Goal: Task Accomplishment & Management: Use online tool/utility

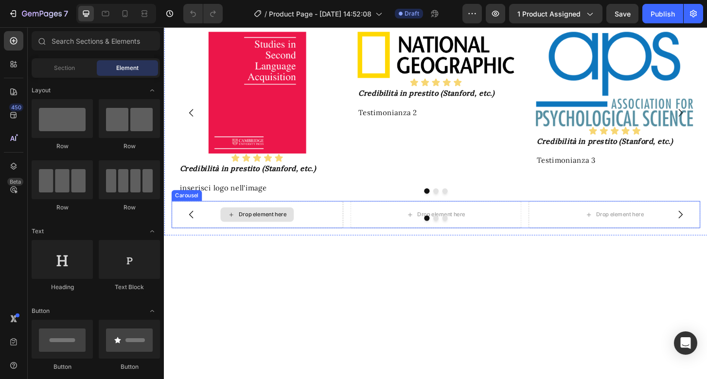
scroll to position [1149, 0]
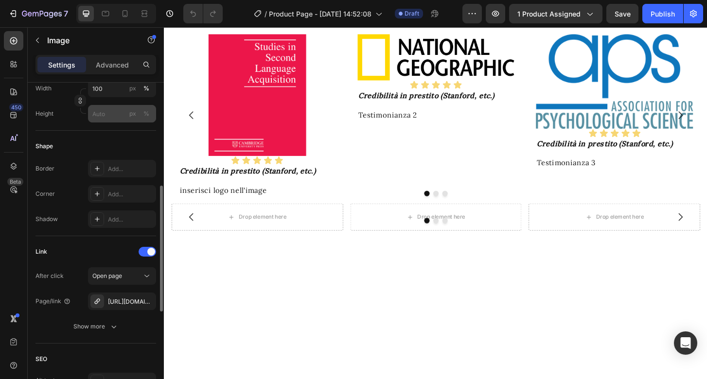
scroll to position [316, 0]
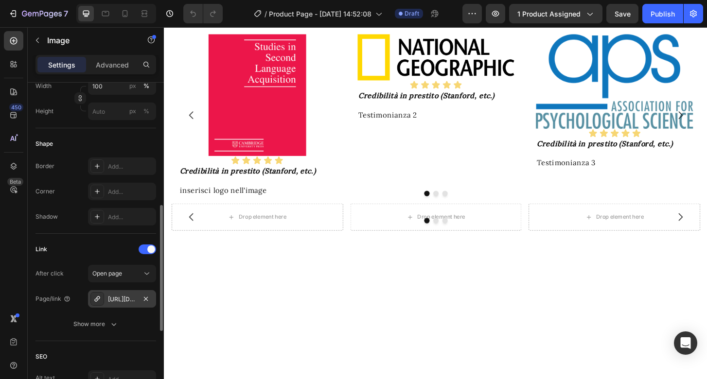
click at [125, 302] on div "[URL][DOMAIN_NAME][DOMAIN_NAME]" at bounding box center [122, 299] width 28 height 9
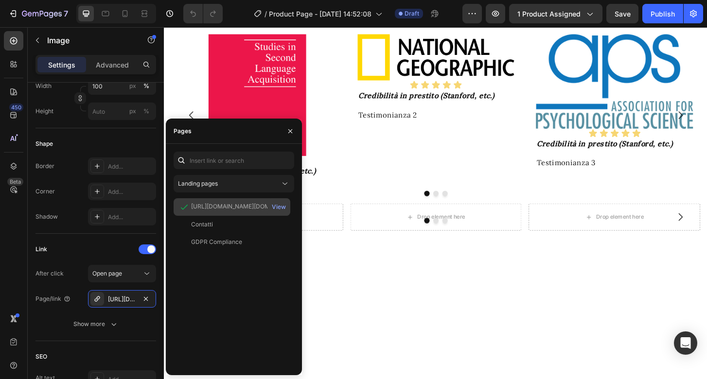
click at [248, 208] on div "[URL][DOMAIN_NAME][DOMAIN_NAME]" at bounding box center [237, 206] width 93 height 9
click at [278, 207] on div "View" at bounding box center [279, 207] width 14 height 9
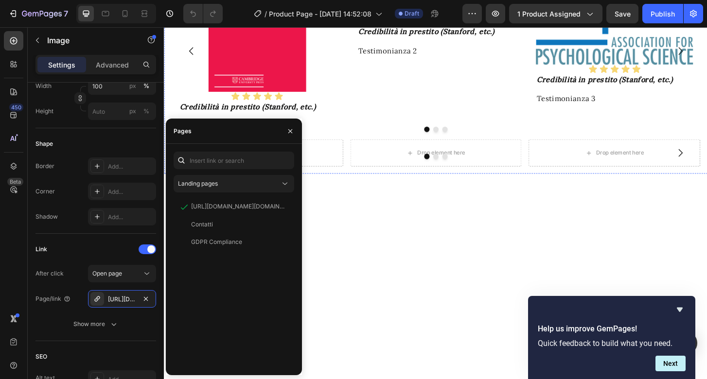
scroll to position [1220, 0]
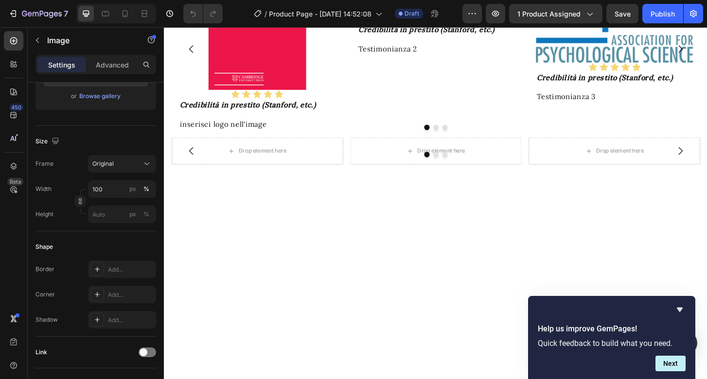
scroll to position [0, 0]
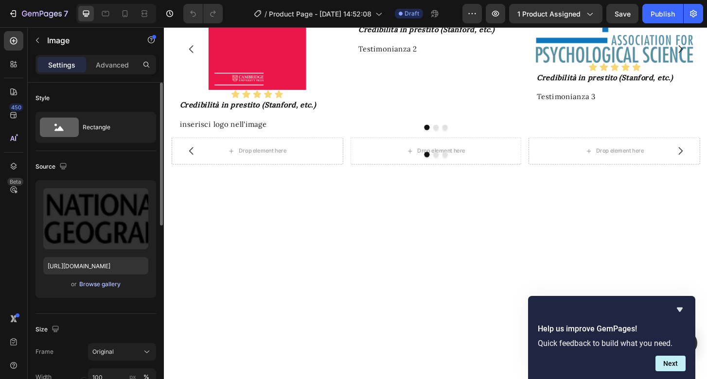
click at [98, 286] on div "Browse gallery" at bounding box center [99, 284] width 41 height 9
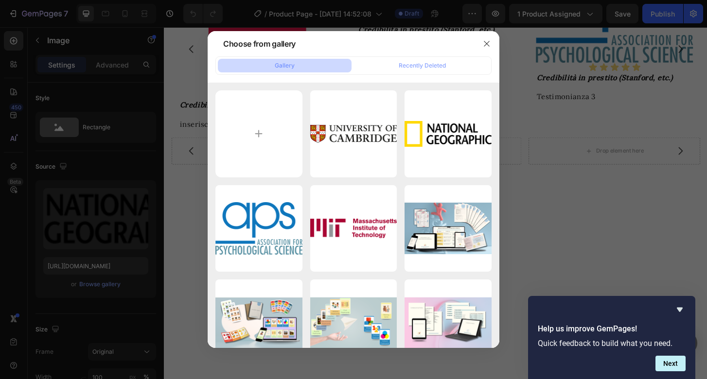
click at [378, 137] on div "university-of-cambrid...go.png 81.96 kb" at bounding box center [353, 133] width 87 height 87
type input "[URL][DOMAIN_NAME]"
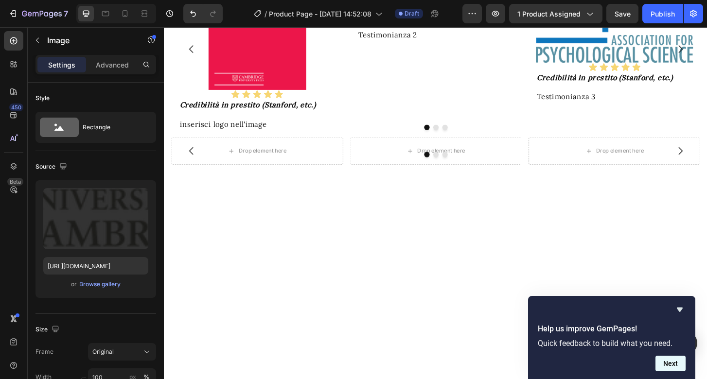
click at [673, 366] on button "Next" at bounding box center [671, 364] width 30 height 16
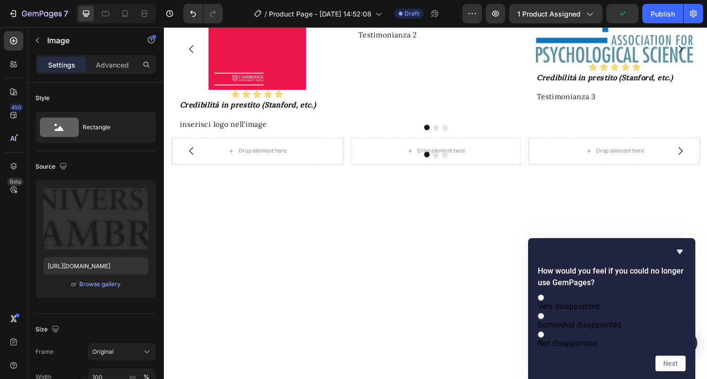
click at [617, 293] on label "Very disappointed" at bounding box center [612, 302] width 148 height 18
click at [544, 295] on input "Very disappointed" at bounding box center [541, 298] width 6 height 6
radio input "true"
click at [672, 365] on button "Next" at bounding box center [671, 364] width 30 height 16
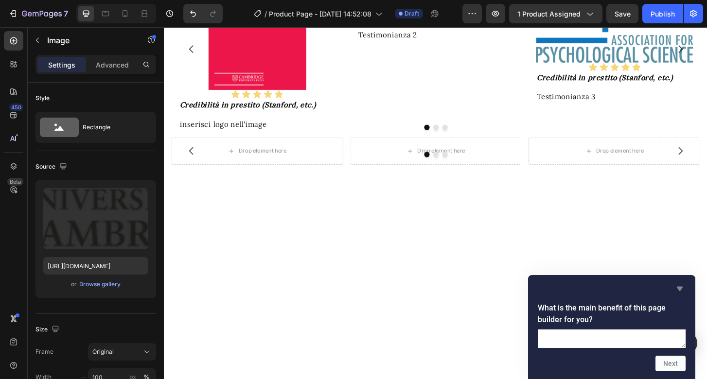
click at [681, 287] on icon "Hide survey" at bounding box center [680, 289] width 6 height 4
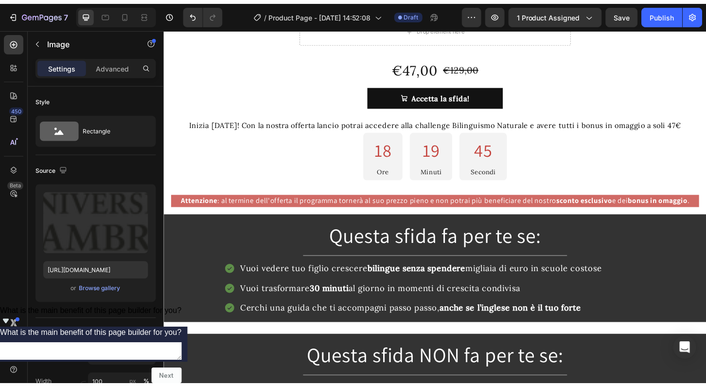
scroll to position [223, 0]
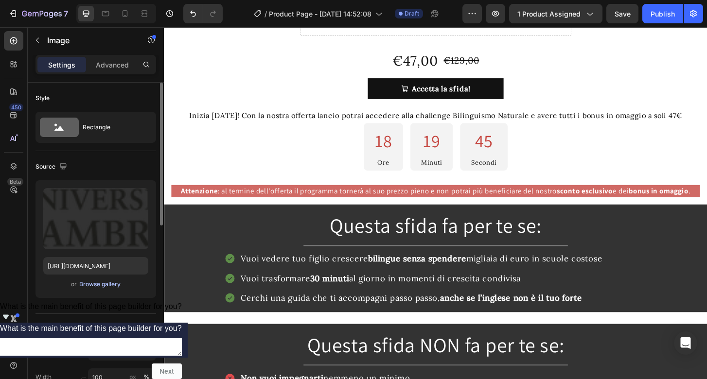
click at [107, 282] on div "Browse gallery" at bounding box center [99, 284] width 41 height 9
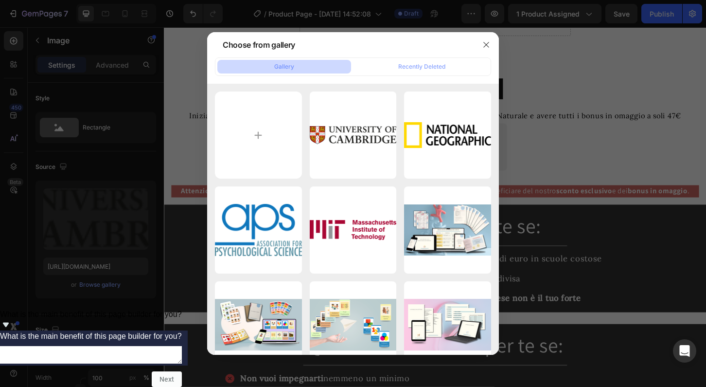
type input "C:\fakepath\journal_of child language.jpg"
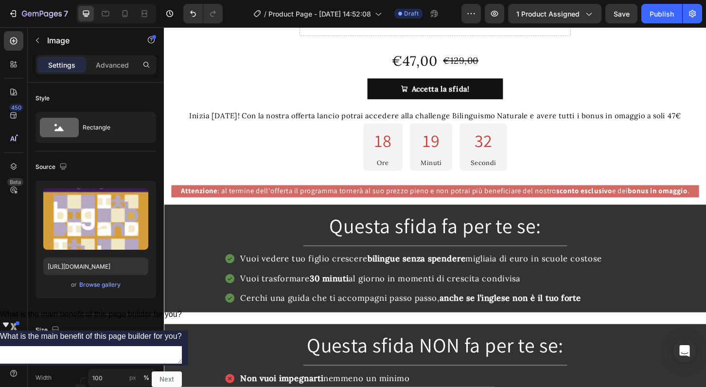
type input "[URL][DOMAIN_NAME]"
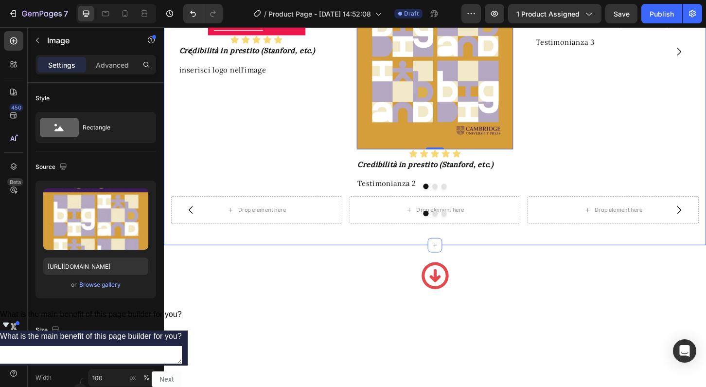
scroll to position [1263, 0]
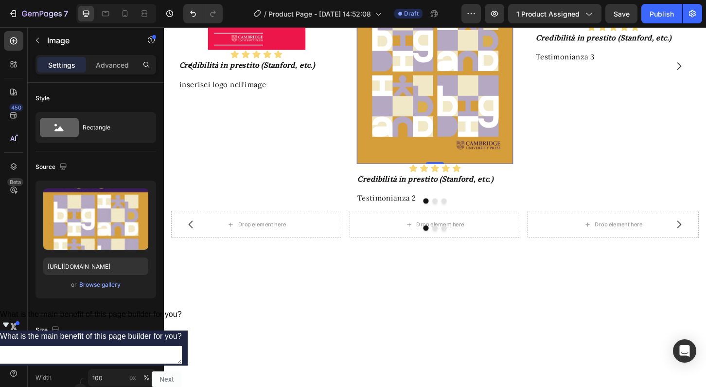
click at [450, 174] on img at bounding box center [456, 47] width 169 height 253
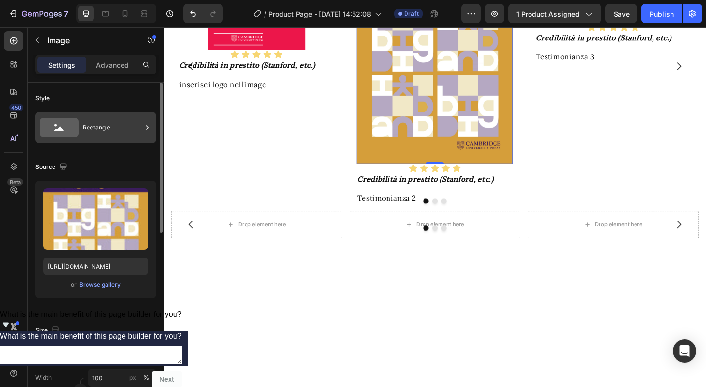
click at [105, 125] on div "Rectangle" at bounding box center [112, 127] width 59 height 22
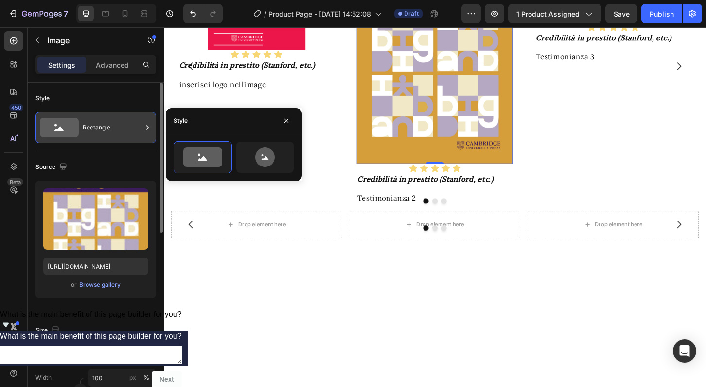
click at [105, 125] on div "Rectangle" at bounding box center [112, 127] width 59 height 22
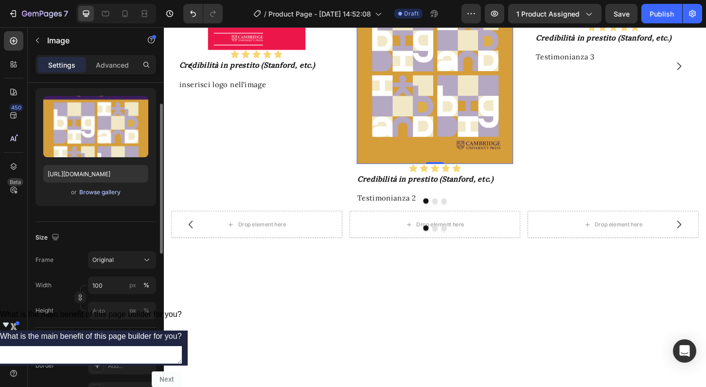
scroll to position [95, 0]
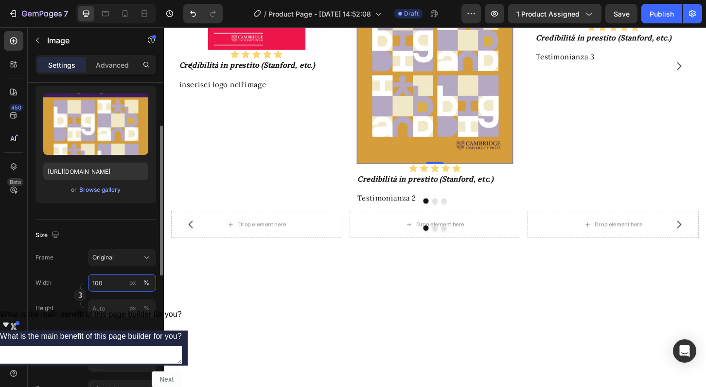
click at [108, 284] on input "100" at bounding box center [122, 283] width 68 height 18
click at [99, 282] on input "100" at bounding box center [122, 283] width 68 height 18
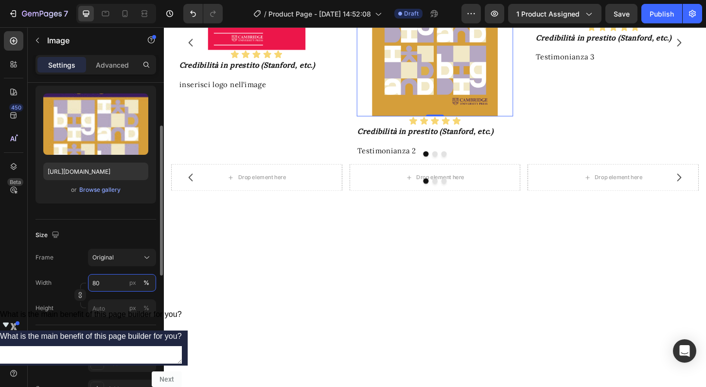
click at [97, 282] on input "80" at bounding box center [122, 283] width 68 height 18
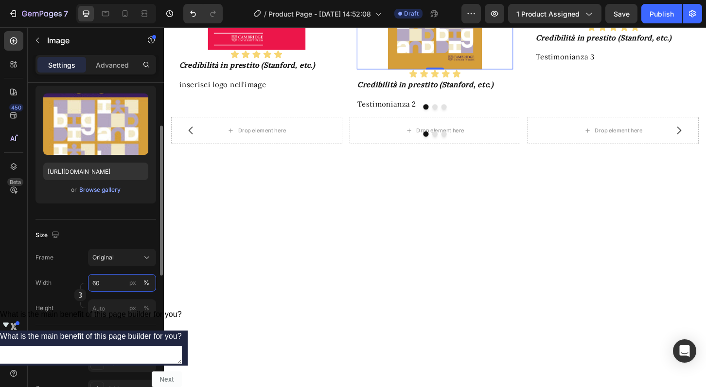
click at [95, 282] on input "60" at bounding box center [122, 283] width 68 height 18
type input "50"
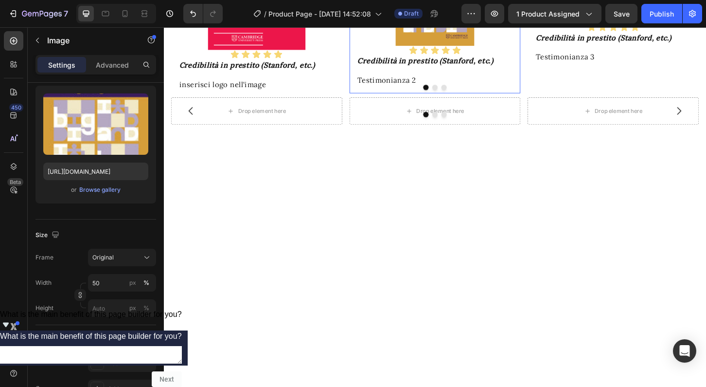
click at [544, 98] on div "Image 0 Icon Icon Icon Icon Icon Icon List Credibilità in prestito (Stanford, e…" at bounding box center [456, 5] width 184 height 185
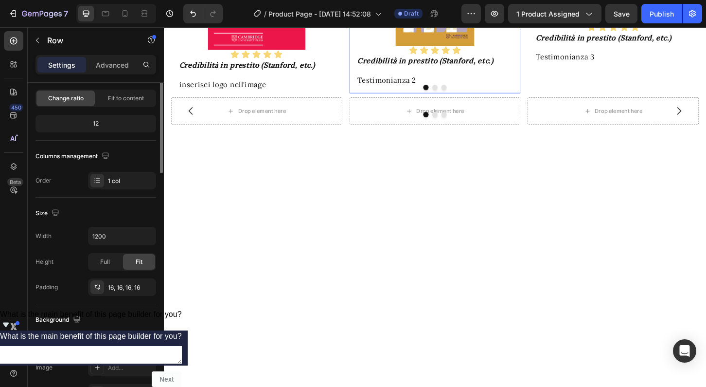
scroll to position [0, 0]
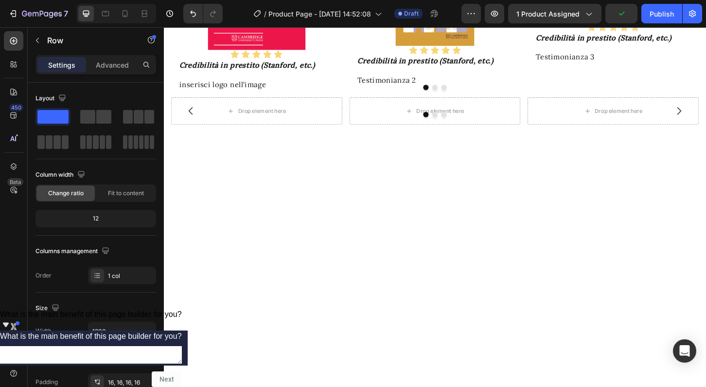
click at [418, 229] on div at bounding box center [456, 191] width 584 height 73
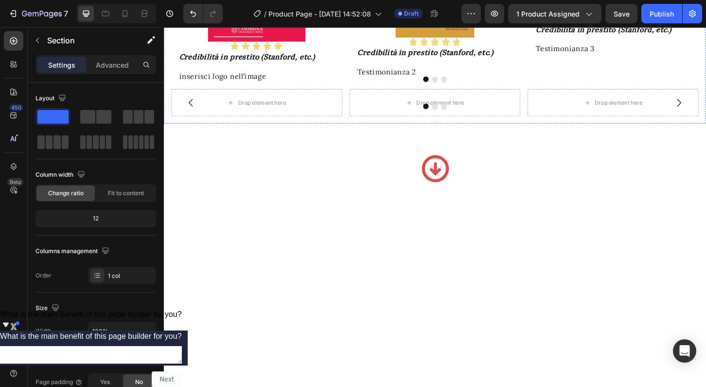
scroll to position [1279, 0]
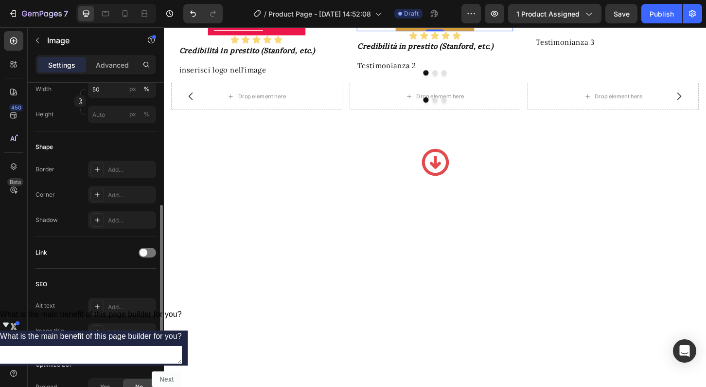
scroll to position [289, 0]
click at [149, 251] on div at bounding box center [148, 252] width 18 height 10
click at [113, 303] on div "Add..." at bounding box center [131, 301] width 46 height 9
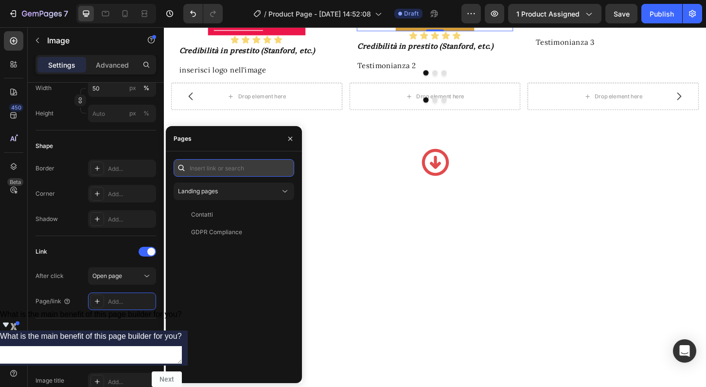
click at [206, 164] on input "text" at bounding box center [234, 168] width 121 height 18
paste input "[URL][DOMAIN_NAME]"
type input "[URL][DOMAIN_NAME]"
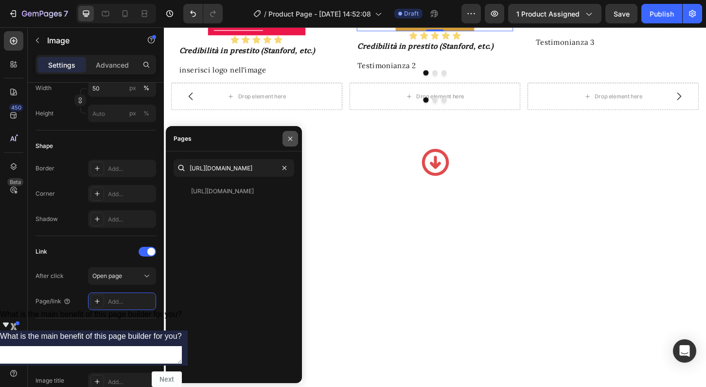
click at [290, 140] on icon "button" at bounding box center [290, 139] width 8 height 8
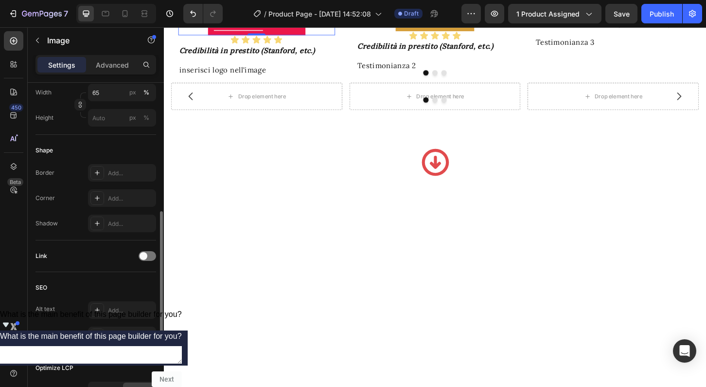
scroll to position [282, 0]
click at [151, 259] on div at bounding box center [148, 259] width 18 height 10
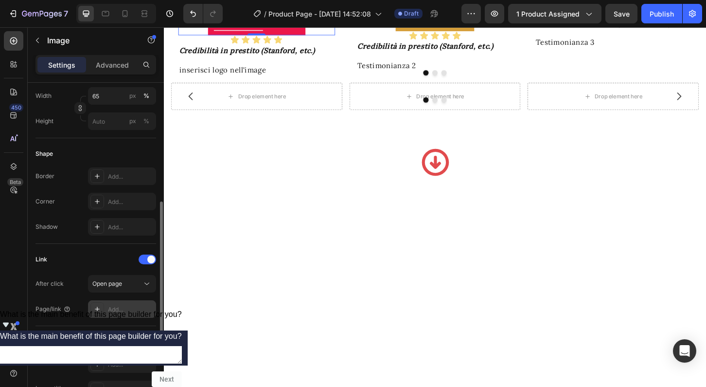
click at [114, 307] on div "Add..." at bounding box center [131, 309] width 46 height 9
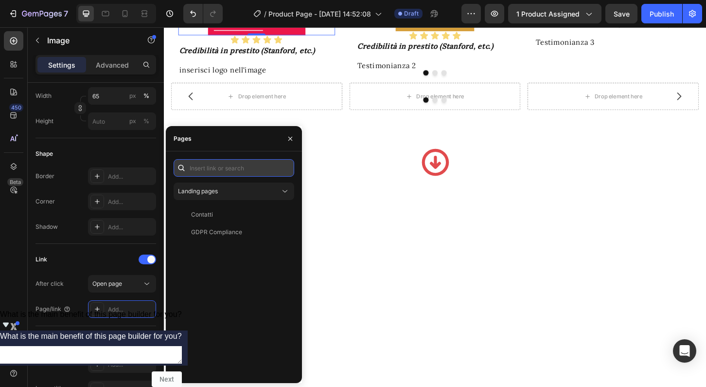
click at [206, 167] on input "text" at bounding box center [234, 168] width 121 height 18
paste input "[URL][DOMAIN_NAME]"
type input "[URL][DOMAIN_NAME]"
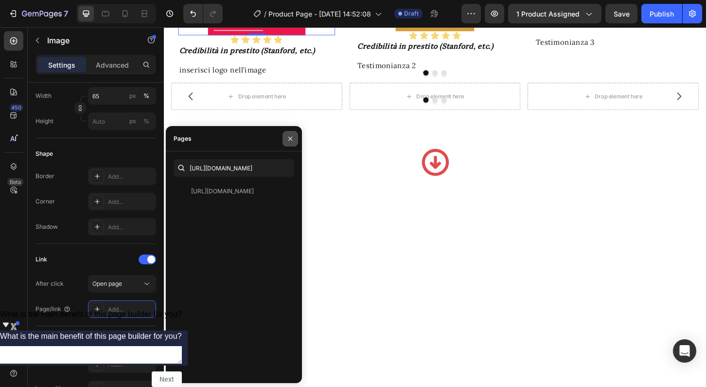
click at [290, 136] on icon "button" at bounding box center [290, 139] width 8 height 8
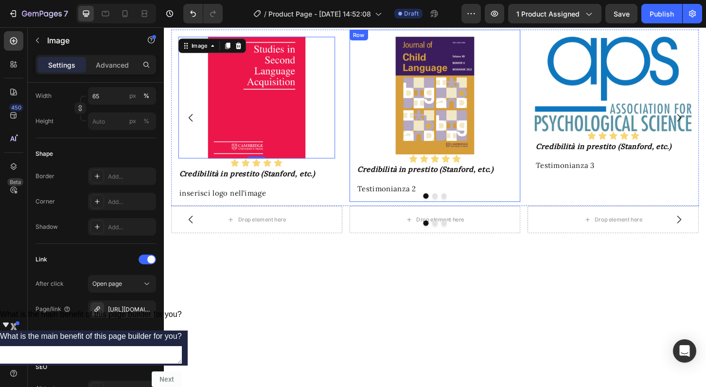
scroll to position [1137, 0]
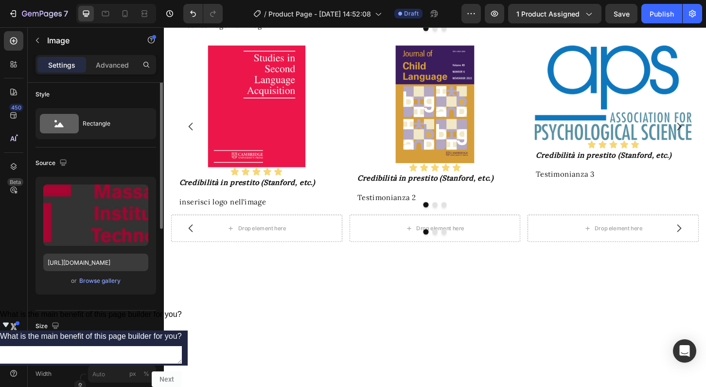
scroll to position [0, 0]
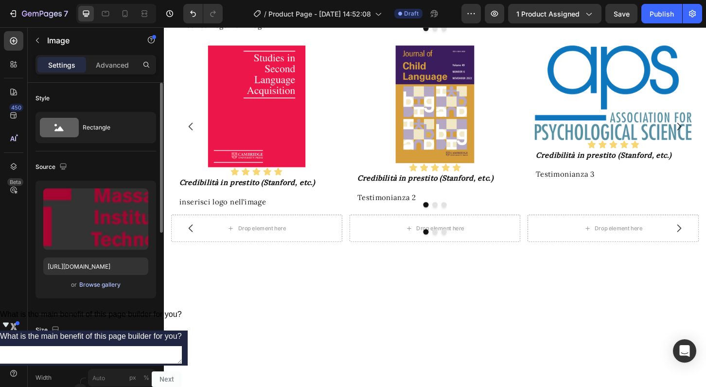
click at [107, 285] on div "Browse gallery" at bounding box center [99, 284] width 41 height 9
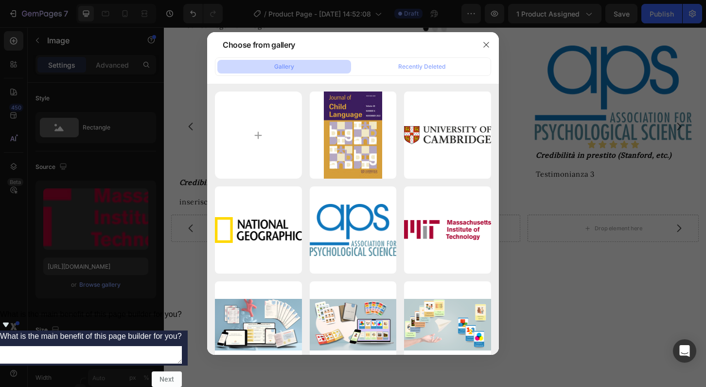
type input "C:\fakepath\university-of-edinburgh-seeklogo.svg"
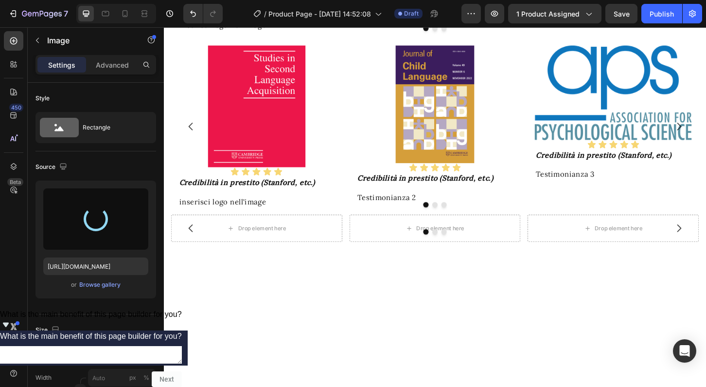
type input "[URL][DOMAIN_NAME]"
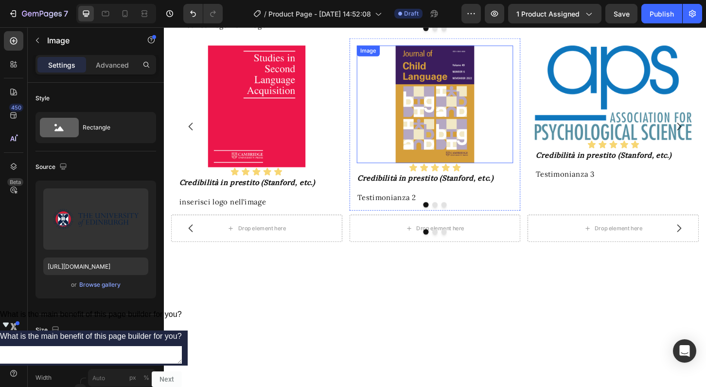
click at [536, 173] on link at bounding box center [456, 110] width 169 height 126
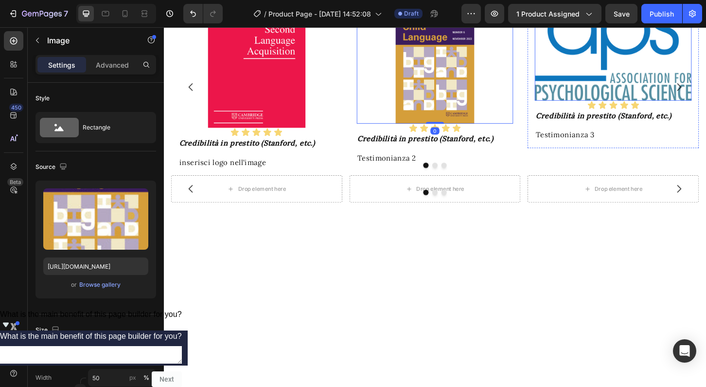
scroll to position [1154, 0]
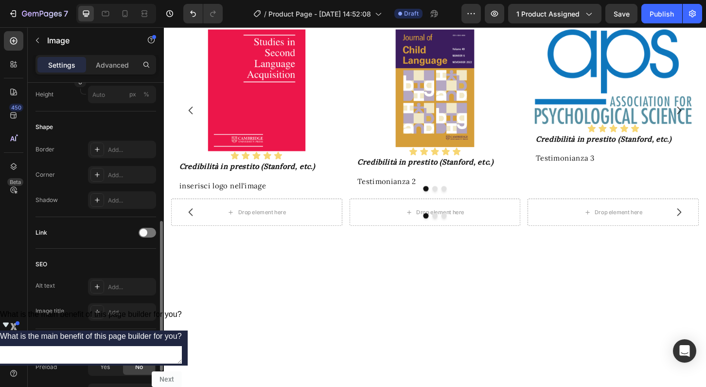
scroll to position [308, 0]
click at [147, 235] on div at bounding box center [148, 233] width 18 height 10
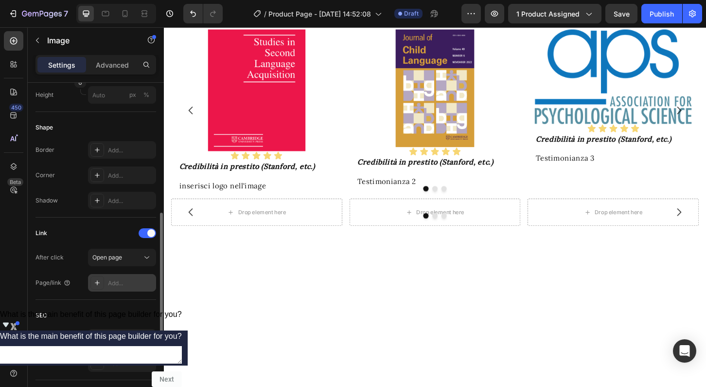
click at [112, 281] on div "Add..." at bounding box center [131, 283] width 46 height 9
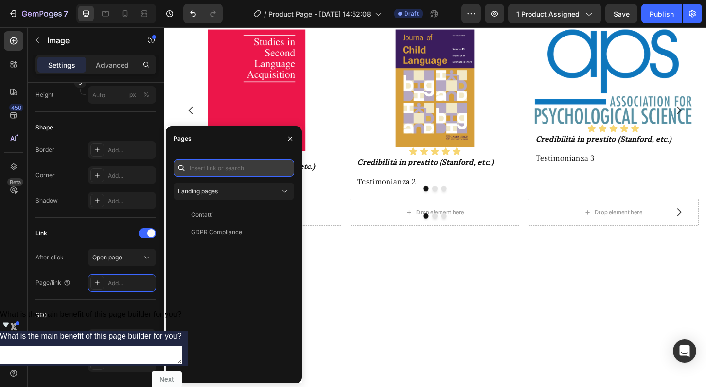
click at [207, 167] on input "text" at bounding box center [234, 168] width 121 height 18
paste input "[URL][DOMAIN_NAME]"
type input "[URL][DOMAIN_NAME]"
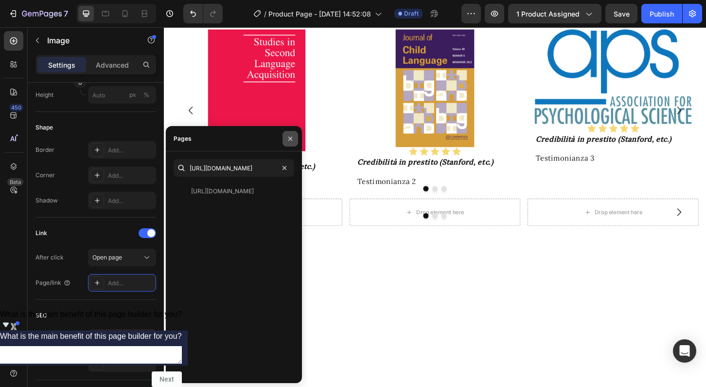
click at [289, 140] on icon "button" at bounding box center [290, 138] width 4 height 4
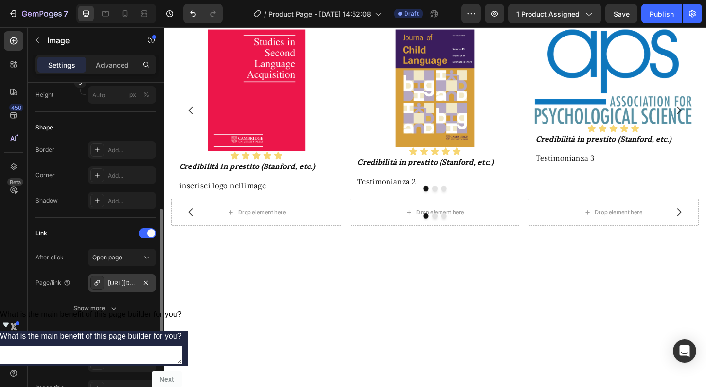
click at [124, 286] on div "[URL][DOMAIN_NAME]" at bounding box center [122, 283] width 28 height 9
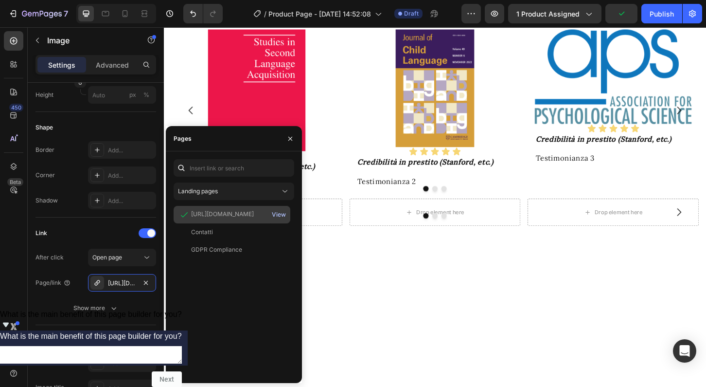
click at [278, 214] on div "View" at bounding box center [279, 214] width 14 height 9
click at [290, 142] on icon "button" at bounding box center [290, 139] width 8 height 8
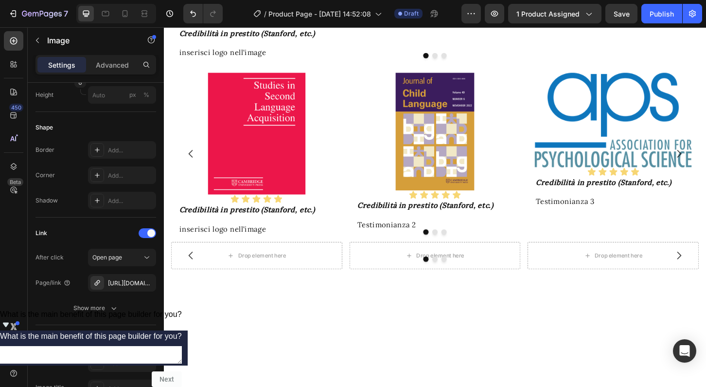
scroll to position [1110, 0]
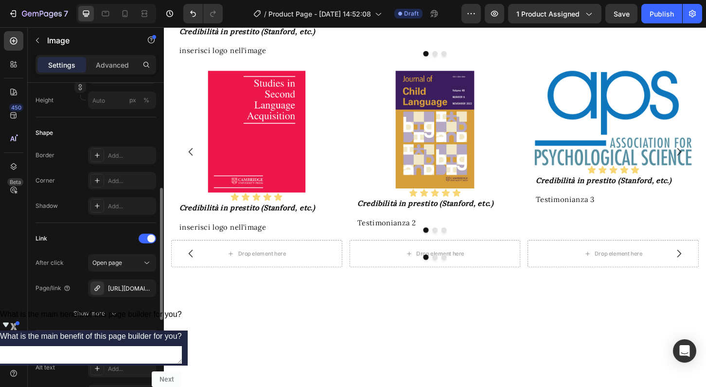
scroll to position [341, 0]
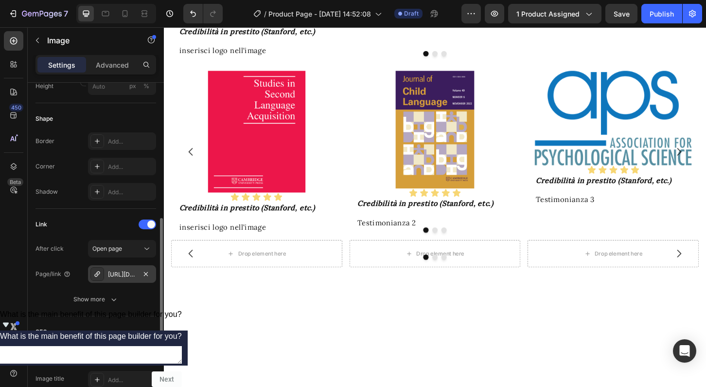
click at [125, 275] on div "[URL][DOMAIN_NAME][DOMAIN_NAME]" at bounding box center [122, 274] width 28 height 9
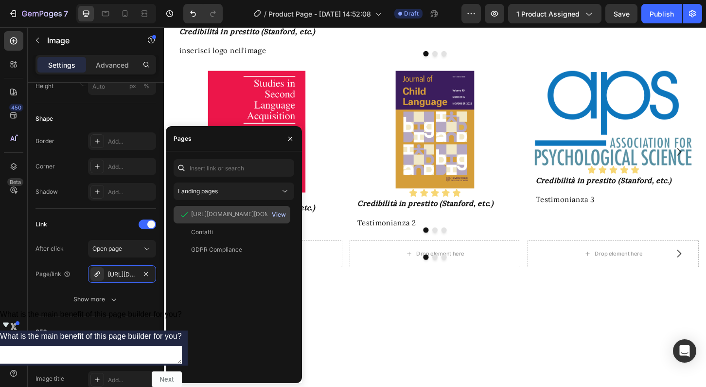
click at [281, 215] on div "View" at bounding box center [279, 214] width 14 height 9
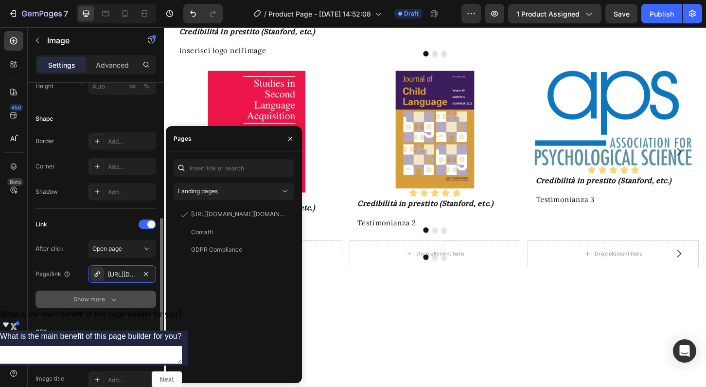
click at [115, 299] on icon "button" at bounding box center [113, 299] width 5 height 3
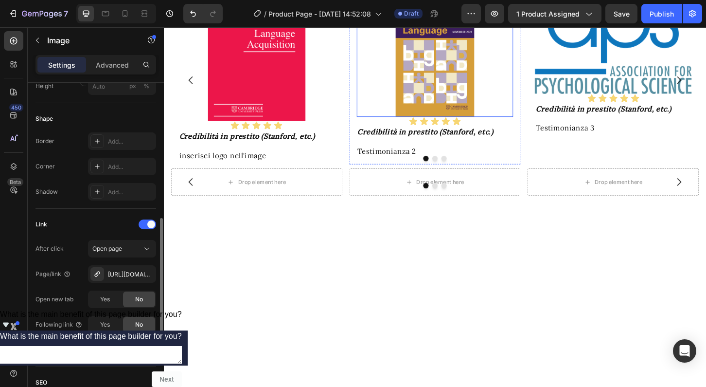
scroll to position [1186, 0]
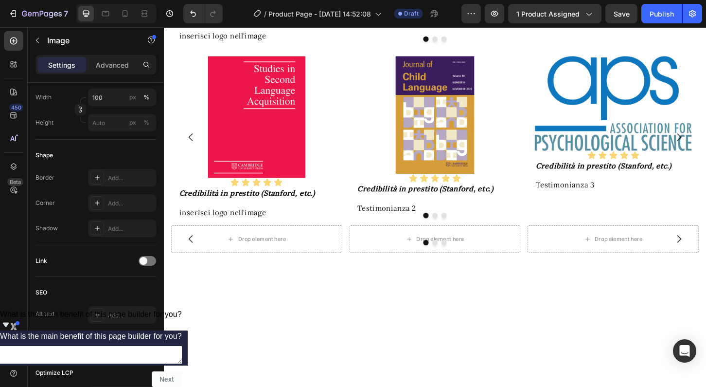
scroll to position [1125, 0]
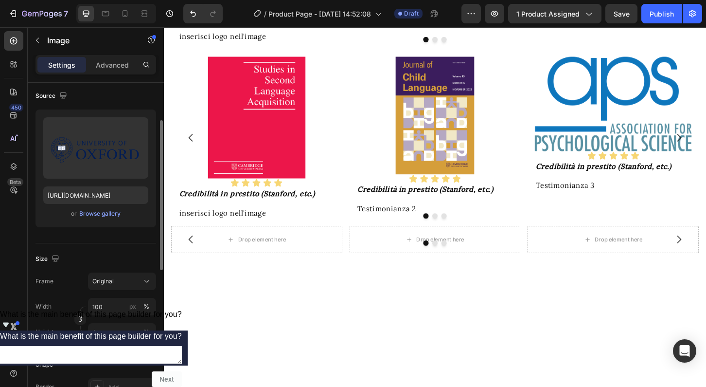
scroll to position [68, 0]
click at [103, 217] on div "Browse gallery" at bounding box center [99, 216] width 41 height 9
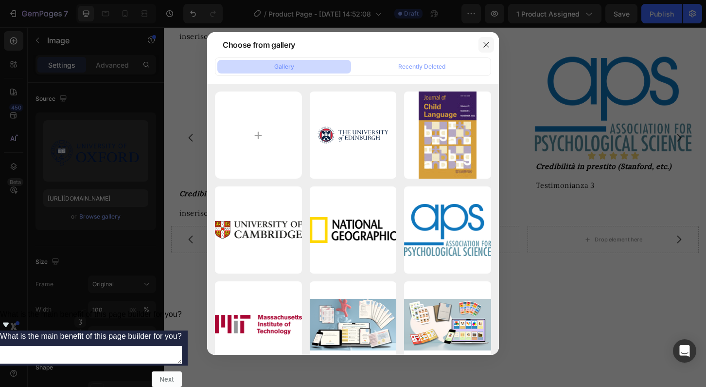
click at [488, 43] on icon "button" at bounding box center [487, 45] width 8 height 8
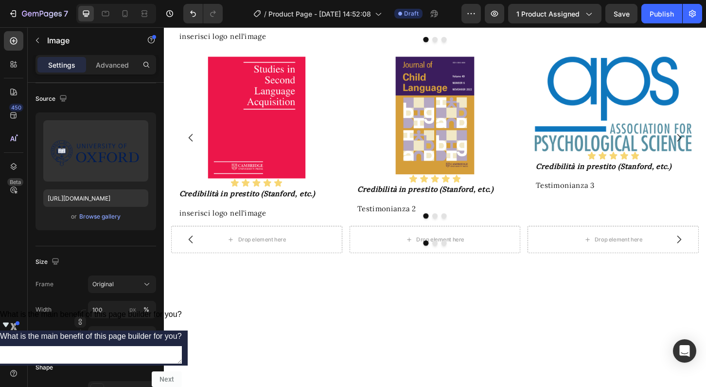
click at [97, 215] on div "Browse gallery" at bounding box center [99, 216] width 41 height 9
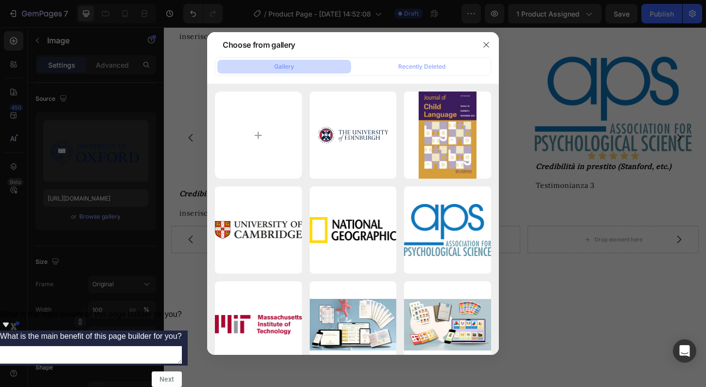
type input "C:\fakepath\university-of-[US_STATE]-seeklogo.png"
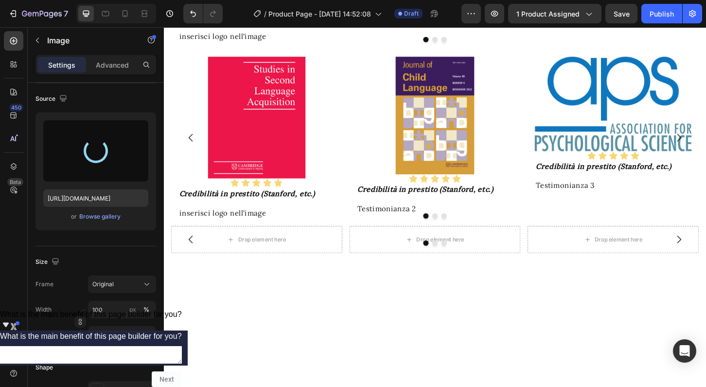
type input "[URL][DOMAIN_NAME]"
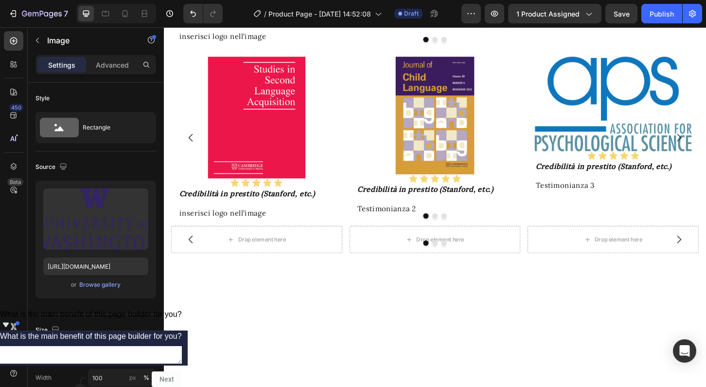
click at [98, 282] on div "Browse gallery" at bounding box center [99, 284] width 41 height 9
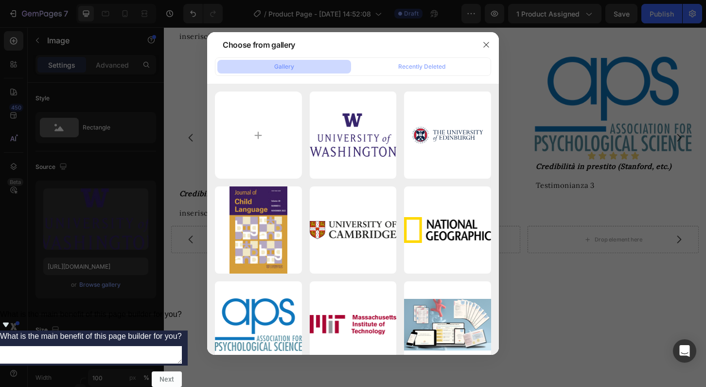
type input "C:\fakepath\Institute-for-Learning-and-Brain-Sciences.jpg"
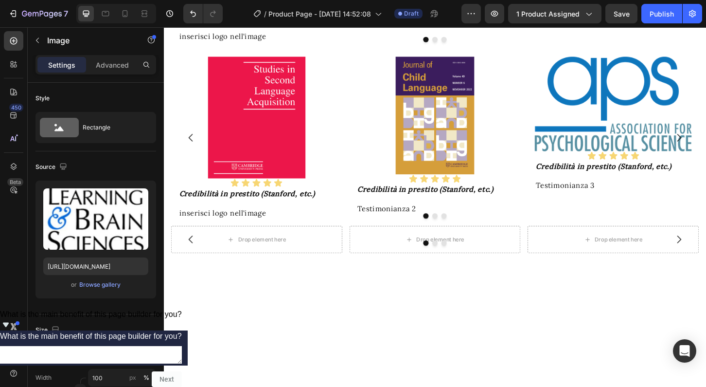
type input "[URL][DOMAIN_NAME]"
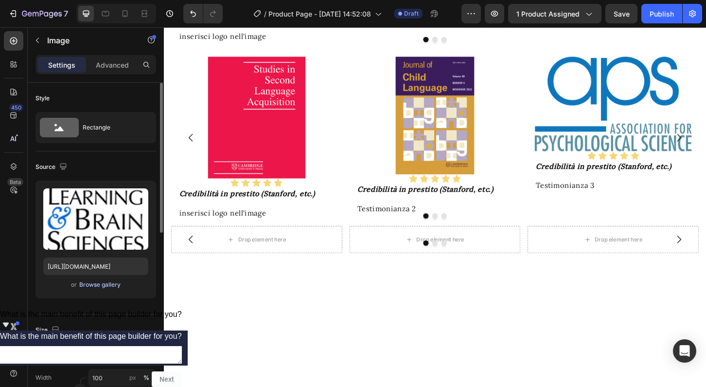
click at [89, 285] on div "Browse gallery" at bounding box center [99, 284] width 41 height 9
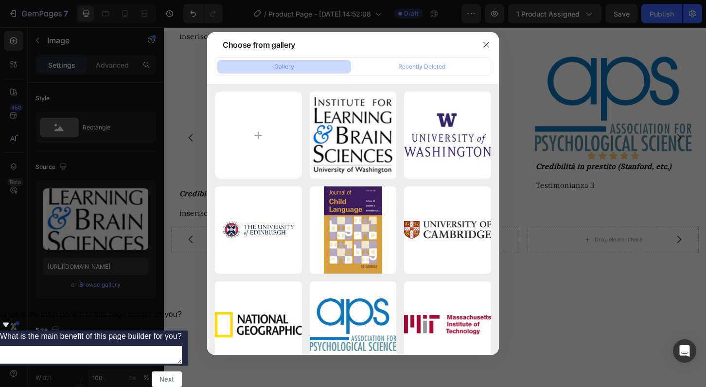
type input "C:\fakepath\logo-ilabs.svg"
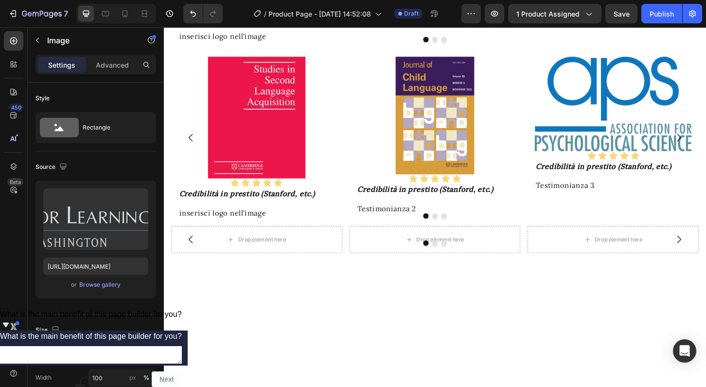
type input "[URL][DOMAIN_NAME]"
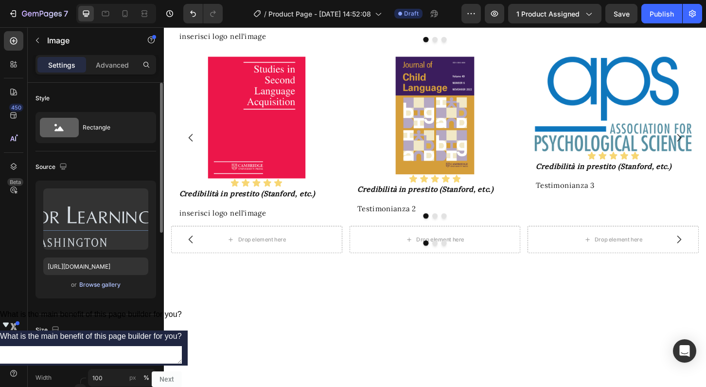
click at [103, 286] on div "Browse gallery" at bounding box center [99, 284] width 41 height 9
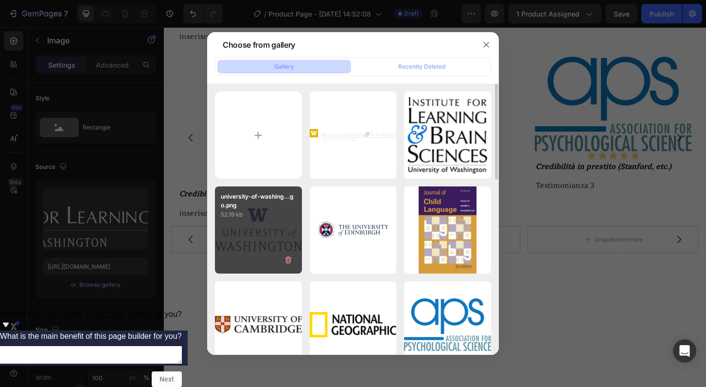
click at [250, 240] on div "university-of-washing...go.png 52.19 kb" at bounding box center [258, 229] width 87 height 87
type input "[URL][DOMAIN_NAME]"
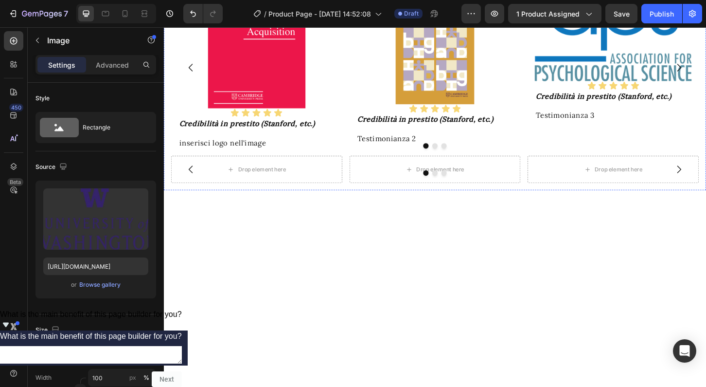
scroll to position [1201, 0]
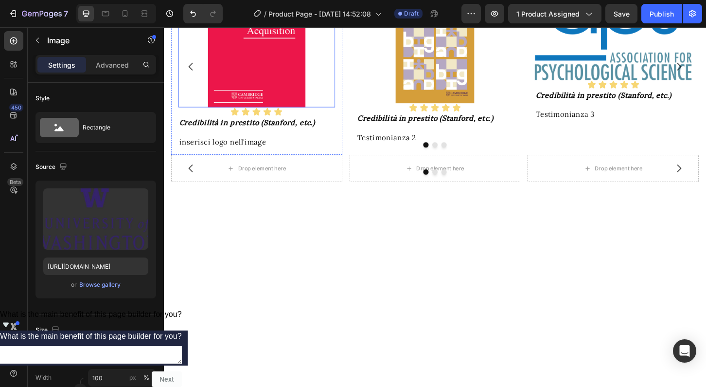
click at [273, 113] on img at bounding box center [263, 47] width 109 height 131
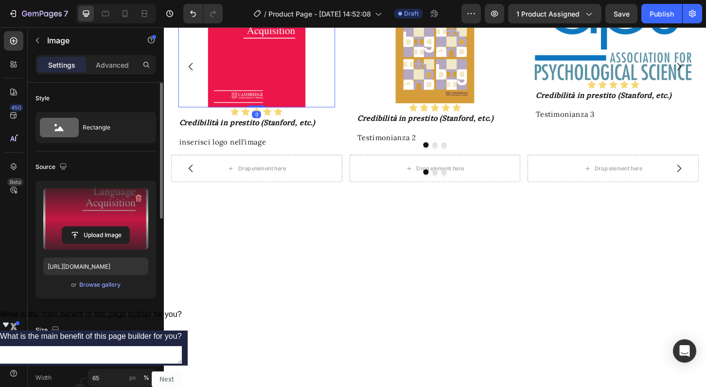
click at [110, 211] on label at bounding box center [95, 218] width 105 height 61
click at [110, 227] on input "file" at bounding box center [95, 235] width 67 height 17
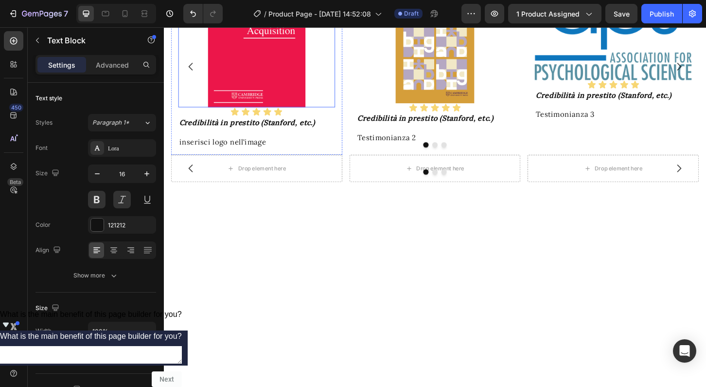
click at [266, 113] on img at bounding box center [263, 47] width 109 height 131
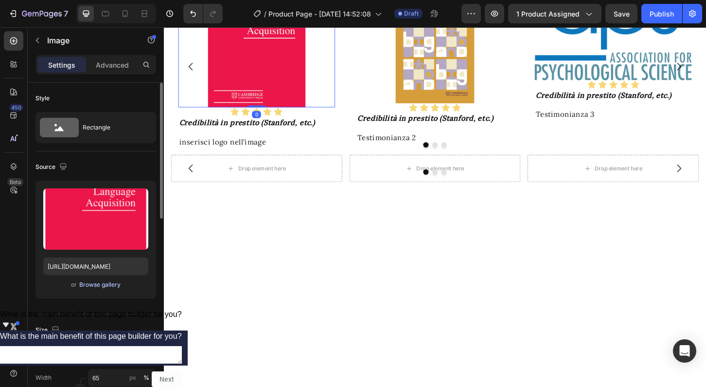
click at [107, 285] on div "Browse gallery" at bounding box center [99, 284] width 41 height 9
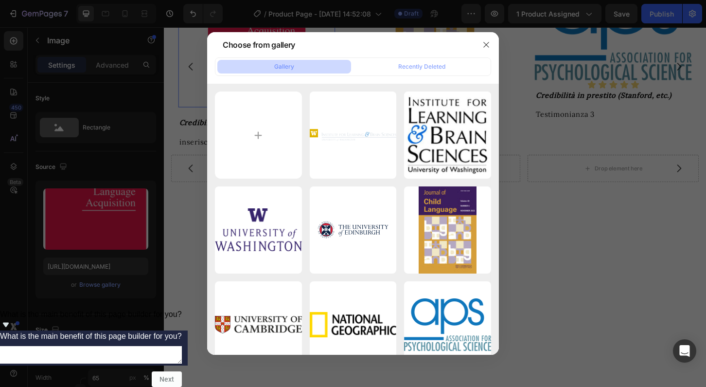
type input "C:\fakepath\image-768x768.png"
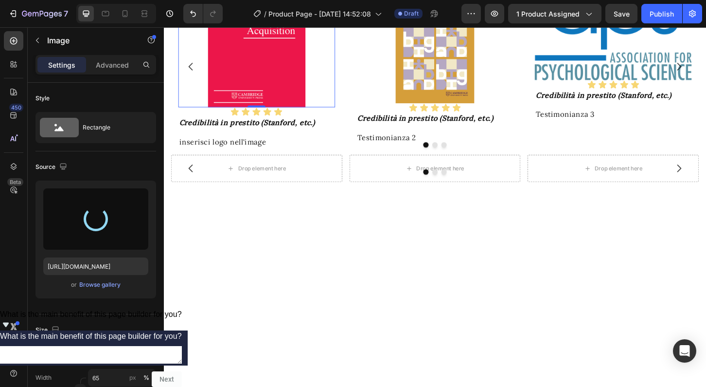
type input "[URL][DOMAIN_NAME]"
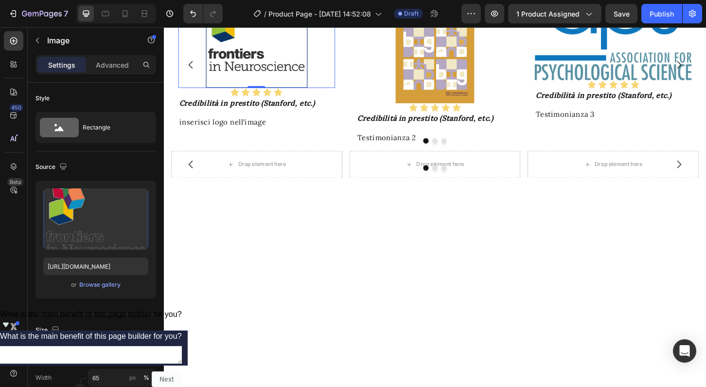
click at [255, 92] on img at bounding box center [263, 36] width 109 height 109
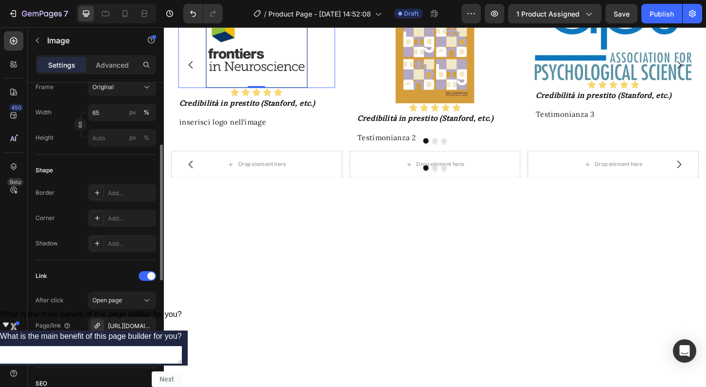
scroll to position [296, 0]
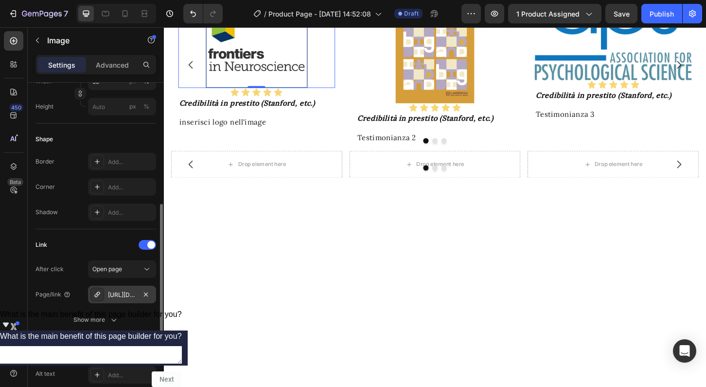
click at [126, 296] on div "[URL][DOMAIN_NAME]" at bounding box center [122, 294] width 28 height 9
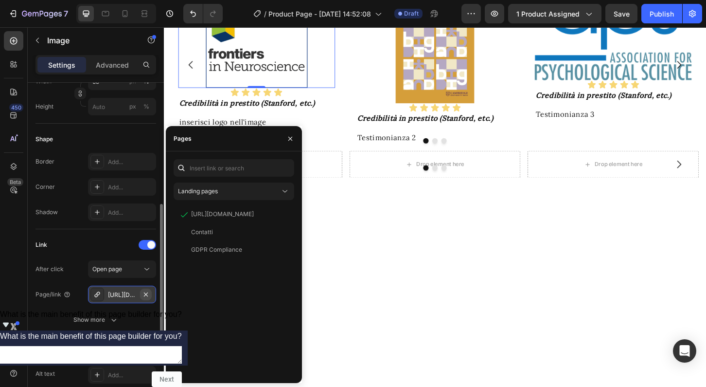
click at [147, 293] on icon "button" at bounding box center [146, 294] width 4 height 4
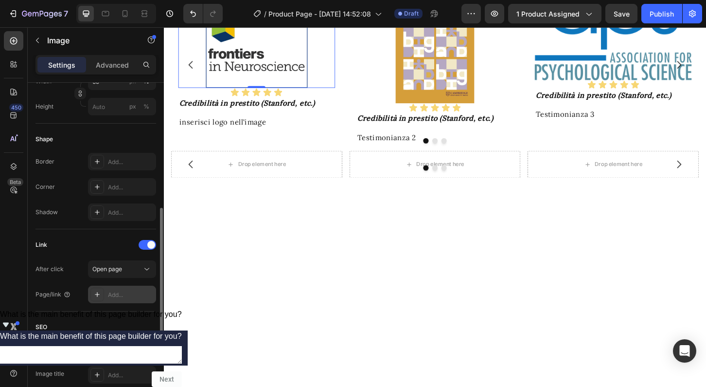
click at [125, 294] on div "Add..." at bounding box center [131, 294] width 46 height 9
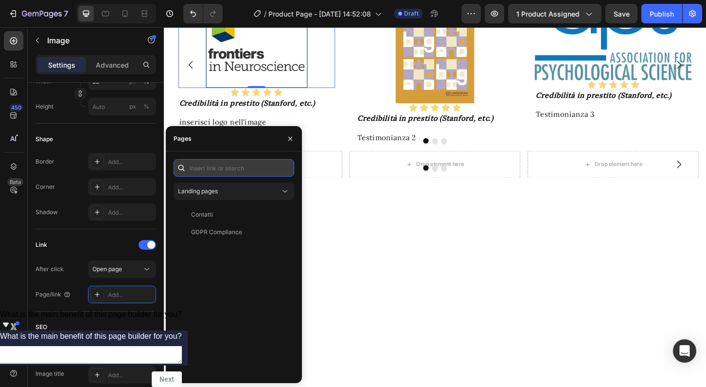
paste input "[URL][DOMAIN_NAME][DOMAIN_NAME]"
type input "[URL][DOMAIN_NAME][DOMAIN_NAME]"
paste input "[URL][DOMAIN_NAME][DOMAIN_NAME]"
type input "[URL][DOMAIN_NAME][DOMAIN_NAME]"
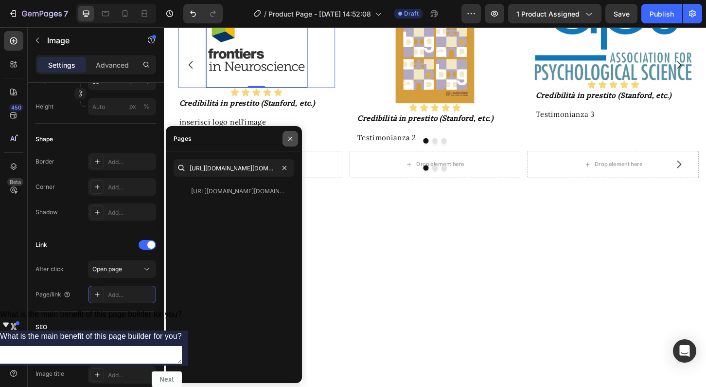
click at [290, 140] on icon "button" at bounding box center [290, 139] width 8 height 8
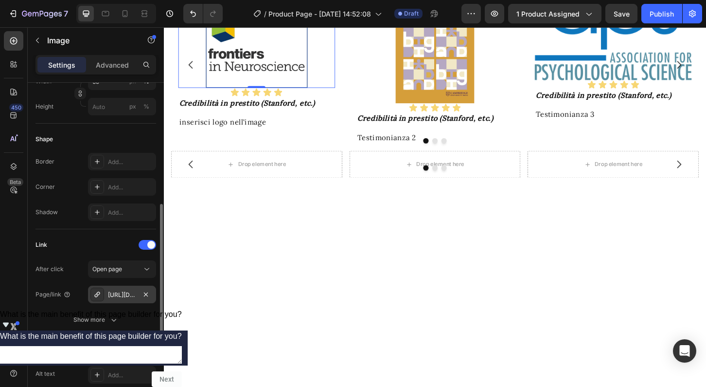
click at [131, 295] on div "[URL][DOMAIN_NAME][DOMAIN_NAME]" at bounding box center [122, 294] width 28 height 9
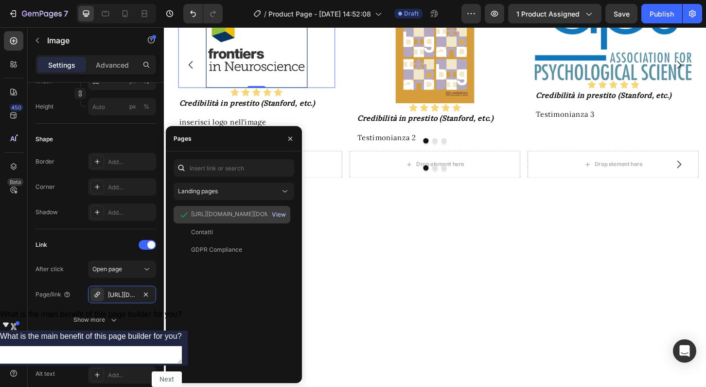
click at [278, 213] on div "View" at bounding box center [279, 214] width 14 height 9
click at [290, 140] on icon "button" at bounding box center [290, 139] width 8 height 8
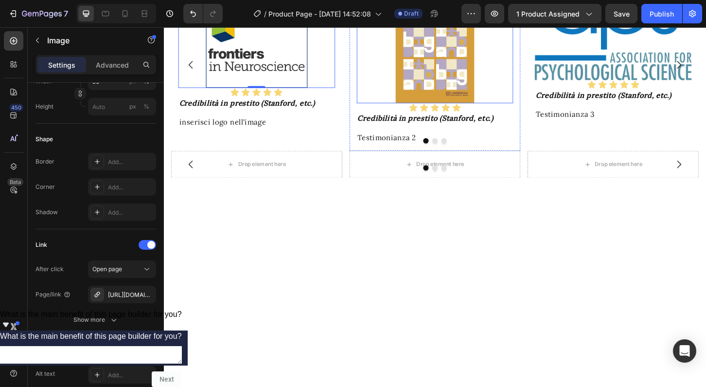
click at [462, 109] on img at bounding box center [455, 45] width 84 height 126
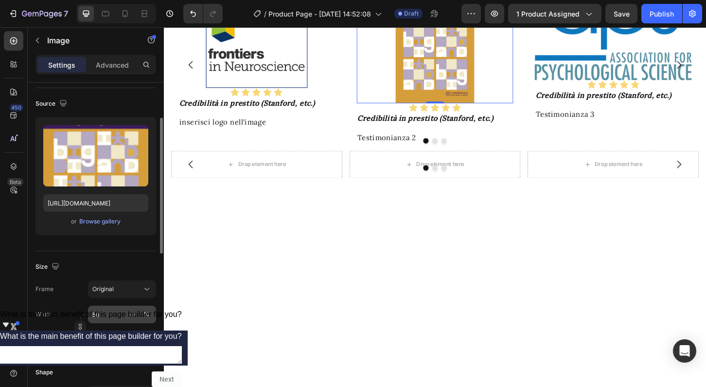
scroll to position [62, 0]
click at [91, 222] on div "Browse gallery" at bounding box center [99, 222] width 41 height 9
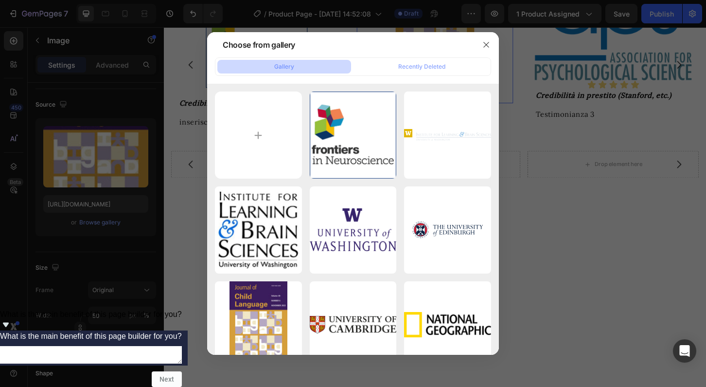
type input "C:\fakepath\bilingualism-_language and cognition.jpg"
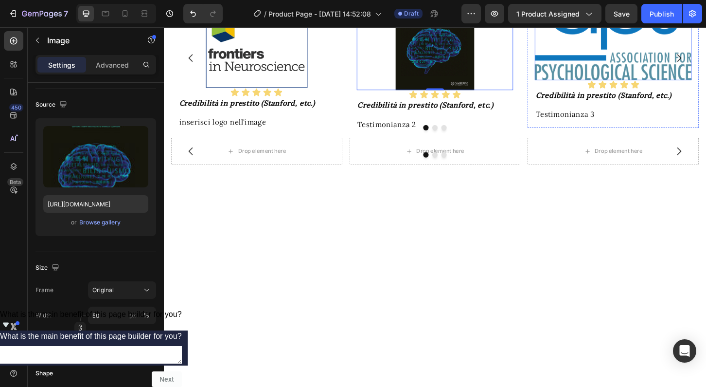
type input "[URL][DOMAIN_NAME]"
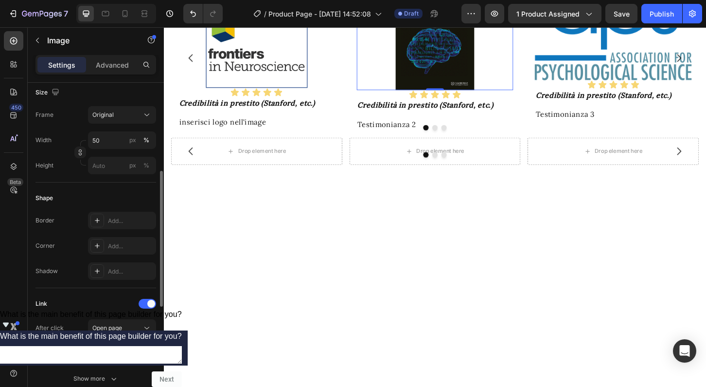
scroll to position [250, 0]
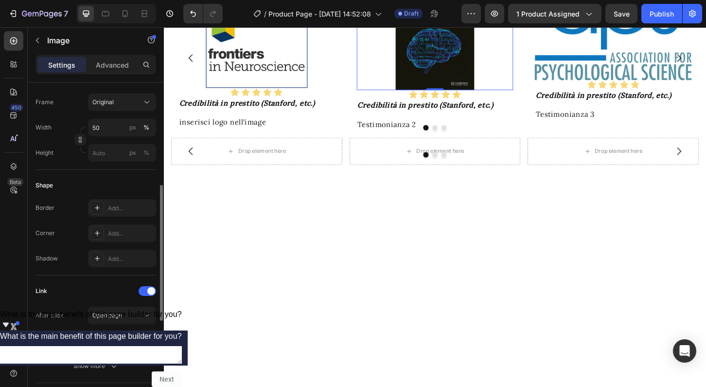
click at [146, 340] on icon "button" at bounding box center [146, 340] width 4 height 4
click at [121, 340] on div "Add..." at bounding box center [131, 341] width 46 height 9
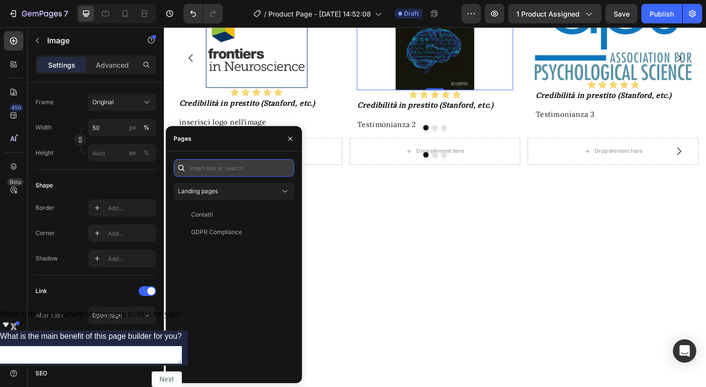
click at [222, 165] on input "text" at bounding box center [234, 168] width 121 height 18
paste input "[URL][DOMAIN_NAME][DOMAIN_NAME]"
type input "[URL][DOMAIN_NAME][DOMAIN_NAME]"
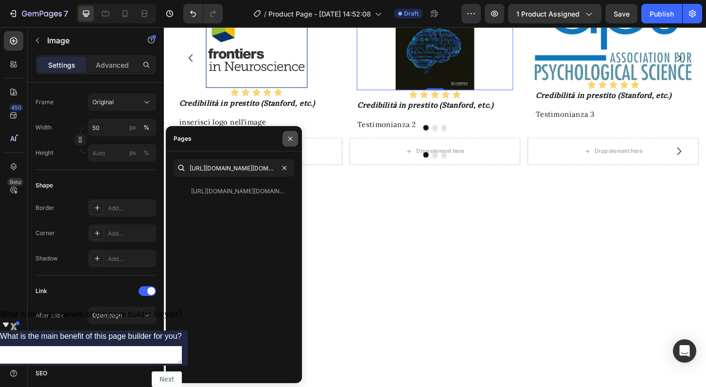
click at [292, 136] on icon "button" at bounding box center [290, 139] width 8 height 8
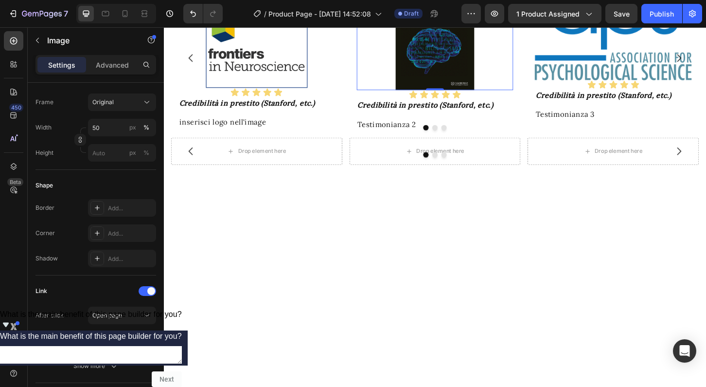
click at [13, 236] on div "450 Beta" at bounding box center [13, 174] width 19 height 286
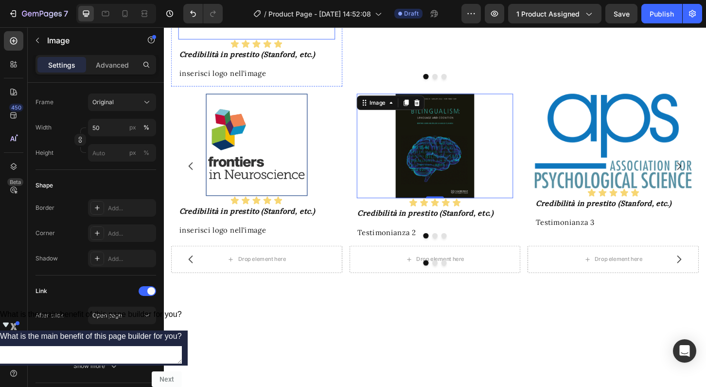
scroll to position [1066, 0]
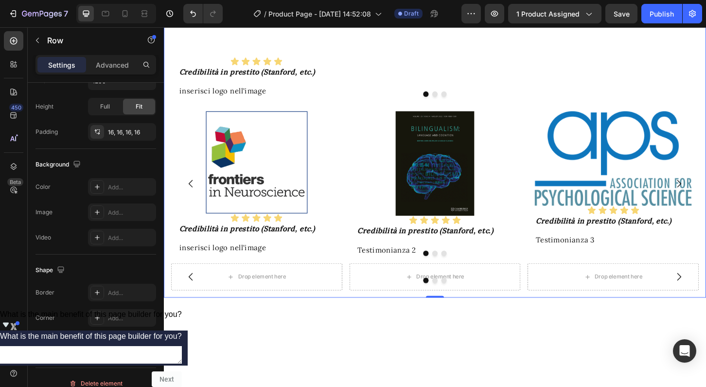
scroll to position [0, 0]
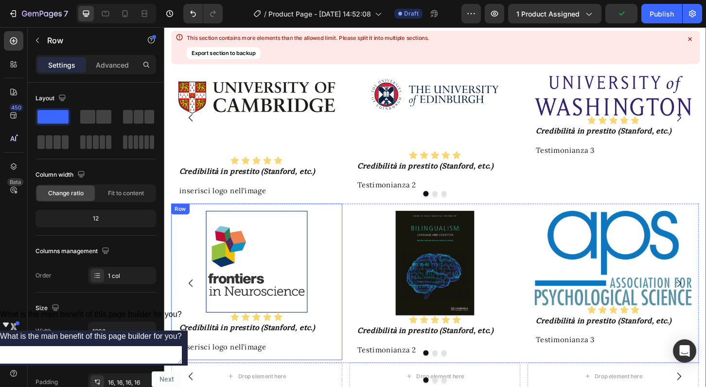
scroll to position [1360, 0]
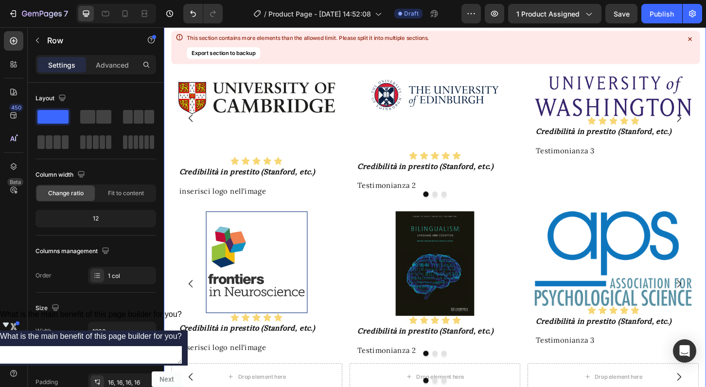
click at [224, 18] on icon at bounding box center [224, 15] width 6 height 7
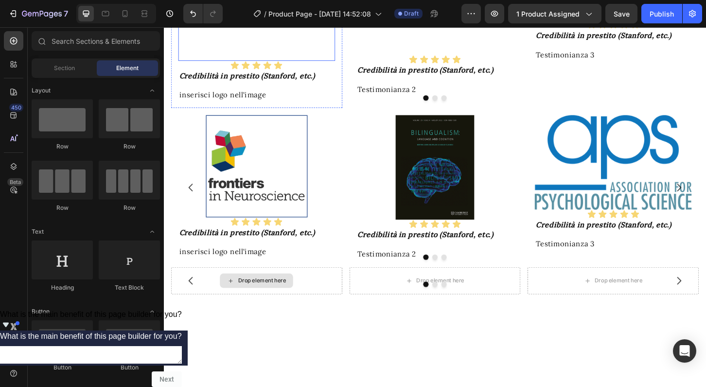
scroll to position [1062, 0]
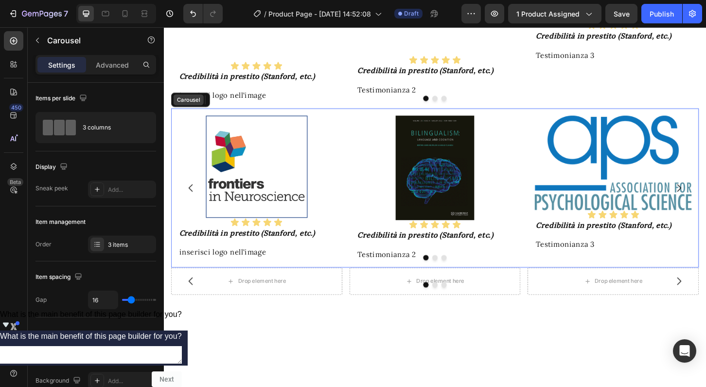
click at [177, 109] on div "Carousel" at bounding box center [190, 105] width 29 height 9
click at [234, 109] on icon at bounding box center [232, 105] width 5 height 7
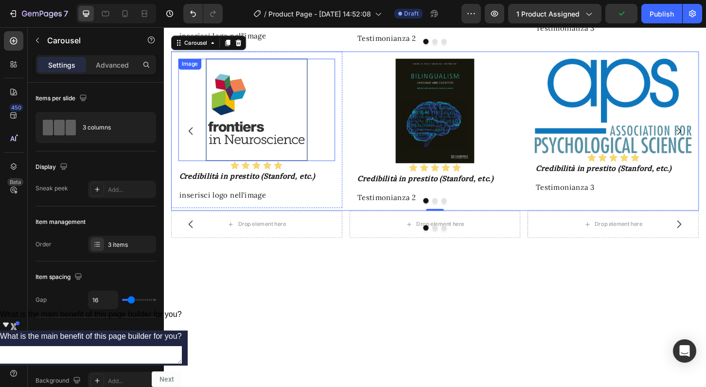
scroll to position [1299, 0]
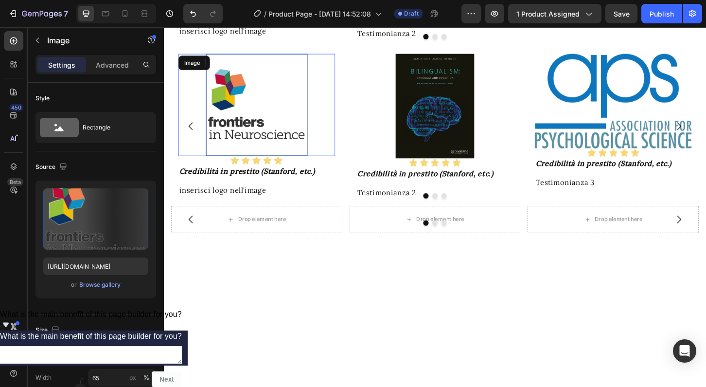
click at [282, 165] on img at bounding box center [263, 110] width 109 height 109
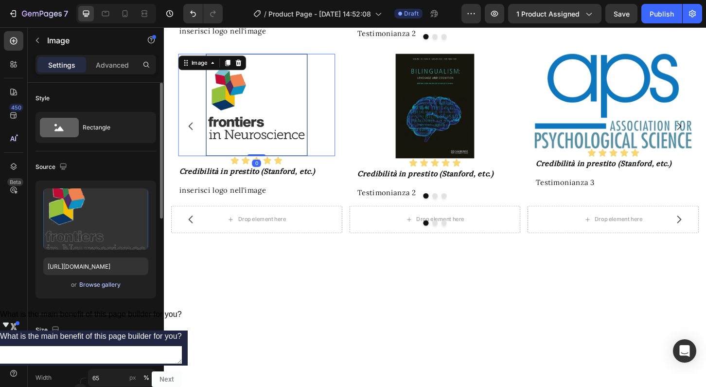
click at [94, 285] on div "Browse gallery" at bounding box center [99, 284] width 41 height 9
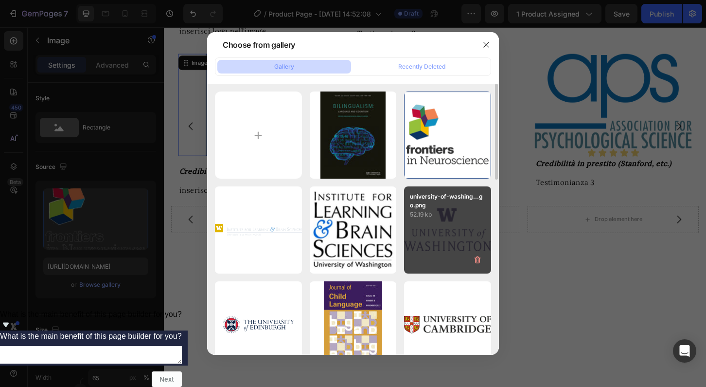
type input "C:\fakepath\BWF-logo-colore.png"
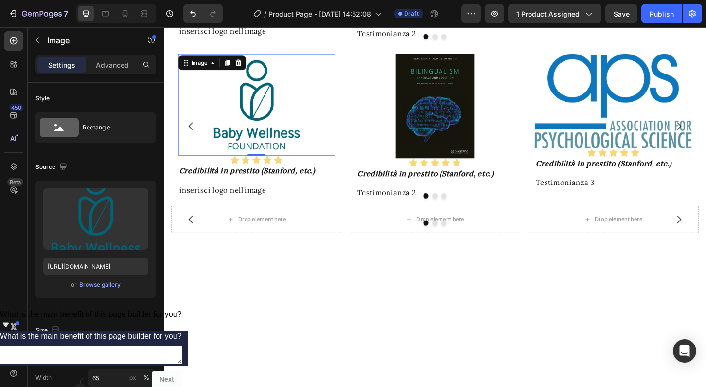
type input "[URL][DOMAIN_NAME]"
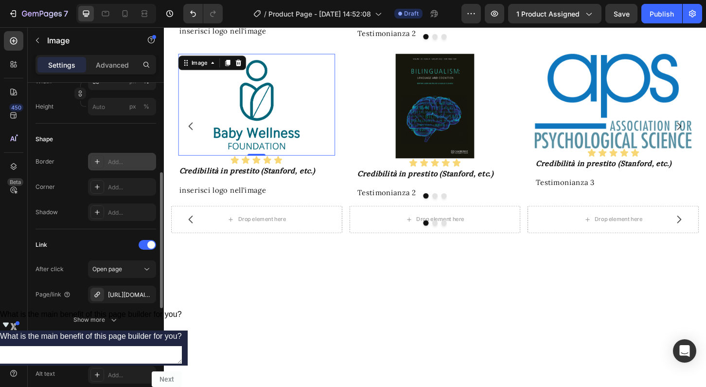
scroll to position [313, 0]
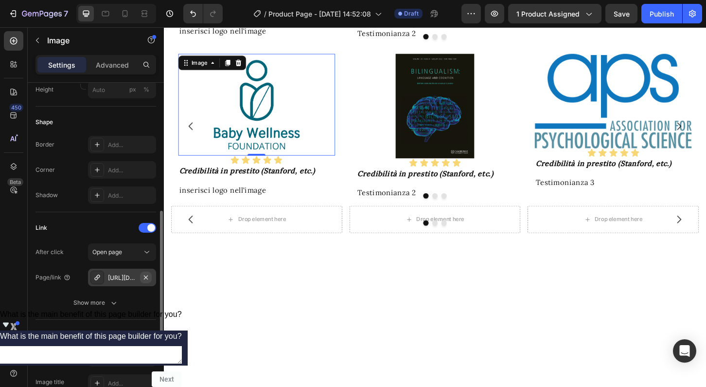
click at [149, 278] on icon "button" at bounding box center [146, 277] width 8 height 8
click at [125, 278] on div "Add..." at bounding box center [131, 277] width 46 height 9
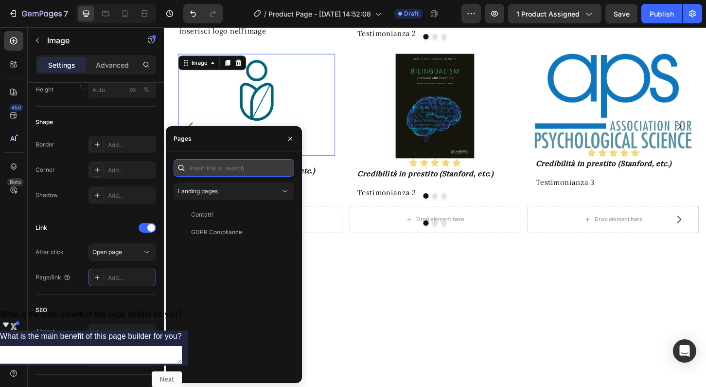
click at [248, 169] on input "text" at bounding box center [234, 168] width 121 height 18
paste input "[URL][DOMAIN_NAME]"
type input "[URL][DOMAIN_NAME]"
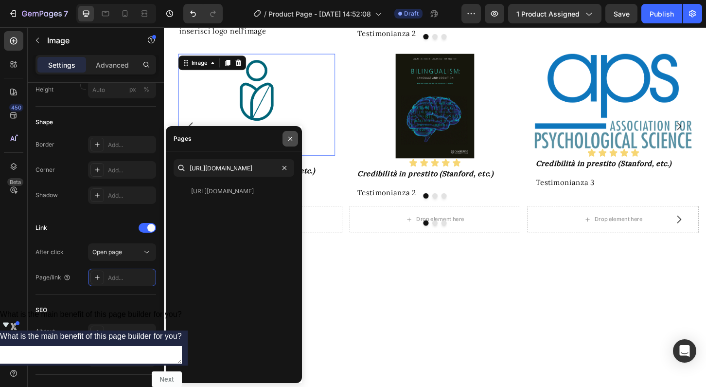
click at [290, 139] on icon "button" at bounding box center [290, 138] width 4 height 4
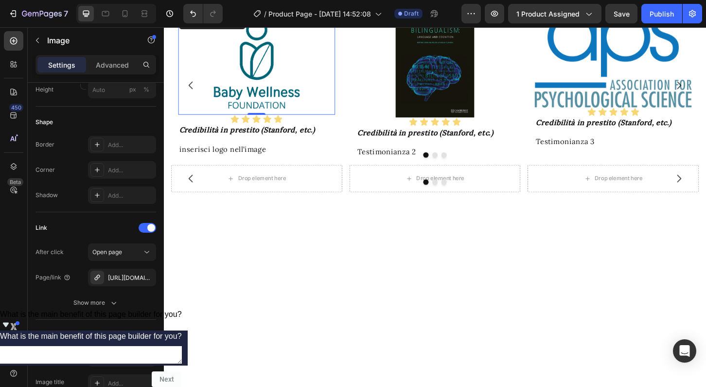
scroll to position [1349, 0]
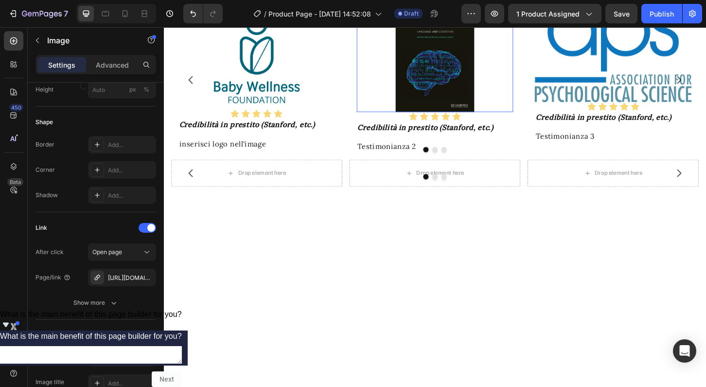
click at [471, 118] on img at bounding box center [455, 62] width 84 height 112
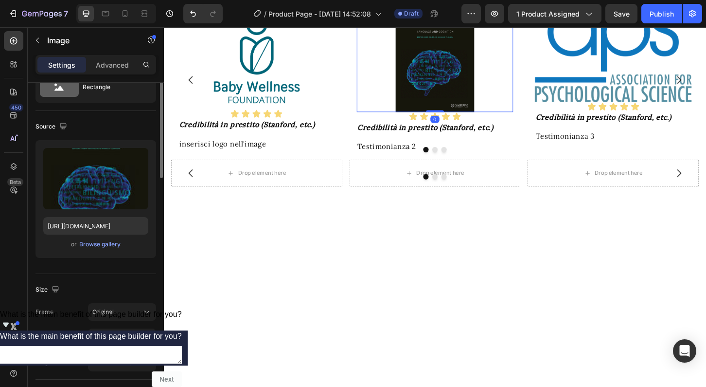
scroll to position [0, 0]
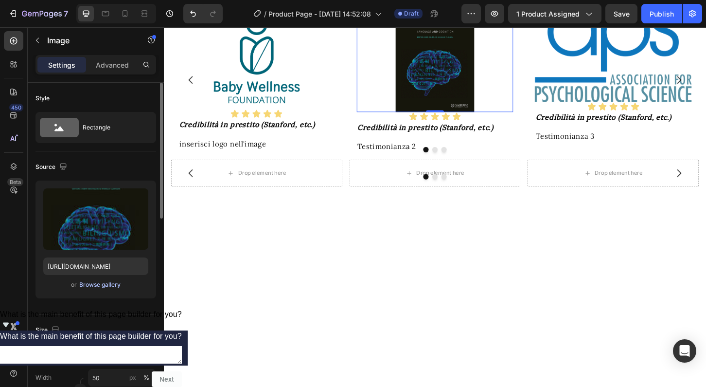
click at [89, 284] on div "Browse gallery" at bounding box center [99, 284] width 41 height 9
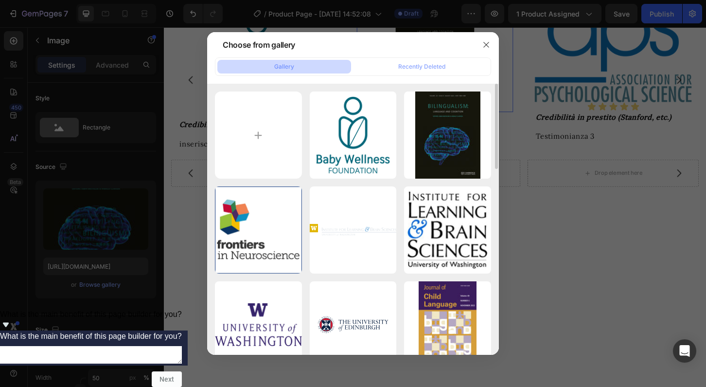
type input "C:\fakepath\logo_sip_sost.jpg"
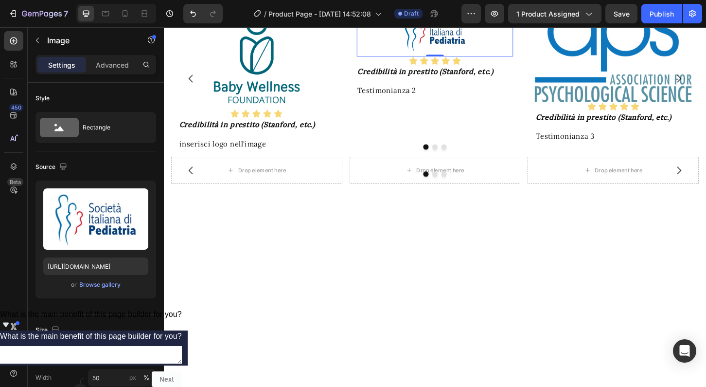
type input "[URL][DOMAIN_NAME]"
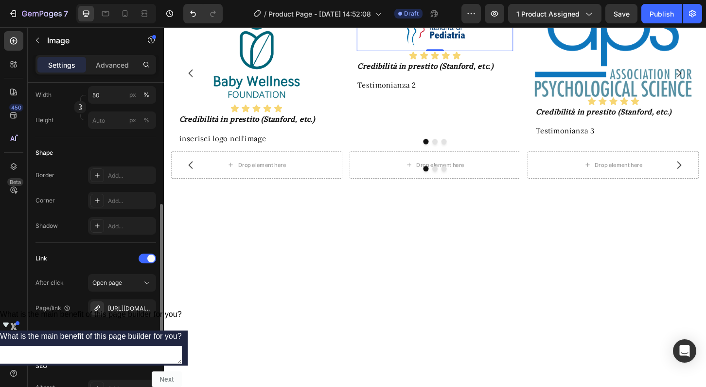
scroll to position [286, 0]
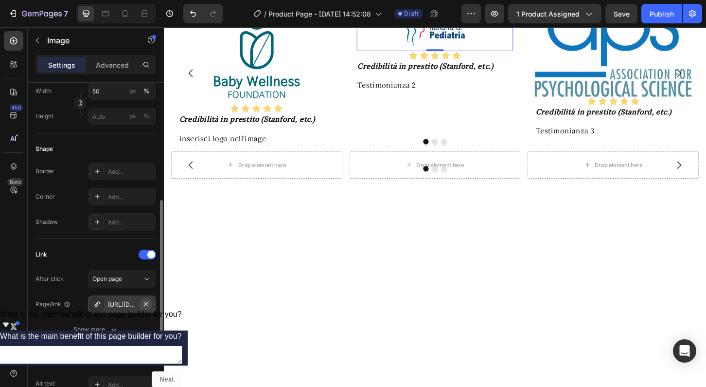
click at [147, 304] on icon "button" at bounding box center [146, 304] width 8 height 8
click at [122, 304] on div "Add..." at bounding box center [131, 304] width 46 height 9
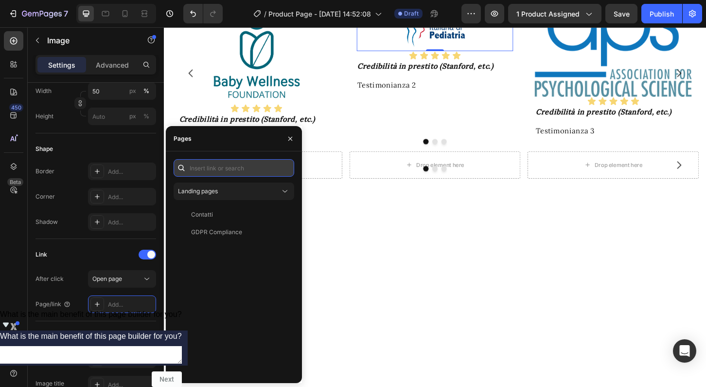
click at [219, 167] on input "text" at bounding box center [234, 168] width 121 height 18
paste input "[URL][DOMAIN_NAME]"
type input "[URL][DOMAIN_NAME]"
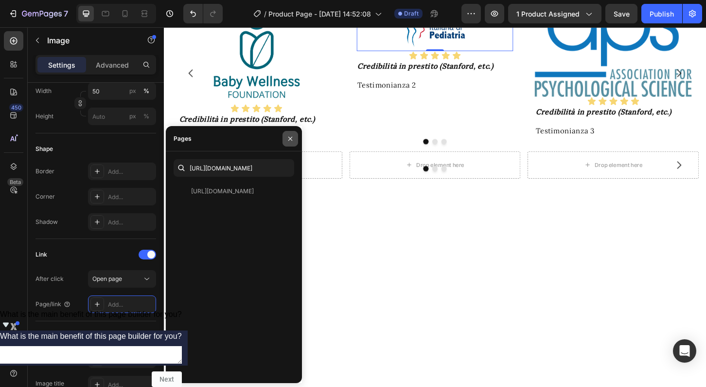
click at [290, 140] on icon "button" at bounding box center [290, 139] width 8 height 8
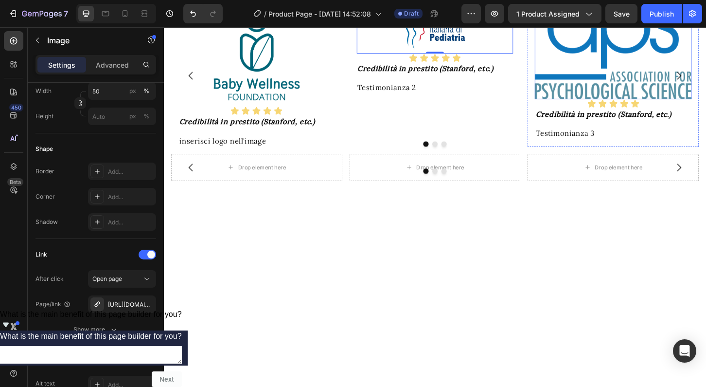
scroll to position [1353, 0]
click at [652, 104] on img at bounding box center [647, 53] width 169 height 102
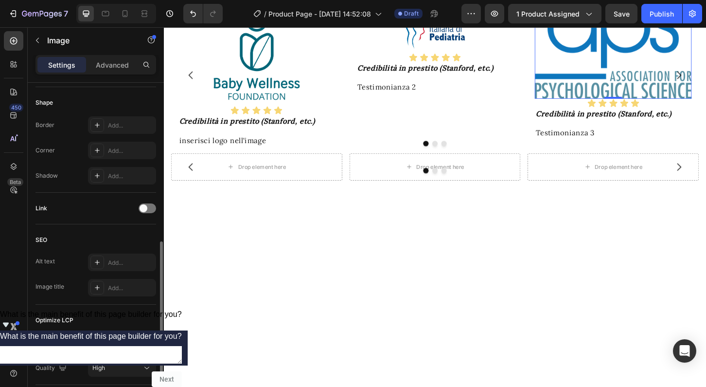
scroll to position [322, 0]
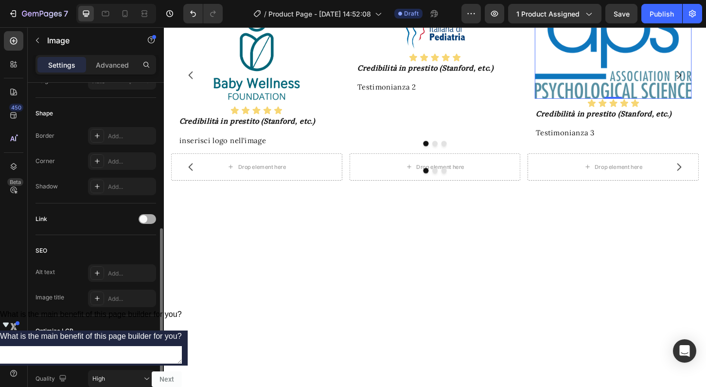
click at [149, 218] on div at bounding box center [148, 219] width 18 height 10
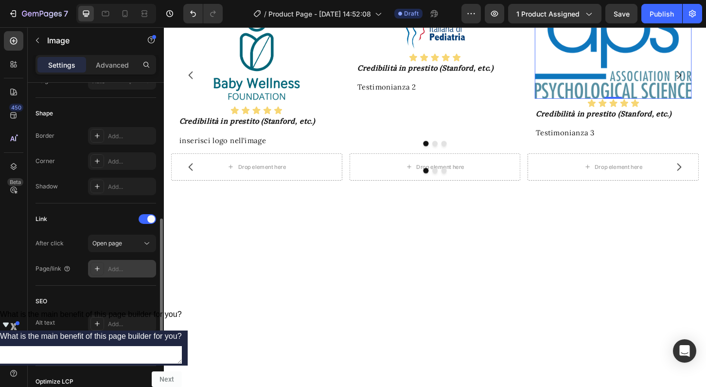
click at [124, 265] on div "Add..." at bounding box center [131, 269] width 46 height 9
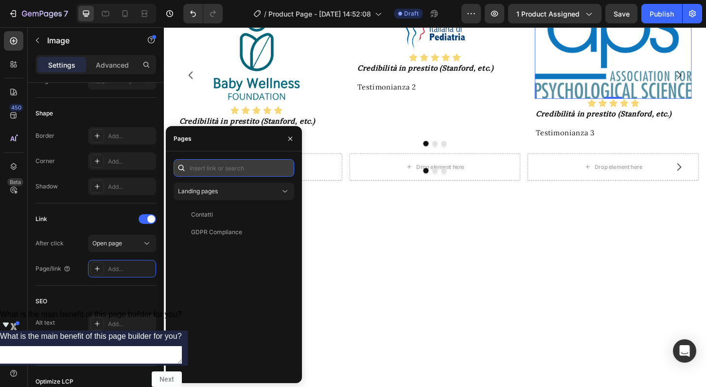
click at [199, 168] on input "text" at bounding box center [234, 168] width 121 height 18
paste input "[URL][DOMAIN_NAME]"
type input "[URL][DOMAIN_NAME]"
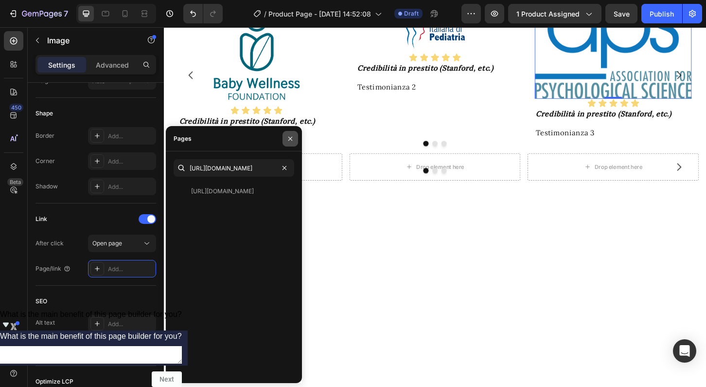
click at [292, 137] on icon "button" at bounding box center [290, 138] width 4 height 4
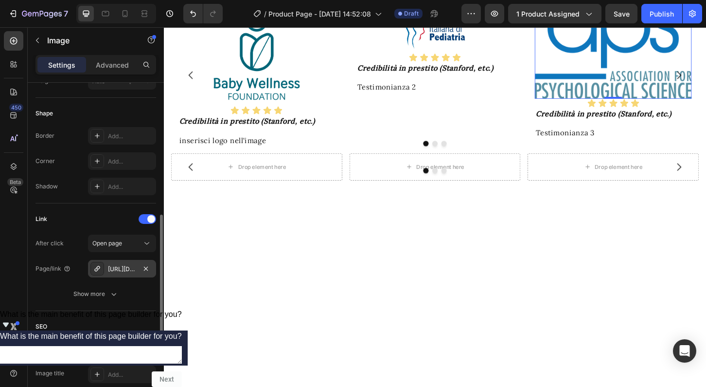
click at [128, 263] on div "[URL][DOMAIN_NAME]" at bounding box center [122, 269] width 68 height 18
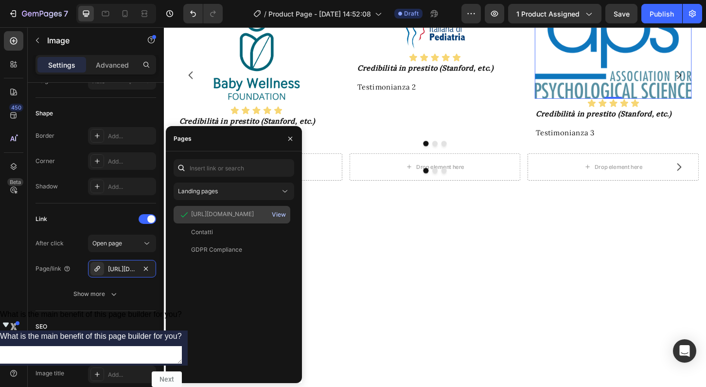
click at [281, 215] on div "View" at bounding box center [279, 214] width 14 height 9
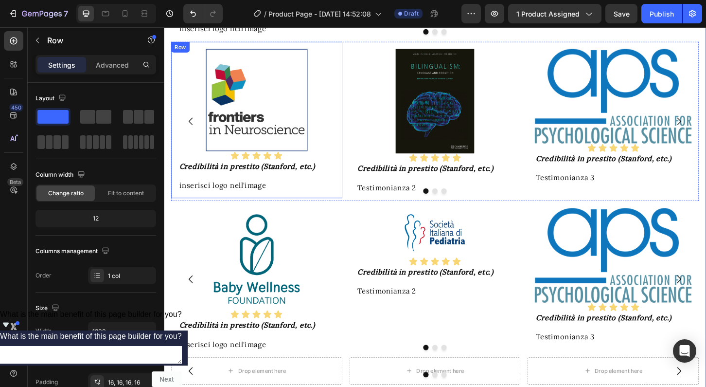
scroll to position [1132, 0]
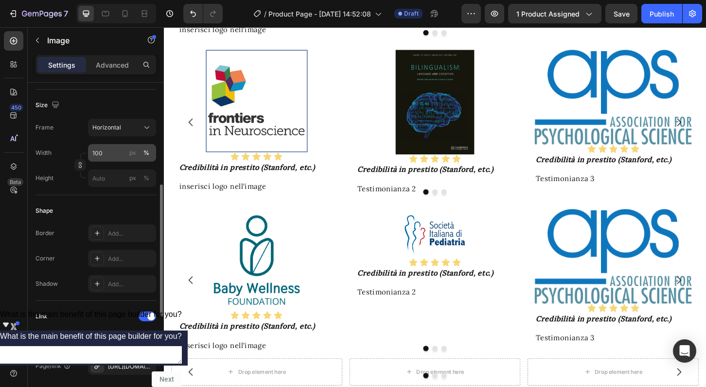
scroll to position [251, 0]
click at [133, 363] on div "[URL][DOMAIN_NAME][DOMAIN_NAME]" at bounding box center [122, 363] width 28 height 9
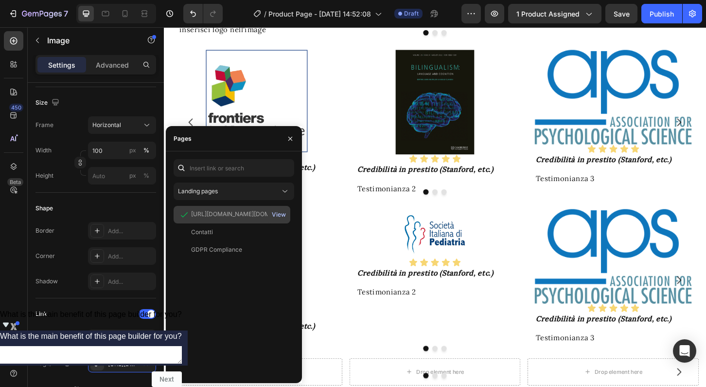
click at [278, 214] on div "View" at bounding box center [279, 214] width 14 height 9
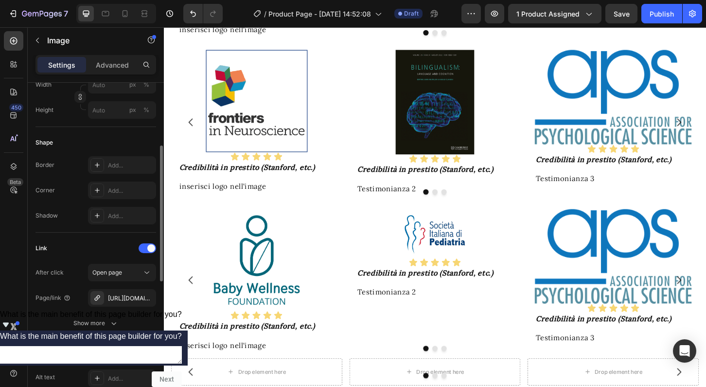
scroll to position [311, 0]
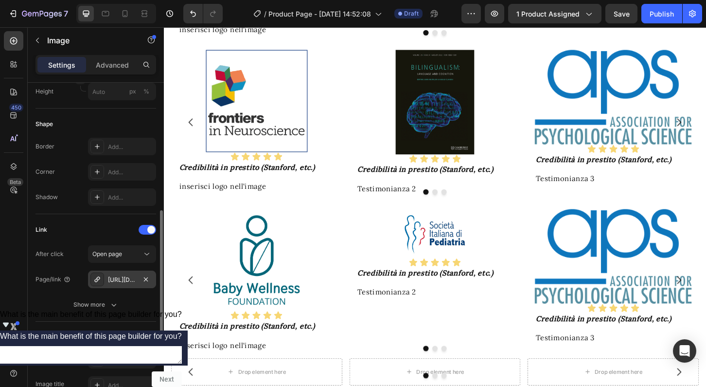
click at [131, 282] on div "[URL][DOMAIN_NAME]" at bounding box center [122, 279] width 28 height 9
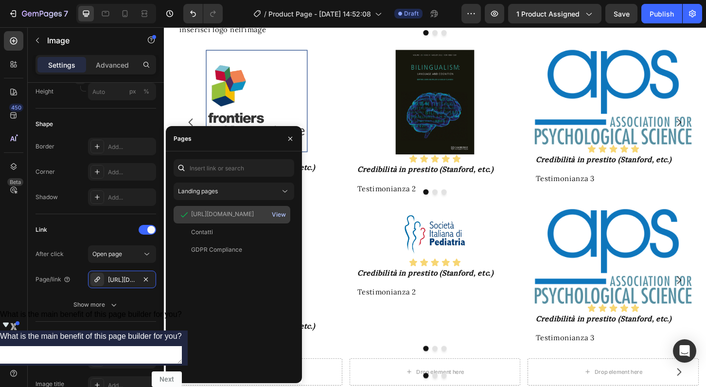
click at [279, 215] on div "View" at bounding box center [279, 214] width 14 height 9
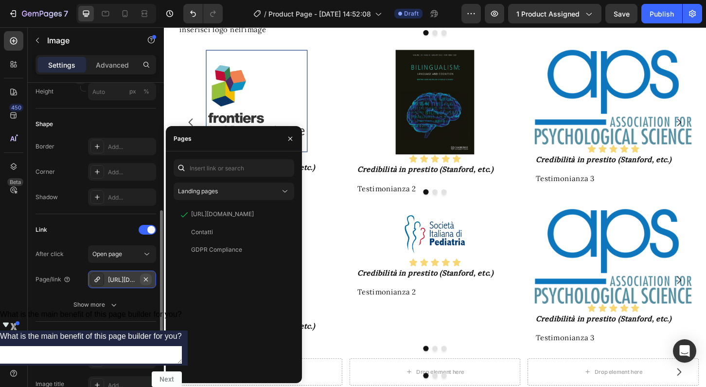
click at [147, 279] on icon "button" at bounding box center [146, 279] width 8 height 8
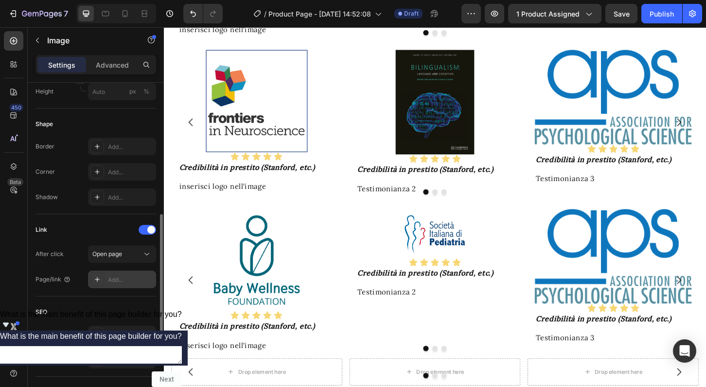
click at [115, 281] on div "Add..." at bounding box center [131, 279] width 46 height 9
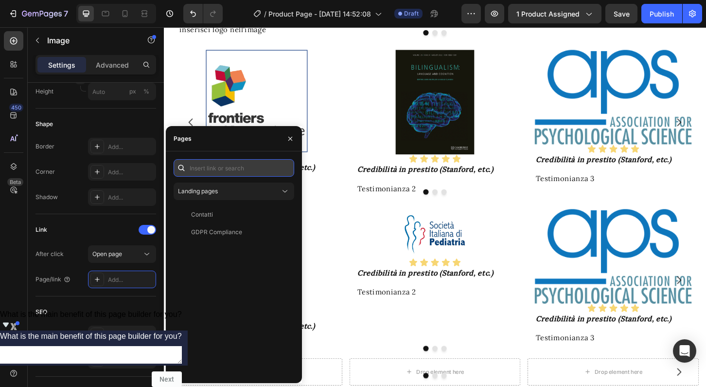
paste input "[URL][DOMAIN_NAME]"
type input "[URL][DOMAIN_NAME]"
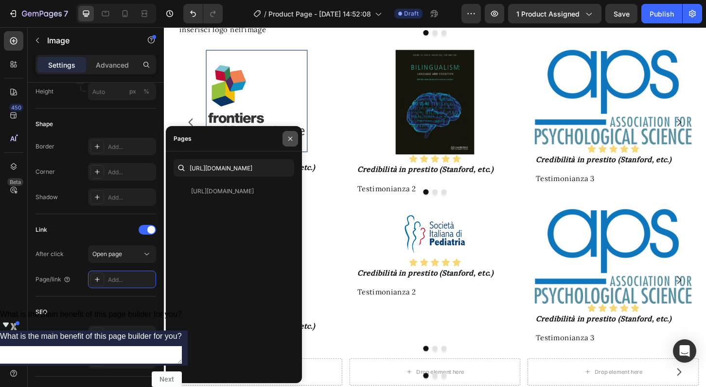
click at [289, 138] on icon "button" at bounding box center [290, 139] width 8 height 8
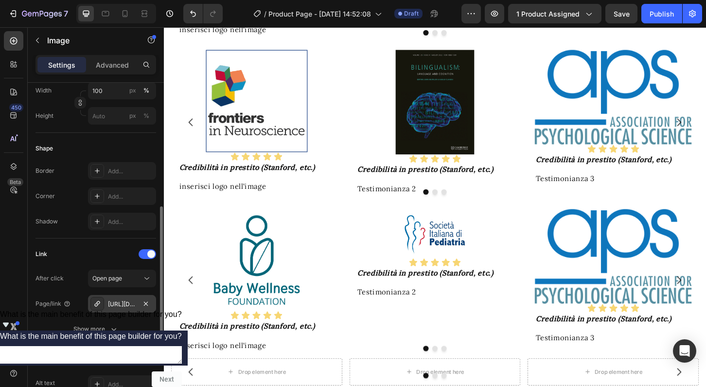
click at [135, 303] on div "[URL][DOMAIN_NAME][DOMAIN_NAME]" at bounding box center [122, 304] width 28 height 9
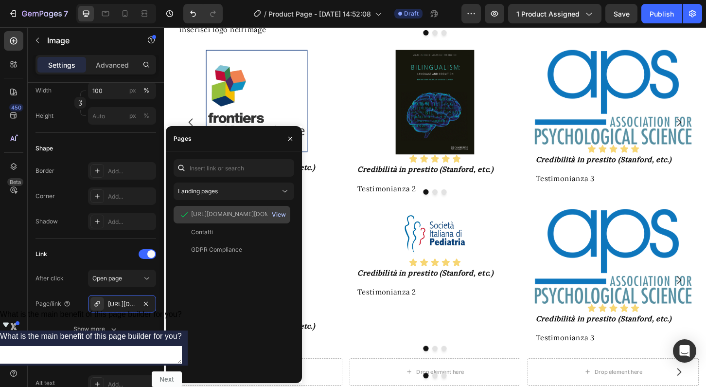
click at [281, 214] on div "View" at bounding box center [279, 214] width 14 height 9
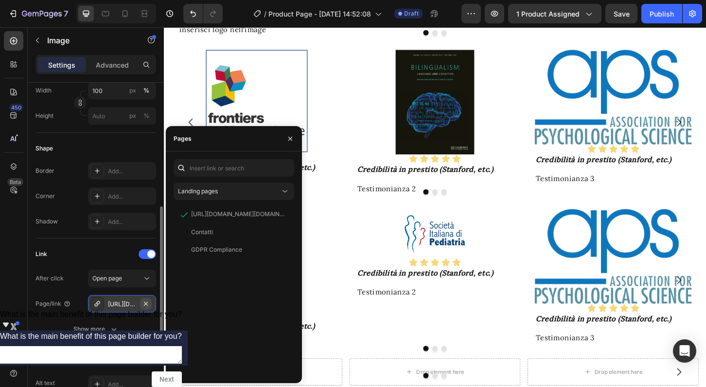
click at [146, 304] on icon "button" at bounding box center [146, 303] width 4 height 4
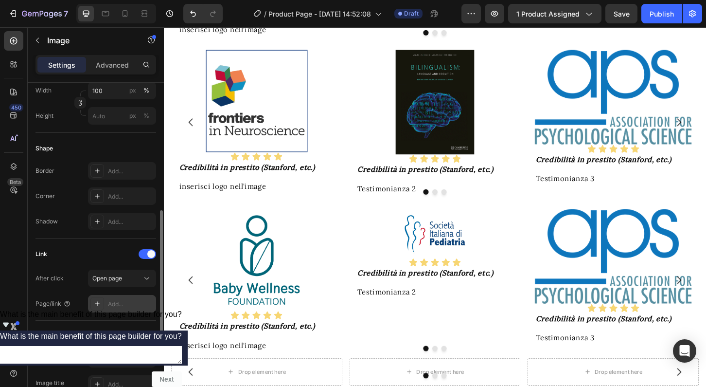
click at [124, 303] on div "Add..." at bounding box center [131, 304] width 46 height 9
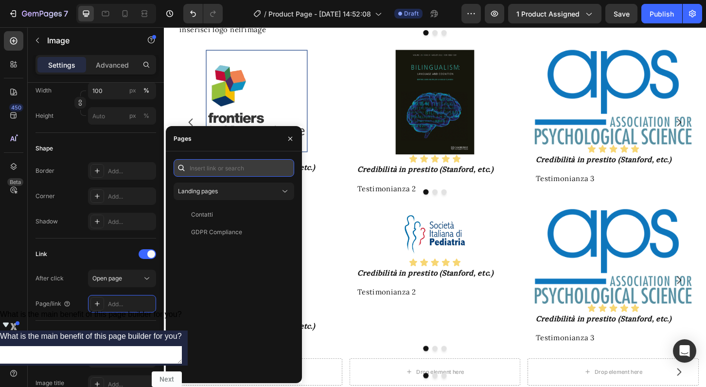
paste input "[URL][DOMAIN_NAME]"
type input "[URL][DOMAIN_NAME]"
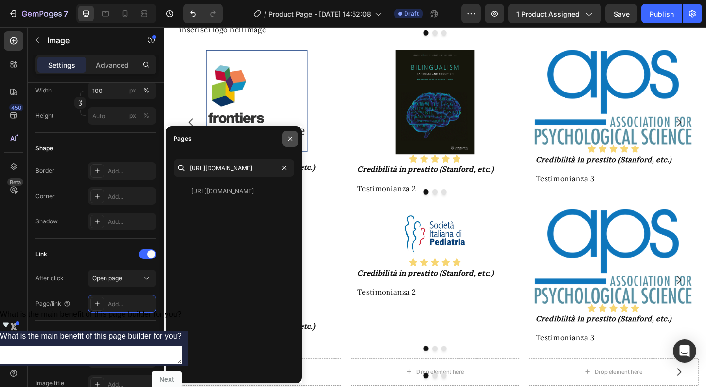
click at [291, 139] on icon "button" at bounding box center [290, 138] width 4 height 4
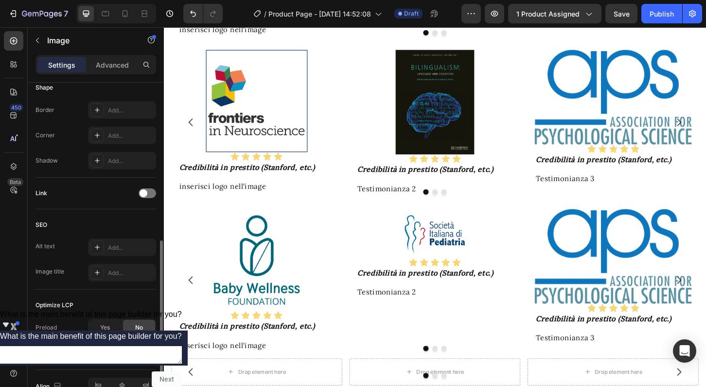
scroll to position [348, 0]
click at [143, 196] on span at bounding box center [144, 193] width 8 height 8
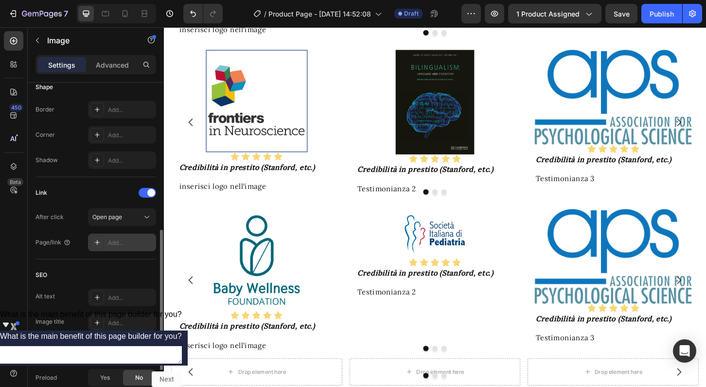
click at [118, 242] on div "Add..." at bounding box center [131, 242] width 46 height 9
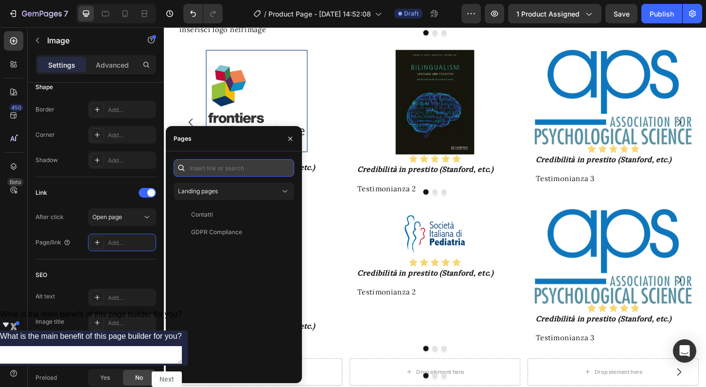
click at [206, 169] on input "text" at bounding box center [234, 168] width 121 height 18
paste input "[URL][DOMAIN_NAME][US_STATE]"
type input "[URL][DOMAIN_NAME][US_STATE]"
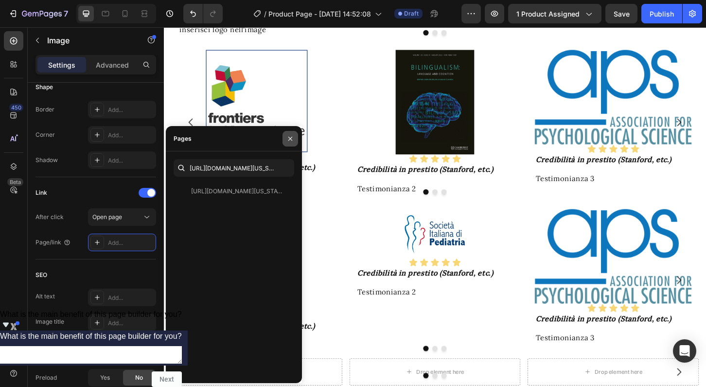
click at [291, 139] on icon "button" at bounding box center [290, 138] width 4 height 4
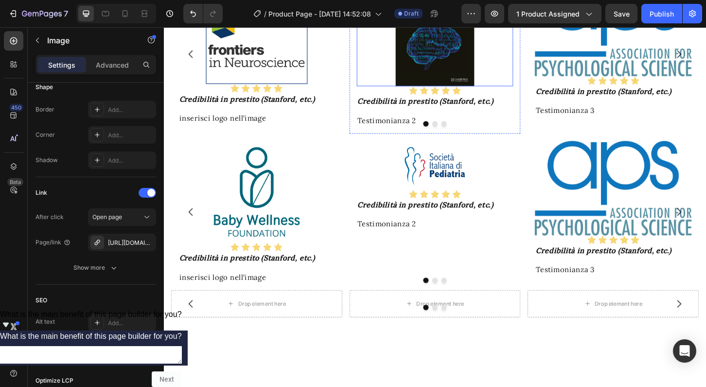
scroll to position [1205, 0]
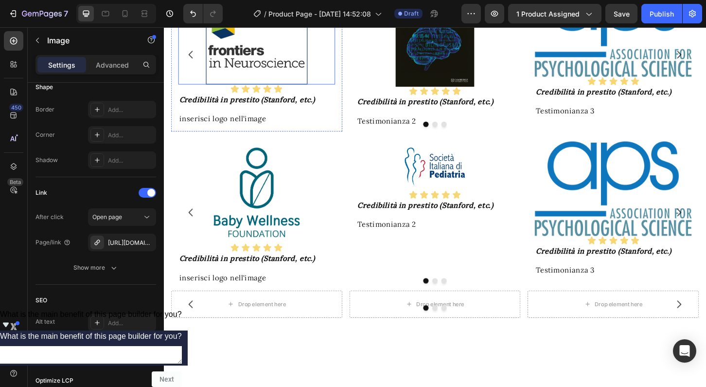
click at [292, 88] on img at bounding box center [263, 33] width 109 height 109
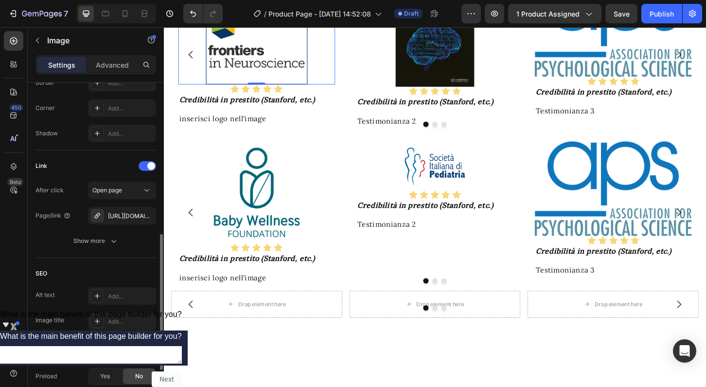
scroll to position [374, 0]
click at [124, 215] on div "[URL][DOMAIN_NAME][DOMAIN_NAME]" at bounding box center [122, 217] width 28 height 9
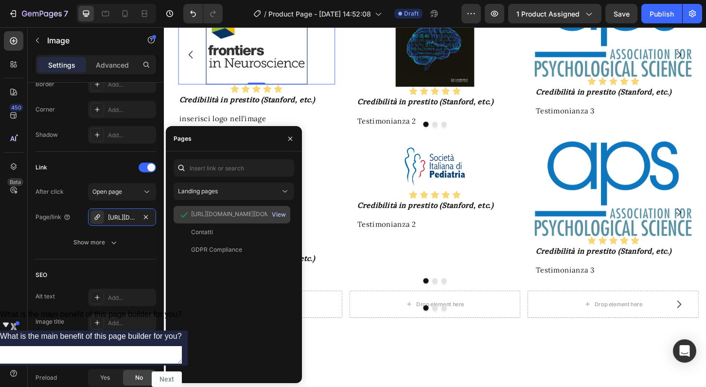
click at [276, 213] on div "View" at bounding box center [279, 214] width 14 height 9
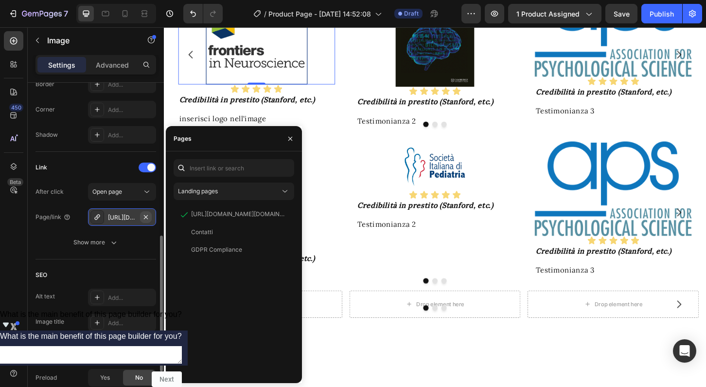
click at [146, 217] on icon "button" at bounding box center [146, 217] width 4 height 4
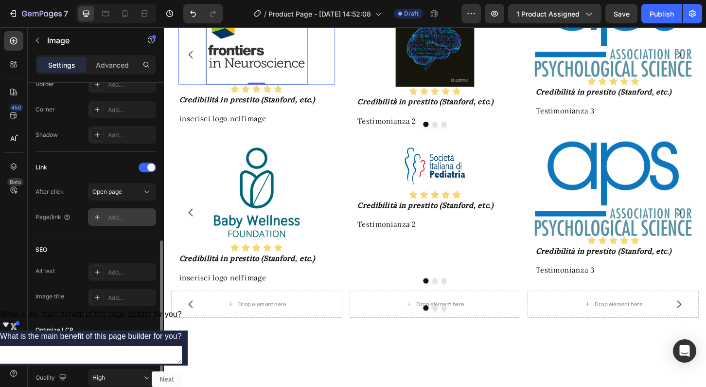
click at [121, 217] on div "Add..." at bounding box center [131, 217] width 46 height 9
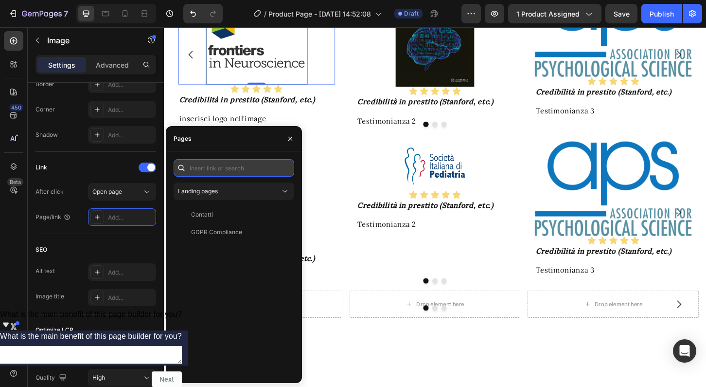
paste input "[URL][DOMAIN_NAME]"
type input "[URL][DOMAIN_NAME]"
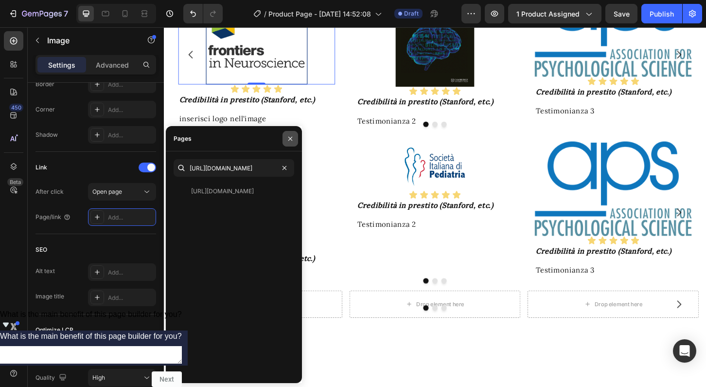
click at [290, 140] on icon "button" at bounding box center [290, 139] width 8 height 8
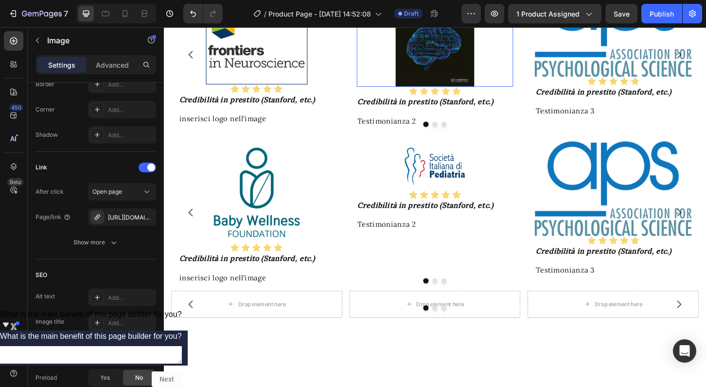
click at [460, 91] on img at bounding box center [455, 35] width 84 height 112
click at [127, 218] on div "[URL][DOMAIN_NAME][DOMAIN_NAME]" at bounding box center [122, 217] width 28 height 9
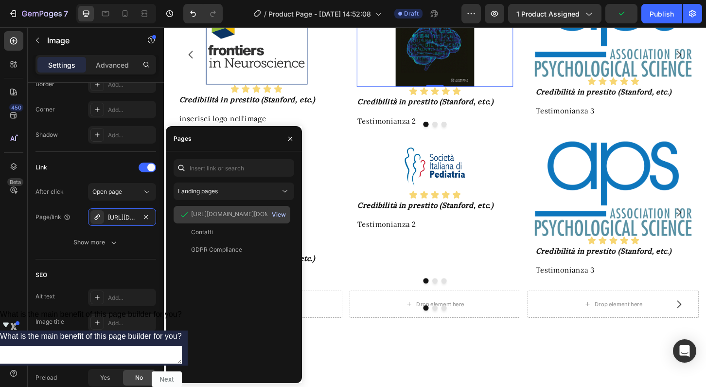
click at [280, 215] on div "View" at bounding box center [279, 214] width 14 height 9
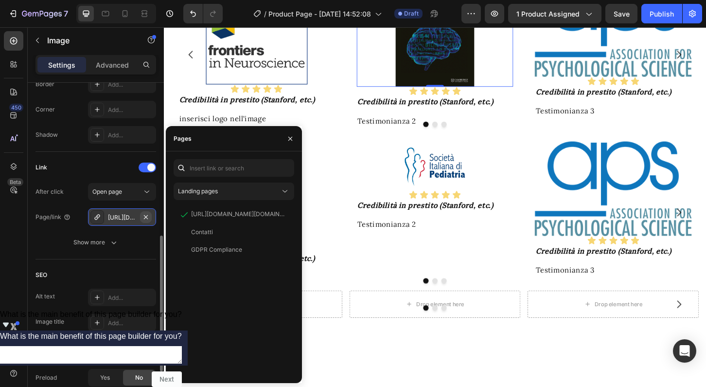
click at [146, 215] on icon "button" at bounding box center [146, 217] width 8 height 8
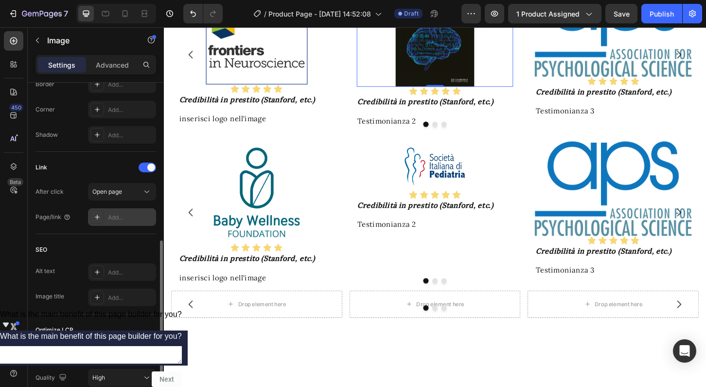
click at [125, 218] on div "Add..." at bounding box center [131, 217] width 46 height 9
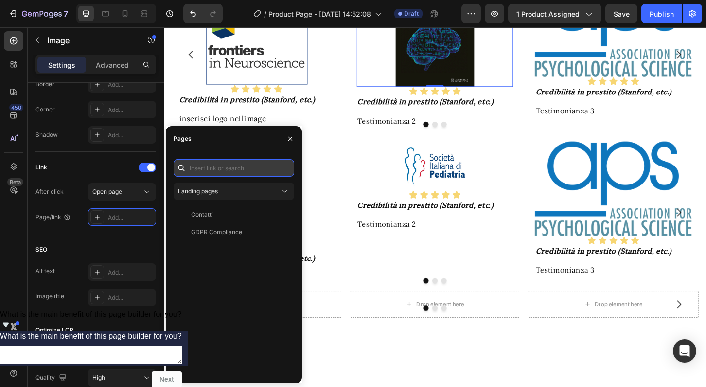
paste input "[URL][DOMAIN_NAME]"
type input "[URL][DOMAIN_NAME]"
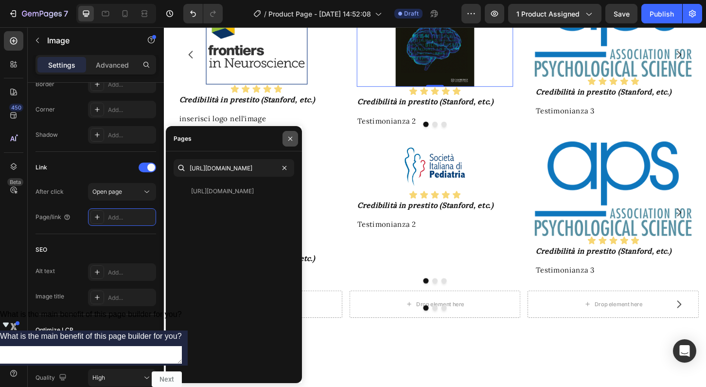
click at [291, 139] on icon "button" at bounding box center [290, 138] width 4 height 4
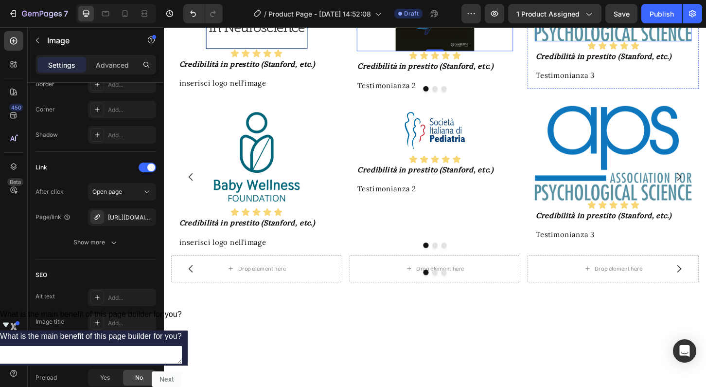
scroll to position [1238, 0]
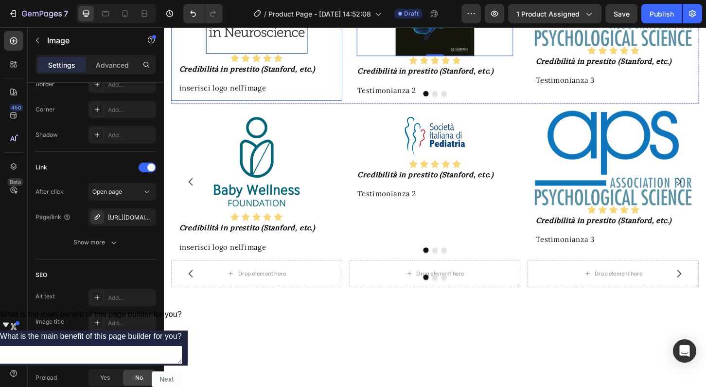
click at [313, 107] on div "Image Icon Icon Icon Icon Icon Icon List Credibilità in prestito (Stanford, etc…" at bounding box center [264, 22] width 184 height 168
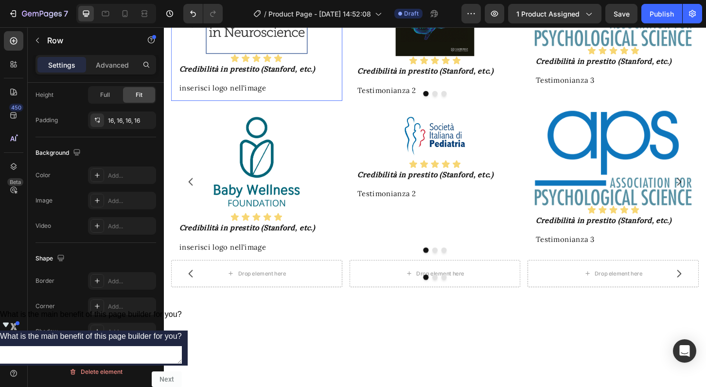
scroll to position [0, 0]
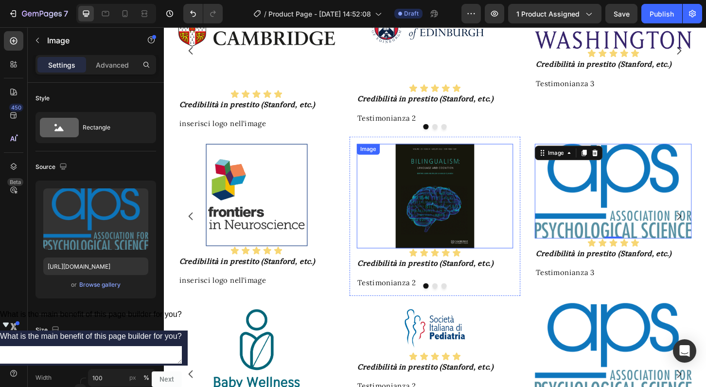
scroll to position [1031, 0]
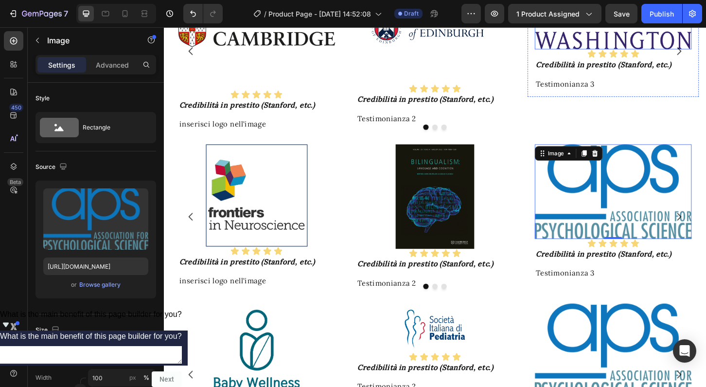
click at [635, 52] on img at bounding box center [647, 9] width 169 height 83
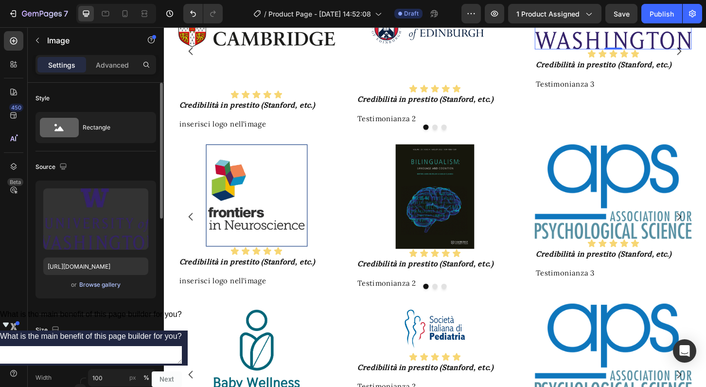
click at [112, 284] on div "Browse gallery" at bounding box center [99, 284] width 41 height 9
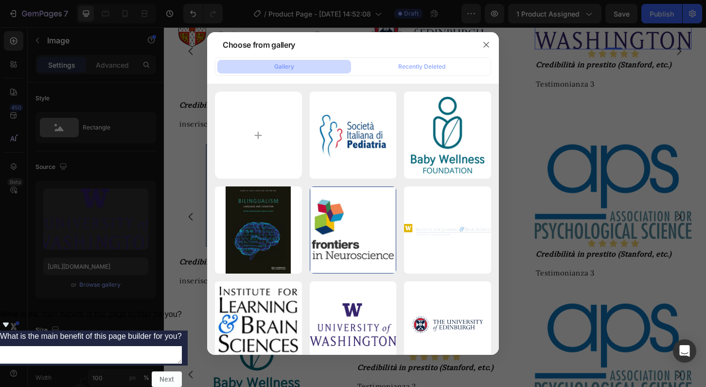
type input "C:\fakepath\Logo_Università_Ca'_Foscari_Venezia.svg.png"
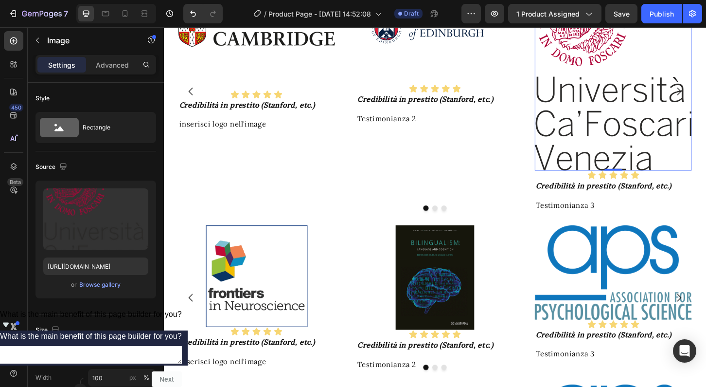
type input "[URL][DOMAIN_NAME]"
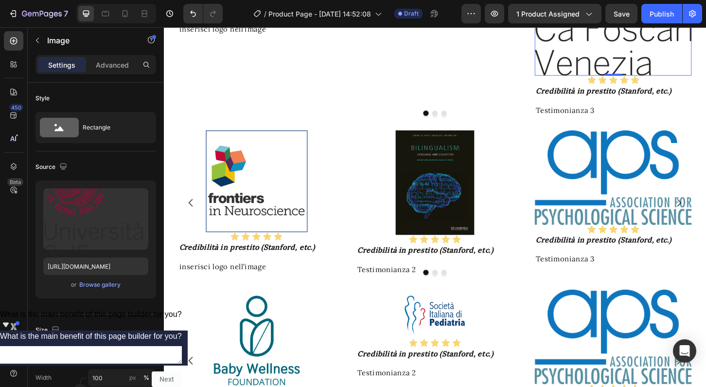
scroll to position [1140, 0]
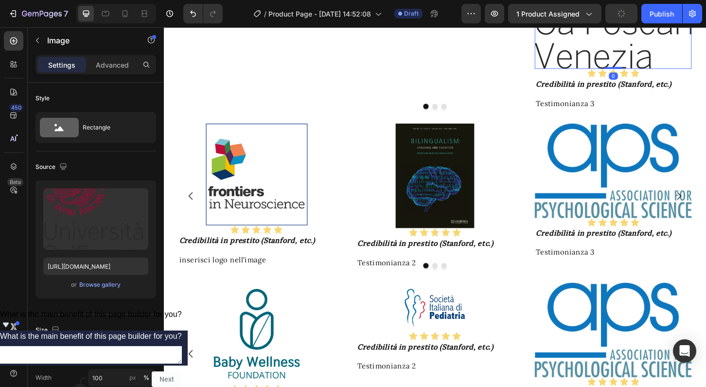
drag, startPoint x: 653, startPoint y: 279, endPoint x: 650, endPoint y: 254, distance: 25.0
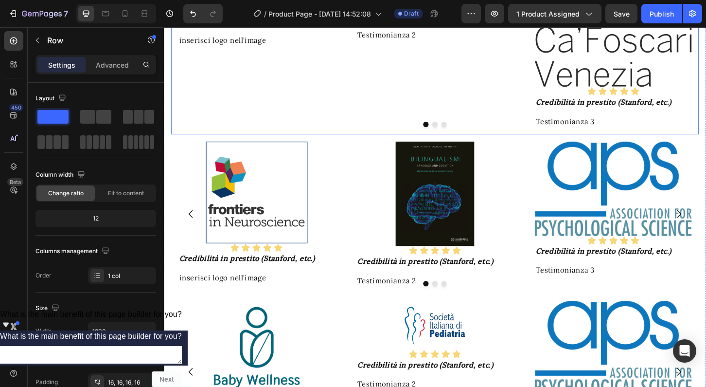
scroll to position [1120, 0]
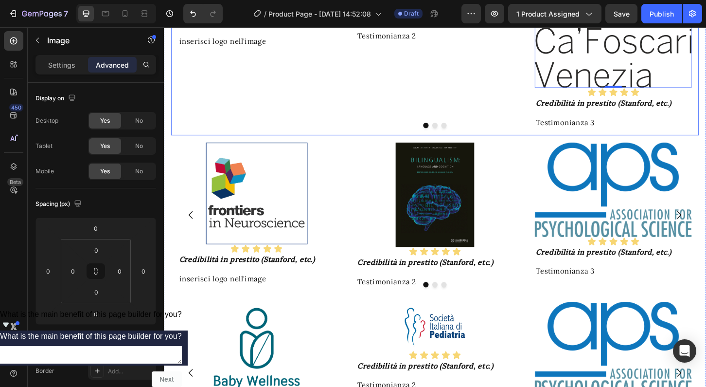
click at [537, 144] on div "Image Icon Icon Icon Icon Icon Icon List Credibilità in prestito (Stanford, etc…" at bounding box center [456, 8] width 184 height 272
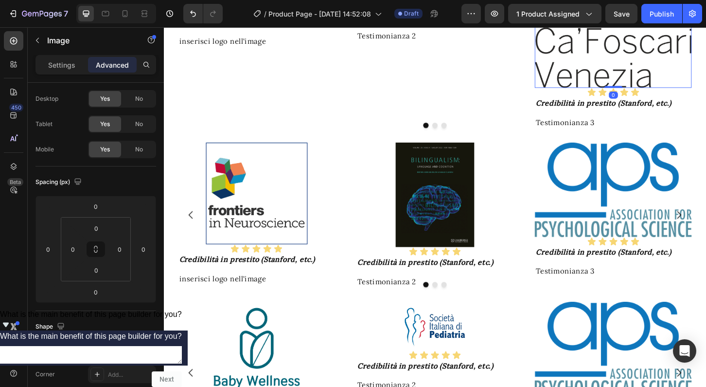
scroll to position [0, 0]
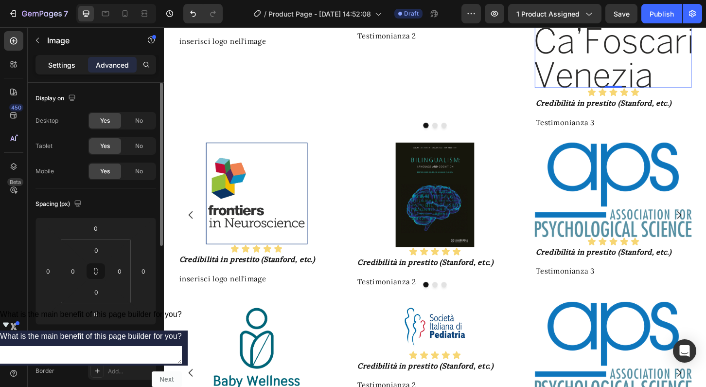
click at [61, 63] on p "Settings" at bounding box center [61, 65] width 27 height 10
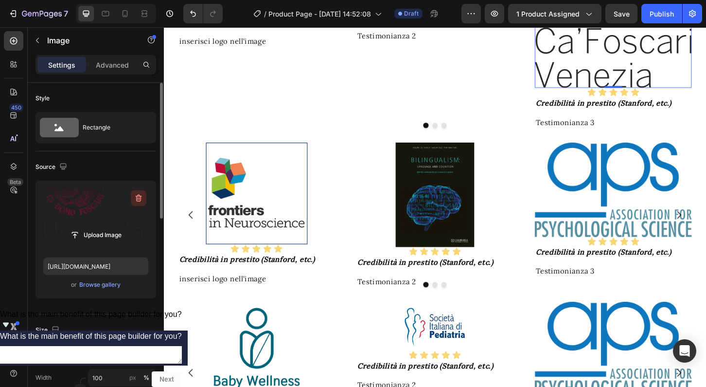
click at [139, 197] on icon "button" at bounding box center [139, 198] width 1 height 3
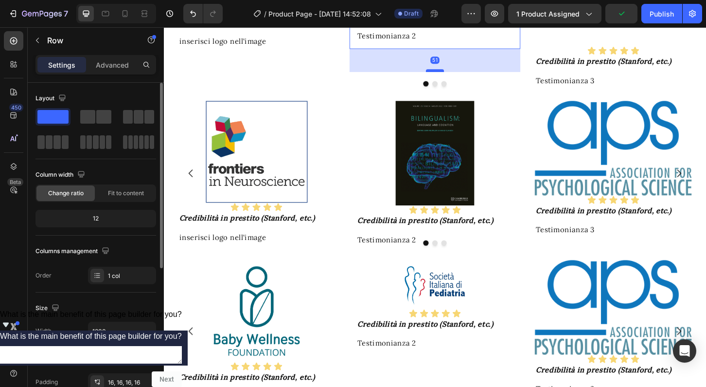
drag, startPoint x: 457, startPoint y: 258, endPoint x: 457, endPoint y: 282, distance: 24.3
click at [457, 75] on div at bounding box center [455, 73] width 19 height 3
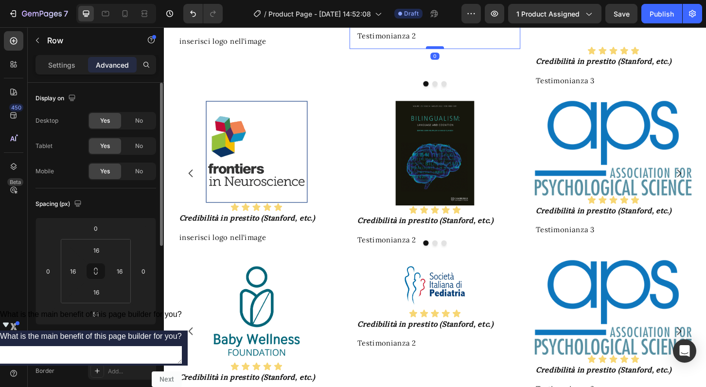
drag, startPoint x: 458, startPoint y: 283, endPoint x: 457, endPoint y: 258, distance: 24.8
click at [457, 51] on div at bounding box center [455, 49] width 19 height 3
type input "0"
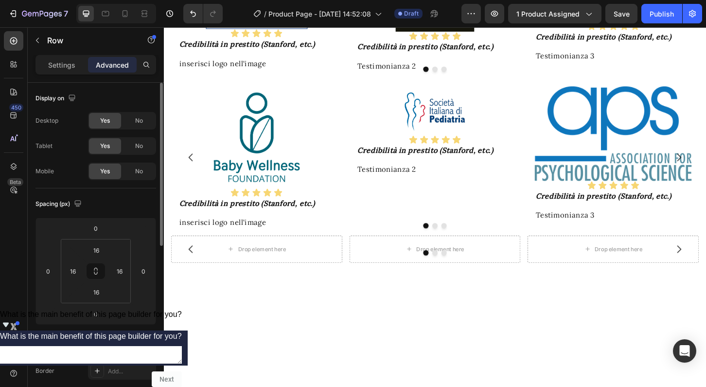
scroll to position [1311, 0]
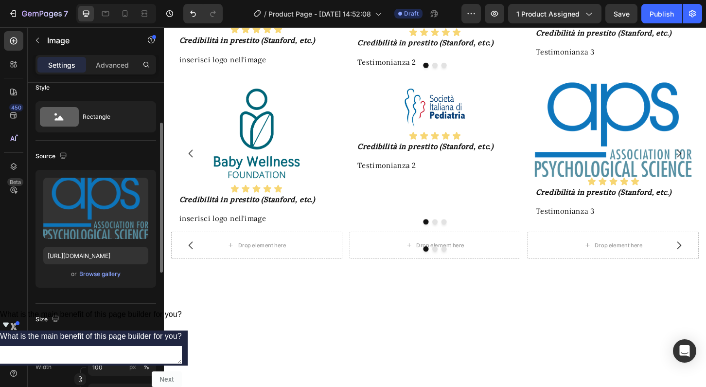
scroll to position [0, 0]
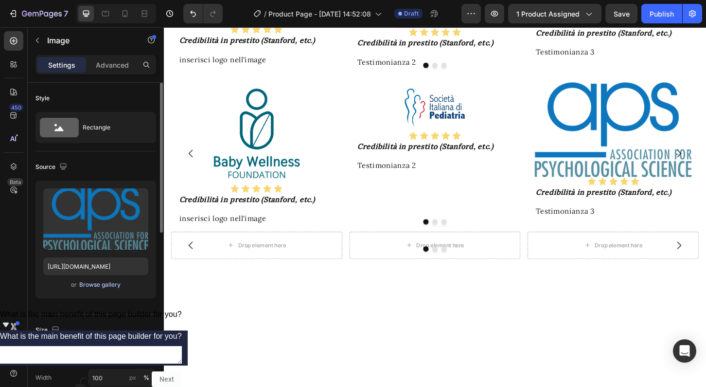
click at [102, 285] on div "Browse gallery" at bounding box center [99, 284] width 41 height 9
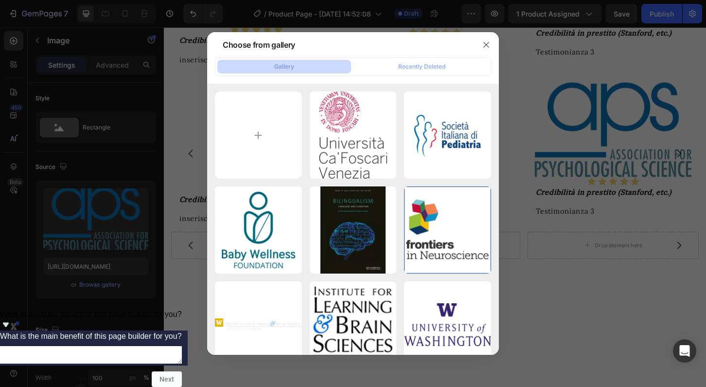
type input "C:\fakepath\9788815262684_0_500_0_75.jpg"
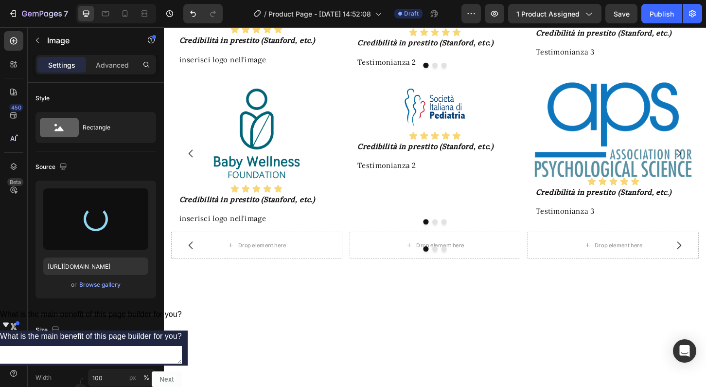
type input "[URL][DOMAIN_NAME]"
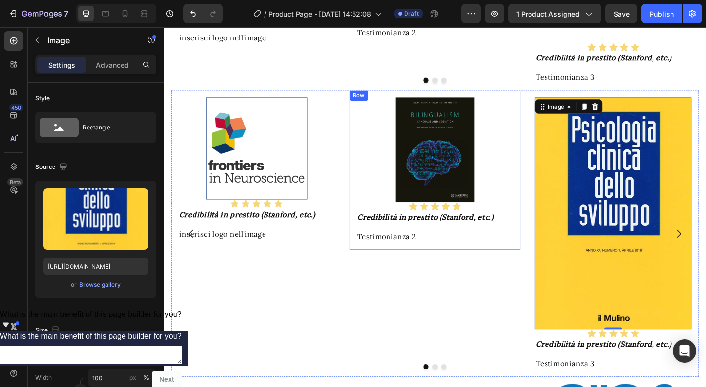
scroll to position [1120, 0]
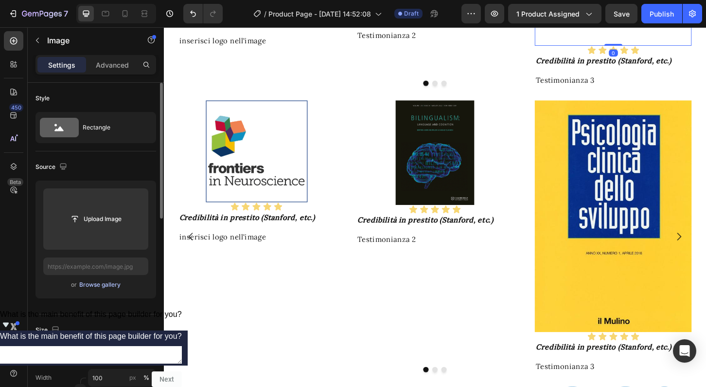
click at [109, 280] on div "Browse gallery" at bounding box center [99, 284] width 41 height 9
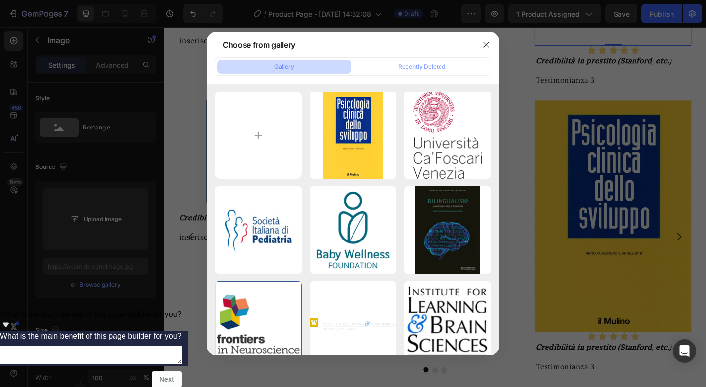
type input "C:\fakepath\UDC-Logo.png"
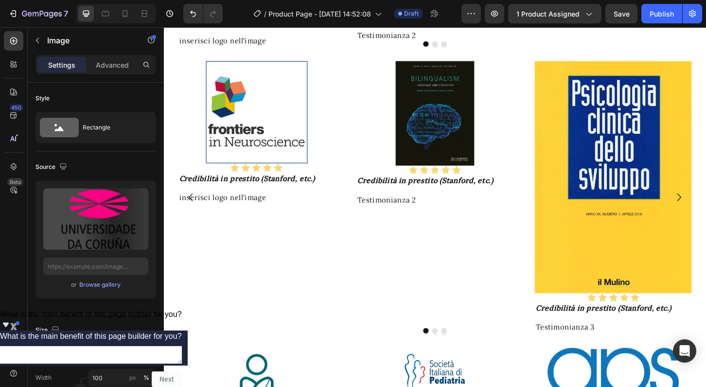
type input "[URL][DOMAIN_NAME]"
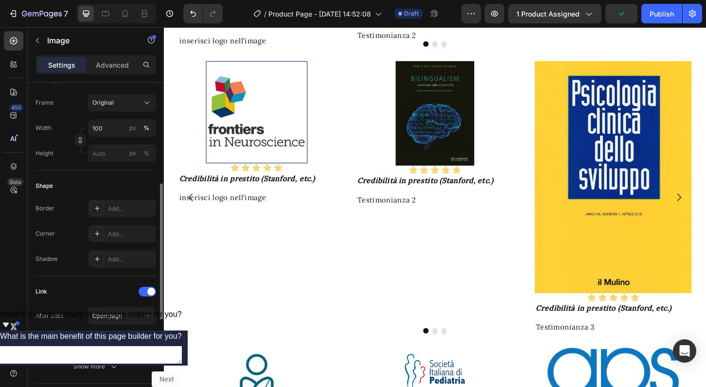
scroll to position [250, 0]
click at [123, 345] on div "[URL][DOMAIN_NAME][US_STATE]" at bounding box center [122, 341] width 68 height 18
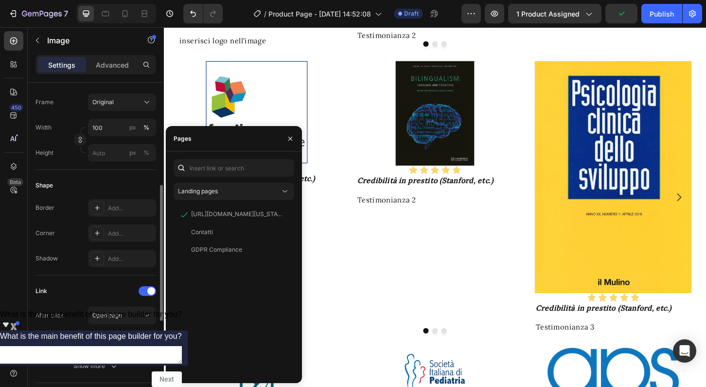
click at [145, 339] on icon "button" at bounding box center [146, 341] width 8 height 8
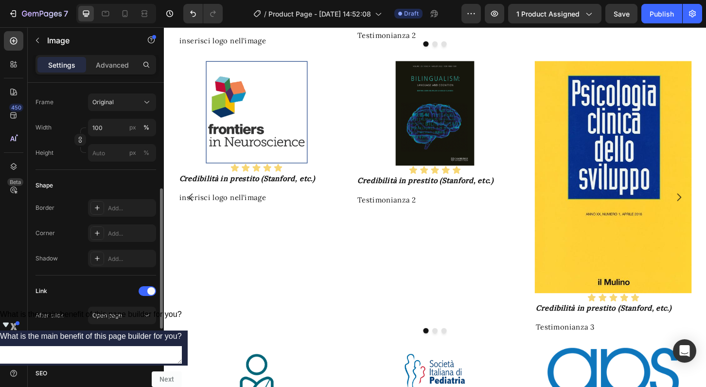
click at [125, 341] on div "Add..." at bounding box center [131, 341] width 46 height 9
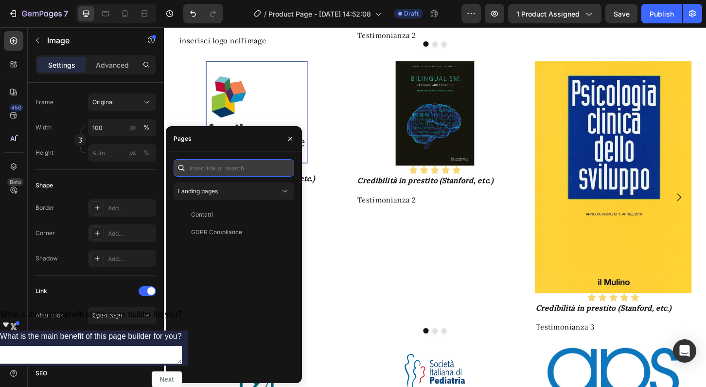
paste input "[URL][DOMAIN_NAME]"
type input "[URL][DOMAIN_NAME]"
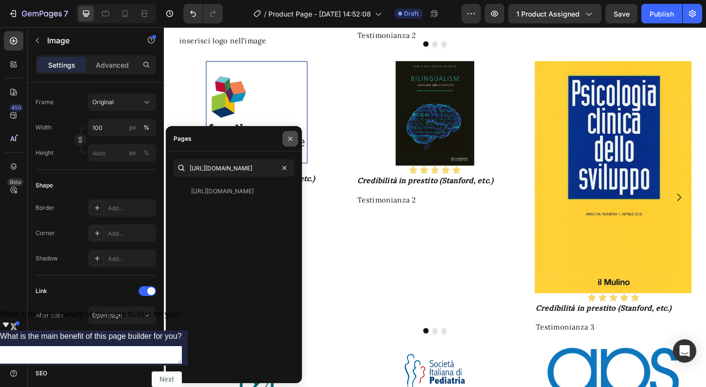
click at [290, 137] on icon "button" at bounding box center [290, 139] width 8 height 8
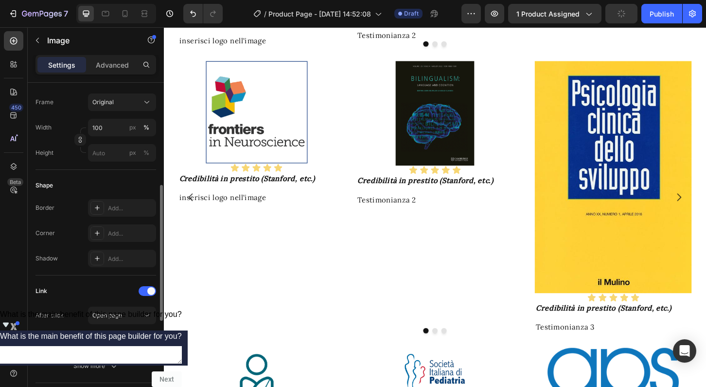
click at [124, 339] on div "[URL][DOMAIN_NAME]" at bounding box center [122, 341] width 28 height 9
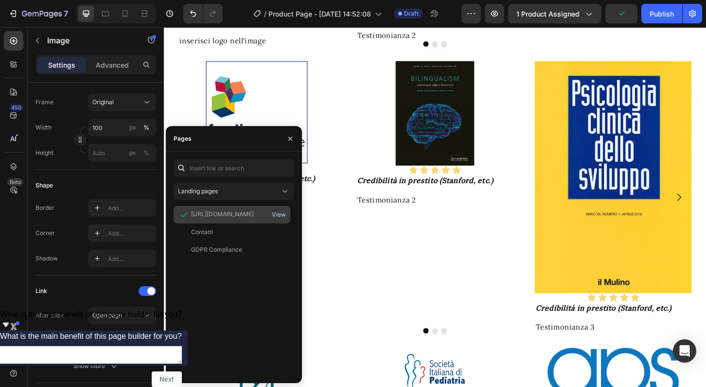
click at [282, 215] on div "View" at bounding box center [279, 214] width 14 height 9
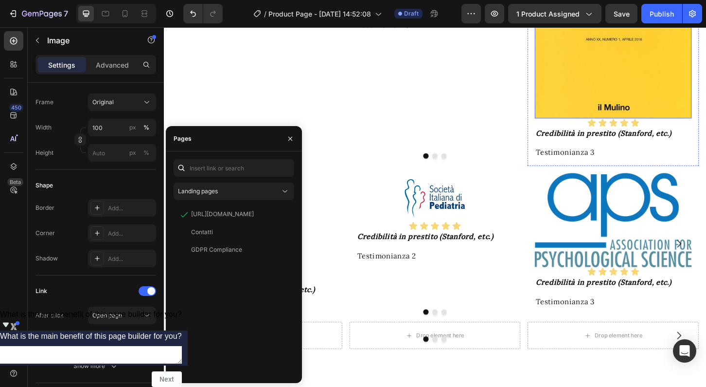
scroll to position [1311, 0]
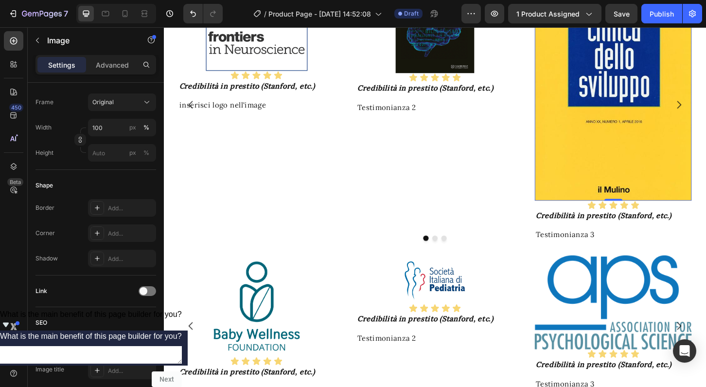
scroll to position [1245, 0]
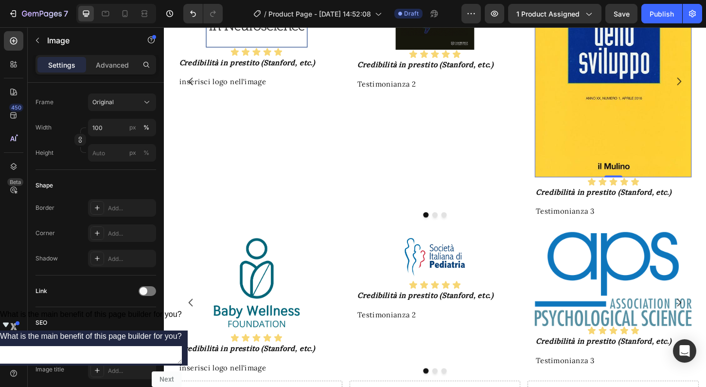
click at [650, 188] on img at bounding box center [647, 63] width 169 height 249
click at [143, 289] on span at bounding box center [144, 291] width 8 height 8
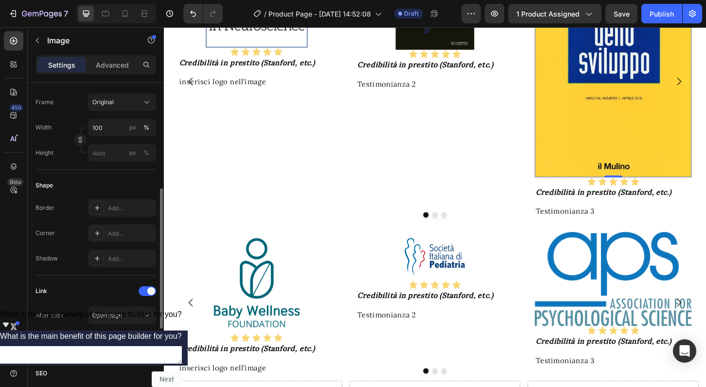
click at [117, 340] on div "Add..." at bounding box center [131, 341] width 46 height 9
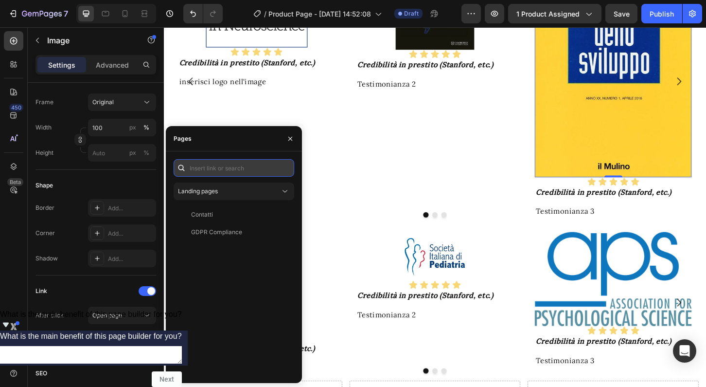
click at [201, 171] on input "text" at bounding box center [234, 168] width 121 height 18
paste input "[URL][DOMAIN_NAME][PERSON_NAME]"
type input "[URL][DOMAIN_NAME][PERSON_NAME]"
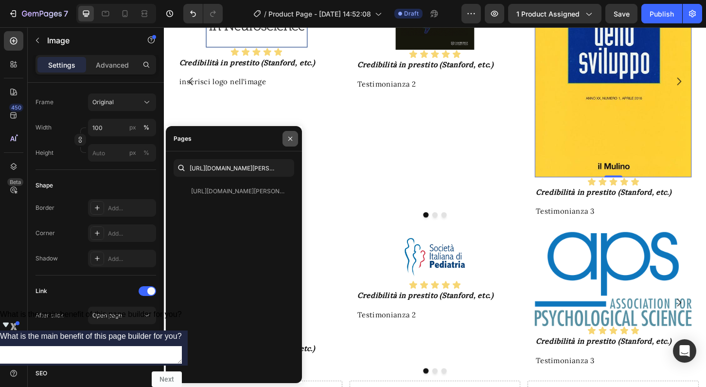
click at [291, 138] on icon "button" at bounding box center [290, 138] width 4 height 4
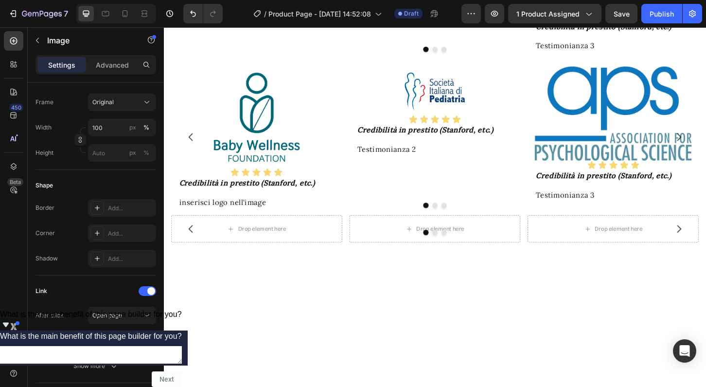
scroll to position [1424, 0]
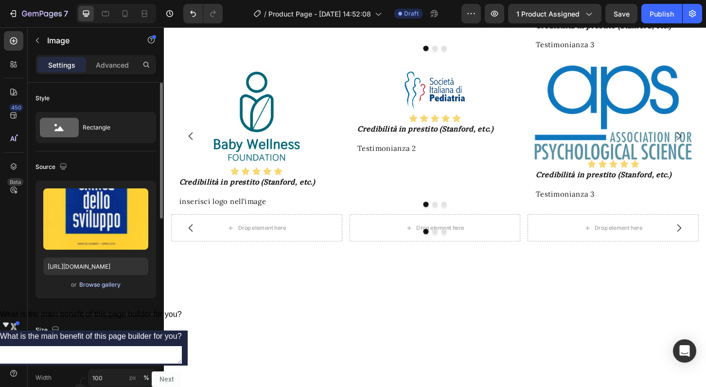
click at [94, 284] on div "Browse gallery" at bounding box center [99, 284] width 41 height 9
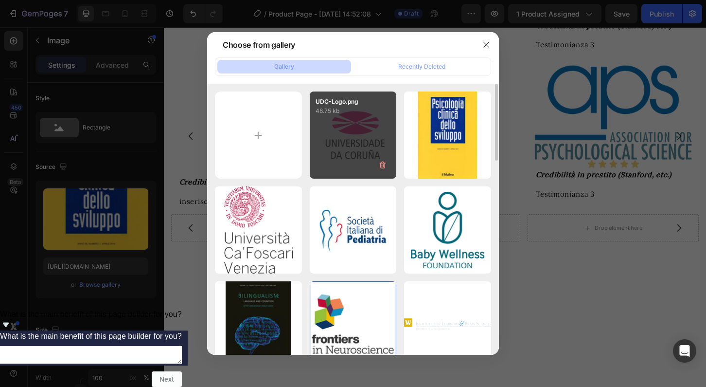
type input "C:\fakepath\de4d4eecover1824.078X.png"
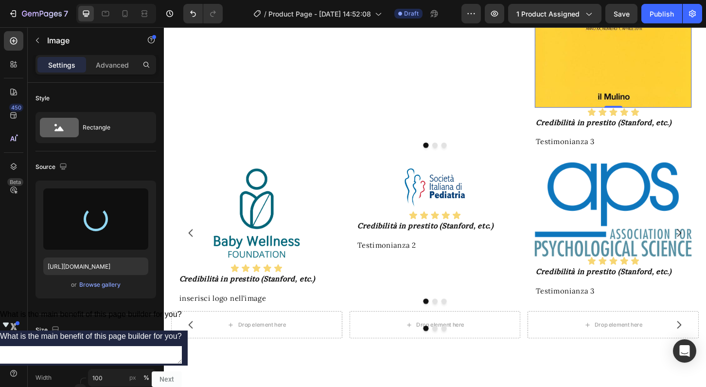
scroll to position [1319, 0]
type input "[URL][DOMAIN_NAME]"
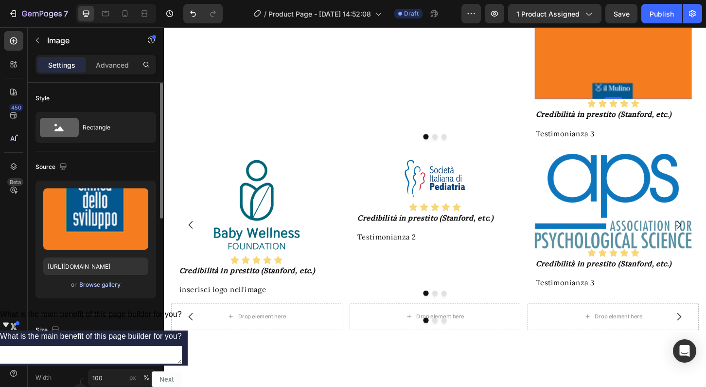
click at [95, 287] on div "Browse gallery" at bounding box center [99, 284] width 41 height 9
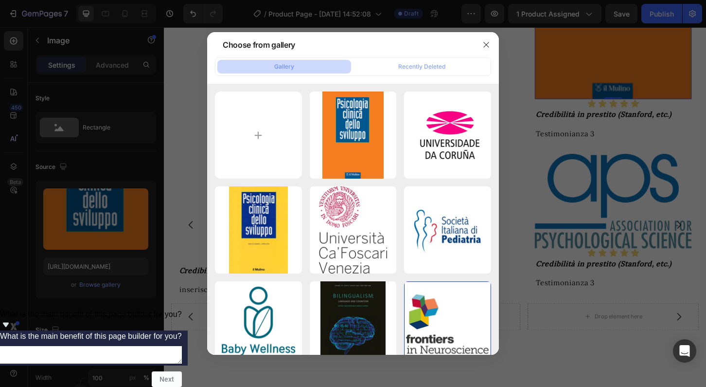
type input "C:\fakepath\41wzLi7CyOL.jpg_BO30,255,255,255_UF900,850_SR1910,1000,0,C_QL100_.j…"
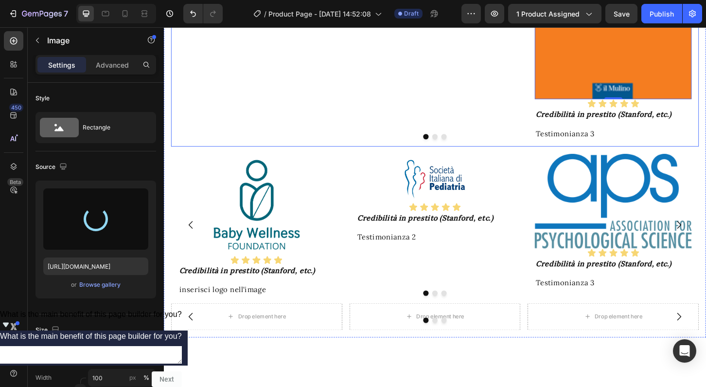
type input "[URL][DOMAIN_NAME]"
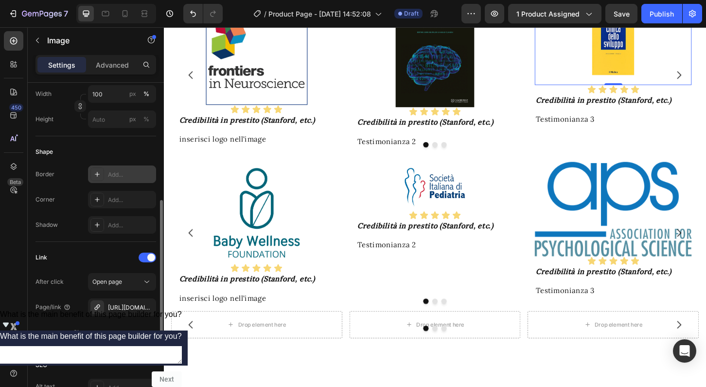
scroll to position [285, 0]
click at [141, 307] on button "button" at bounding box center [146, 306] width 12 height 12
click at [134, 304] on div "Add..." at bounding box center [131, 306] width 46 height 9
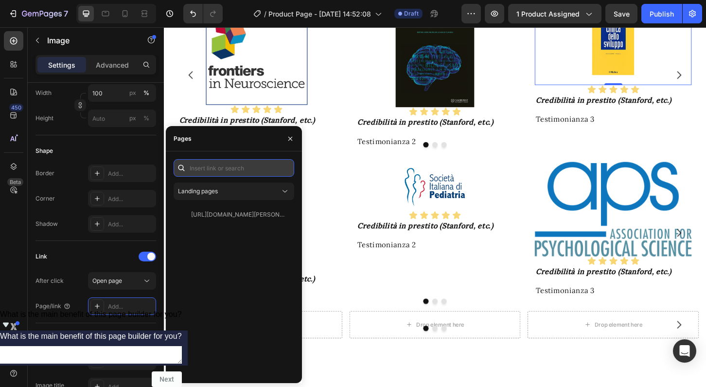
click at [244, 166] on input "text" at bounding box center [234, 168] width 121 height 18
paste input "[URL][DOMAIN_NAME][PERSON_NAME]"
type input "[URL][DOMAIN_NAME][PERSON_NAME]"
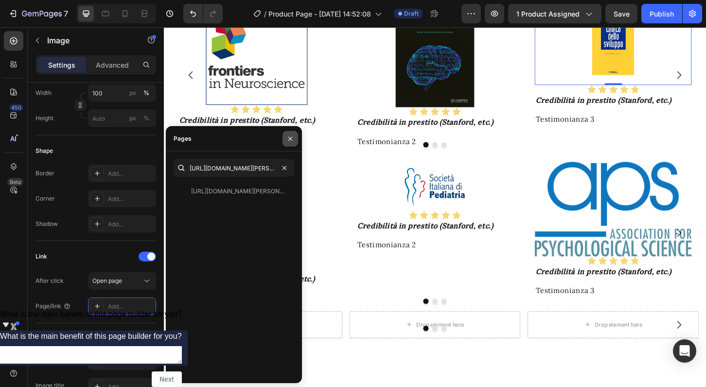
click at [288, 139] on icon "button" at bounding box center [290, 139] width 8 height 8
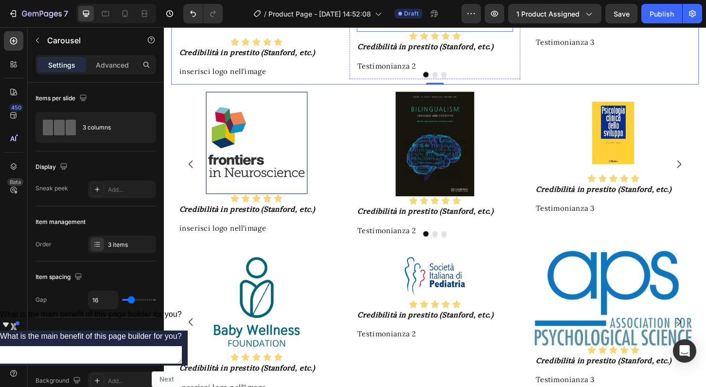
scroll to position [1089, 0]
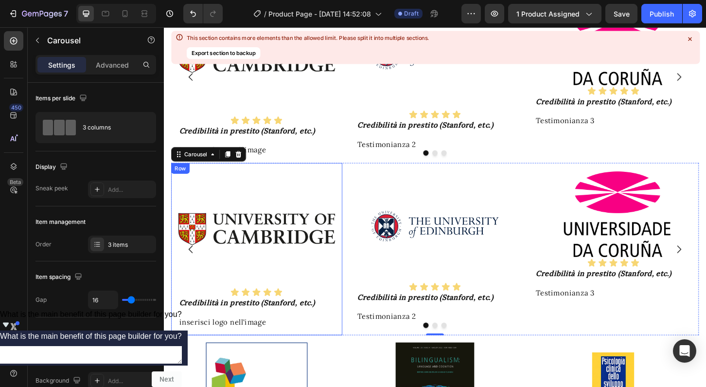
scroll to position [1003, 0]
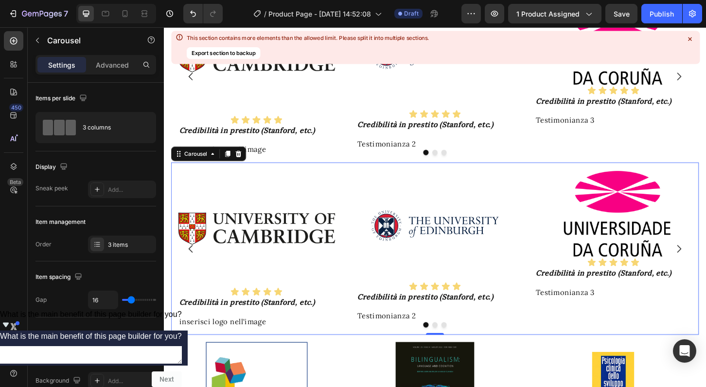
click at [690, 41] on icon at bounding box center [689, 39] width 9 height 9
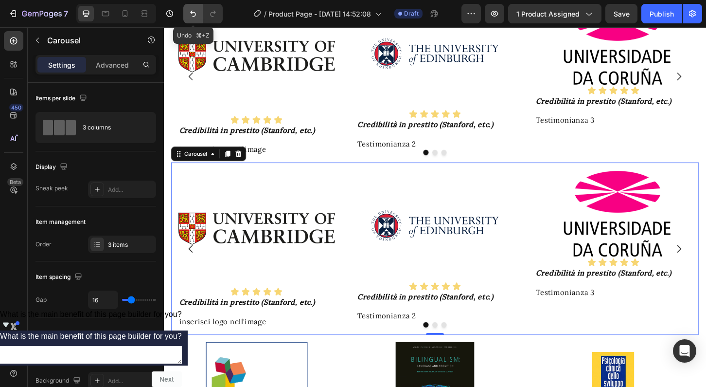
click at [196, 13] on icon "Undo/Redo" at bounding box center [193, 14] width 10 height 10
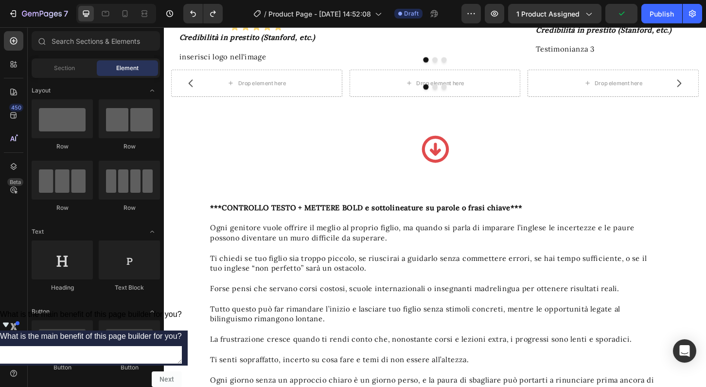
scroll to position [1461, 0]
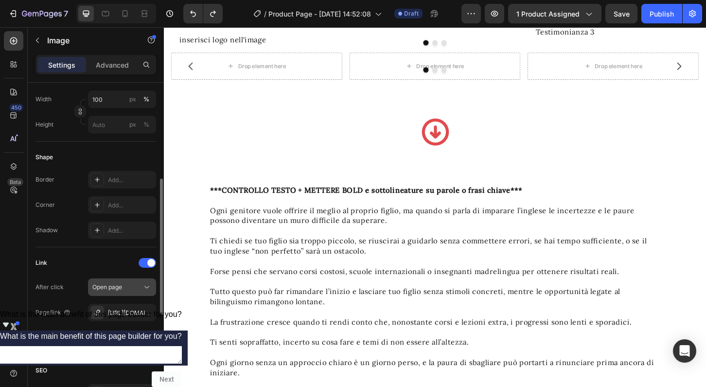
scroll to position [304, 0]
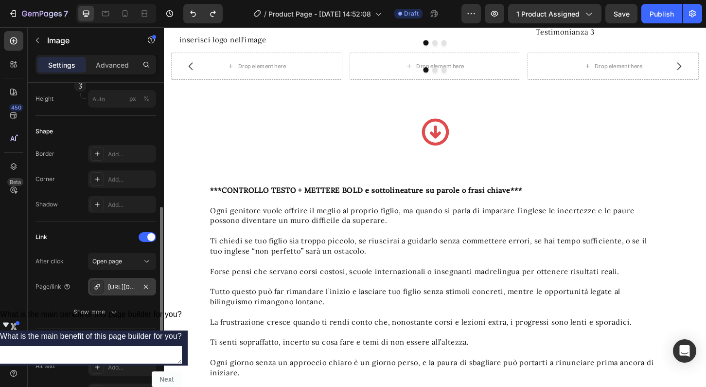
click at [128, 287] on div "[URL][DOMAIN_NAME]" at bounding box center [122, 287] width 28 height 9
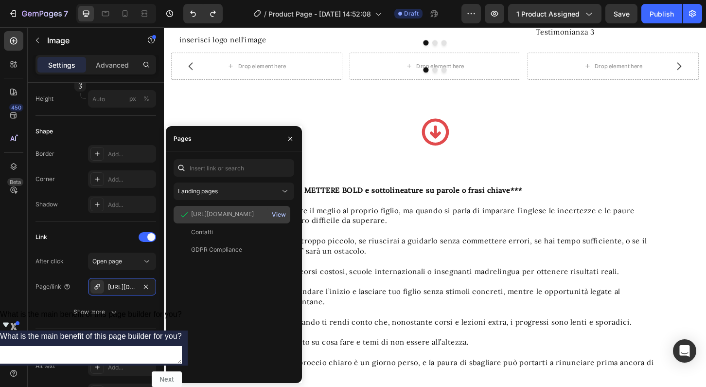
click at [284, 214] on div "View" at bounding box center [279, 214] width 14 height 9
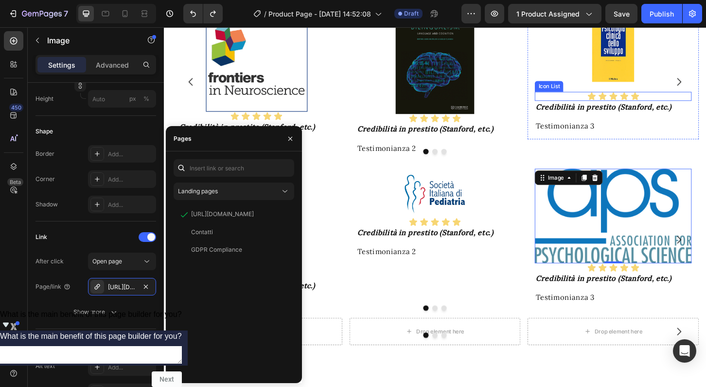
scroll to position [1175, 0]
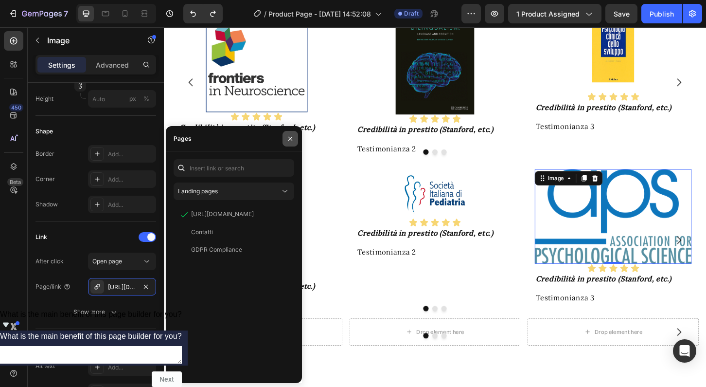
click at [291, 137] on icon "button" at bounding box center [290, 138] width 4 height 4
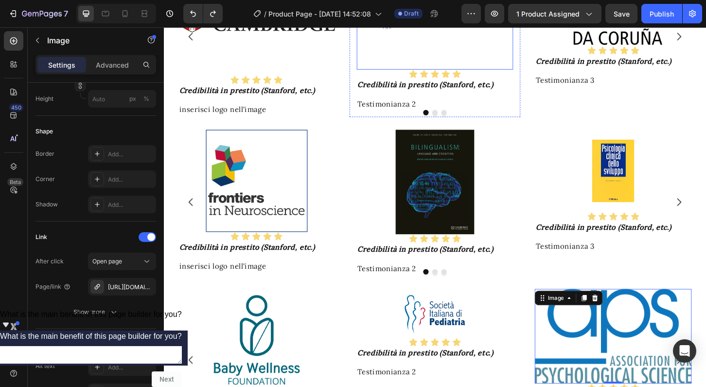
scroll to position [1045, 0]
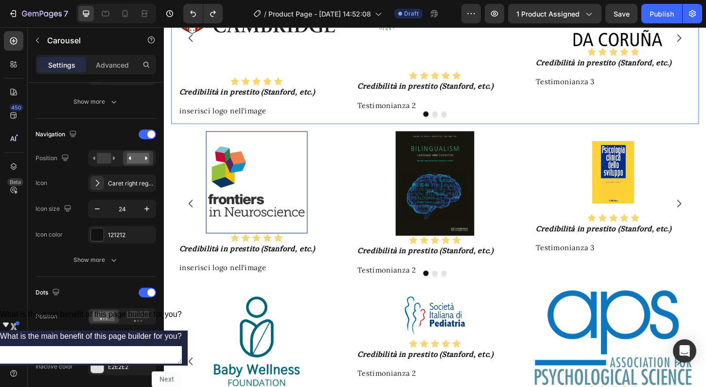
click at [707, 45] on icon "Carousel Next Arrow" at bounding box center [719, 39] width 12 height 12
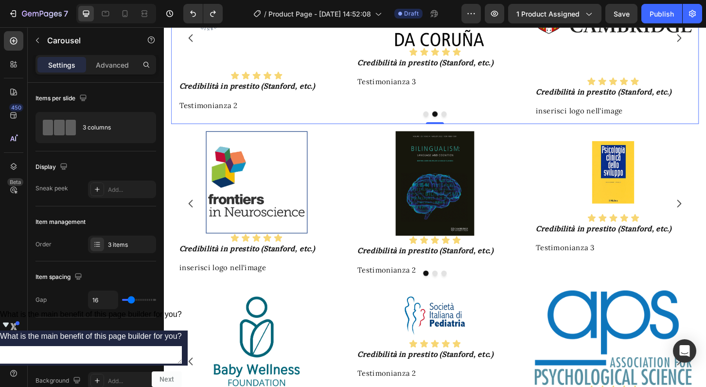
click at [193, 45] on icon "Carousel Back Arrow" at bounding box center [193, 39] width 12 height 12
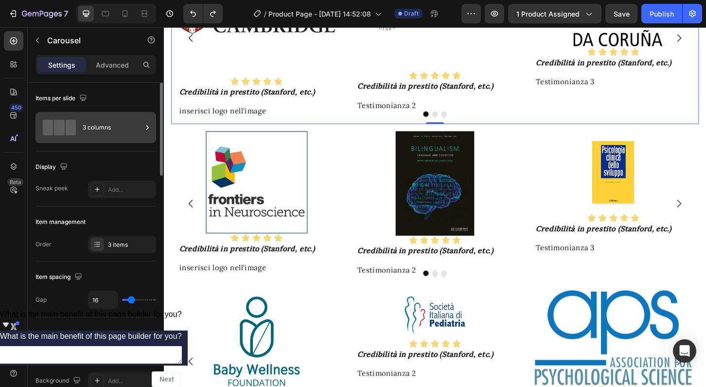
click at [118, 123] on div "3 columns" at bounding box center [112, 127] width 59 height 22
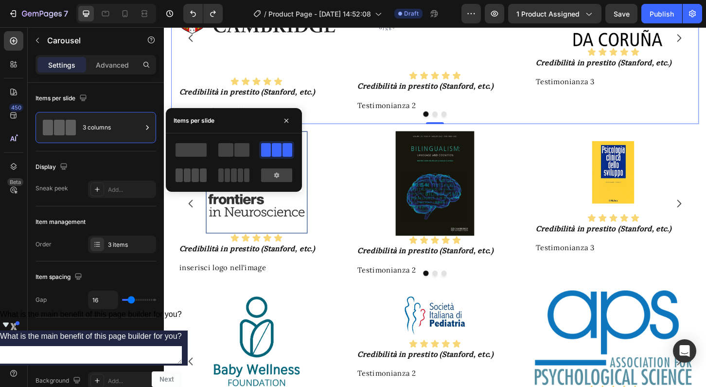
click at [190, 176] on span at bounding box center [187, 175] width 7 height 14
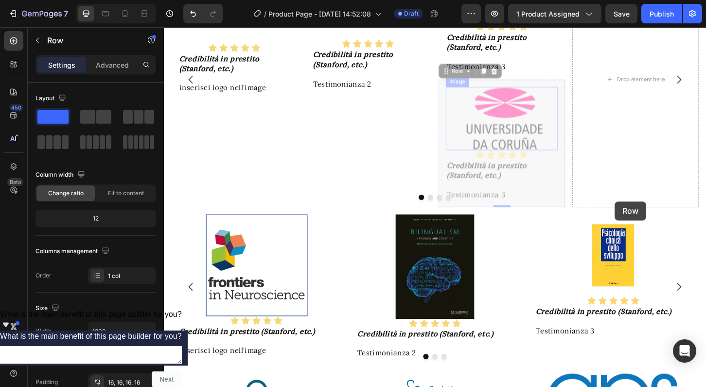
drag, startPoint x: 464, startPoint y: 327, endPoint x: 649, endPoint y: 215, distance: 217.0
click at [649, 215] on div "Image Icon Icon Icon Icon Icon Icon List Credibilità in prestito ([GEOGRAPHIC_D…" at bounding box center [456, 83] width 568 height 274
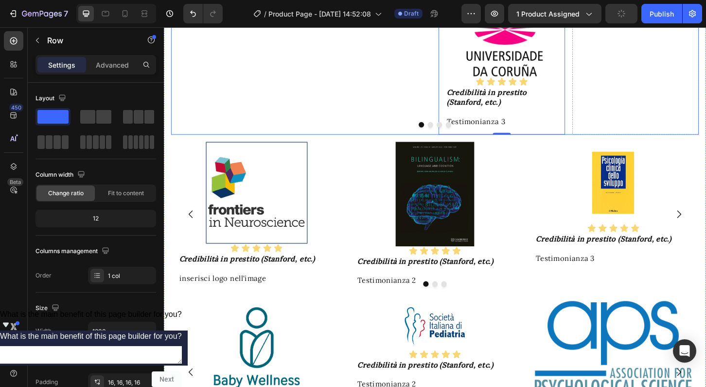
scroll to position [1123, 0]
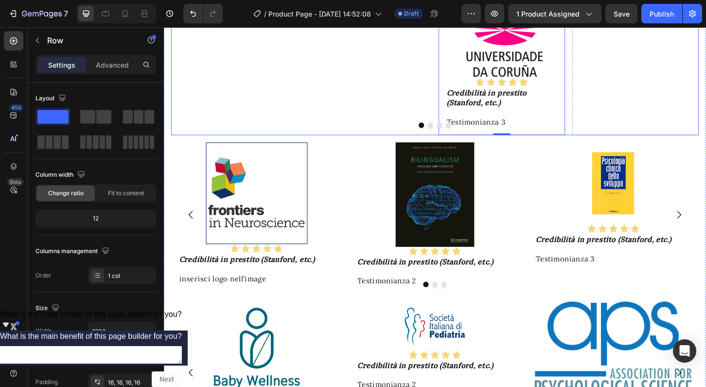
drag, startPoint x: 507, startPoint y: 204, endPoint x: 661, endPoint y: 138, distance: 166.7
click at [661, 138] on div "Image Icon Icon Icon Icon Icon Icon List Credibilità in prestito (Stanford, etc…" at bounding box center [456, 5] width 568 height 275
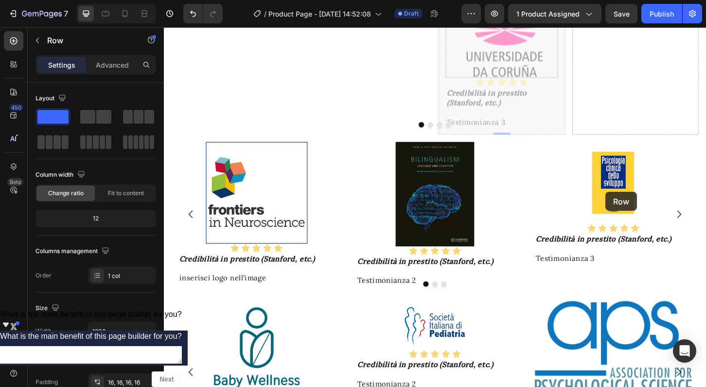
drag, startPoint x: 465, startPoint y: 257, endPoint x: 639, endPoint y: 204, distance: 182.3
click at [639, 143] on div "Image Icon Icon Icon Icon Icon Icon List Credibilità in prestito ([GEOGRAPHIC_D…" at bounding box center [456, 5] width 568 height 274
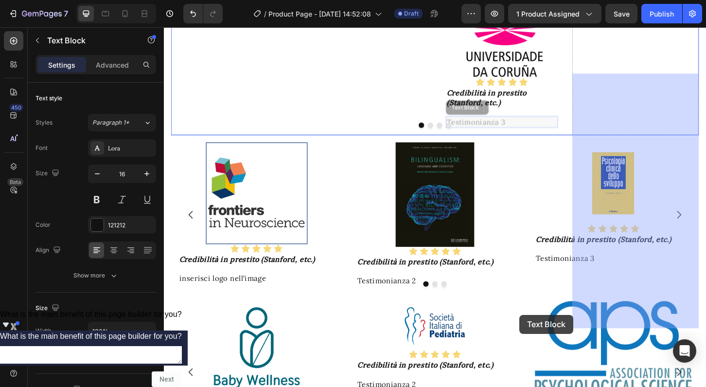
drag, startPoint x: 572, startPoint y: 334, endPoint x: 546, endPoint y: 336, distance: 25.8
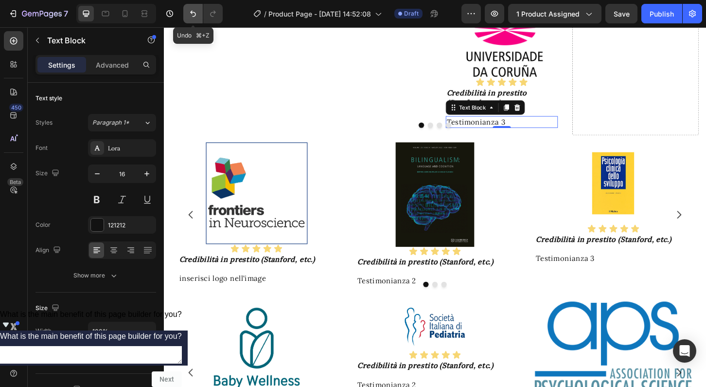
click at [192, 11] on icon "Undo/Redo" at bounding box center [193, 14] width 6 height 6
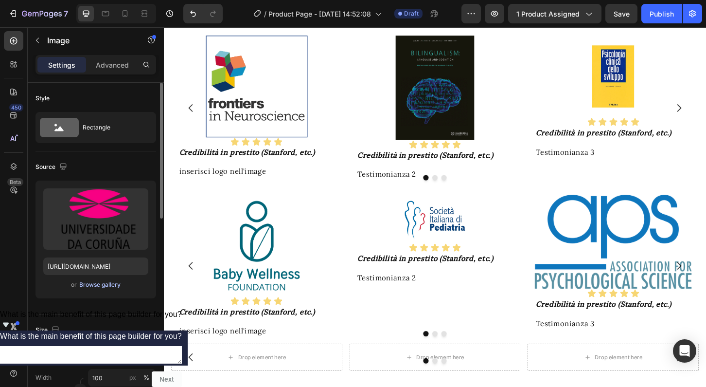
click at [109, 284] on div "Browse gallery" at bounding box center [99, 284] width 41 height 9
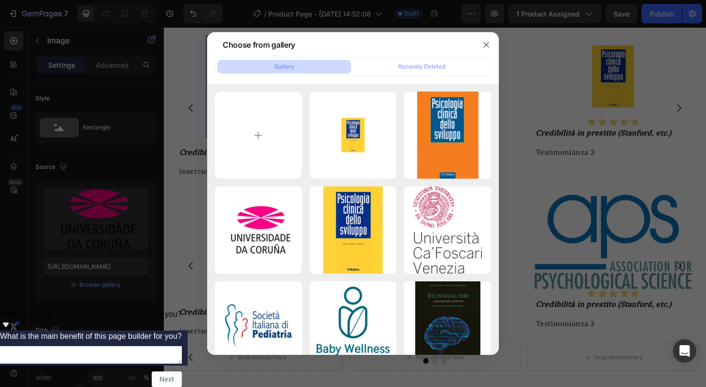
type input "C:\fakepath\LaSapienza.jpg"
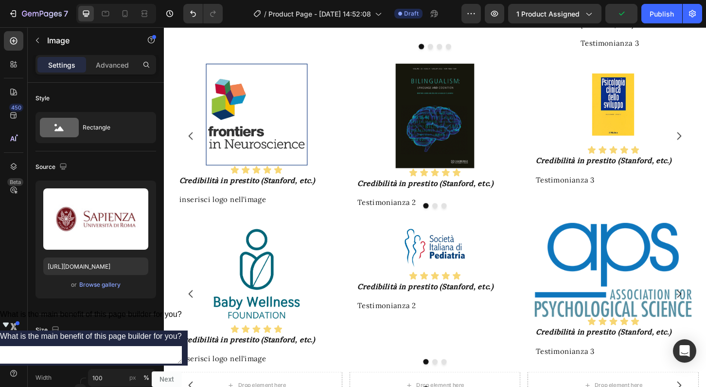
type input "[URL][DOMAIN_NAME]"
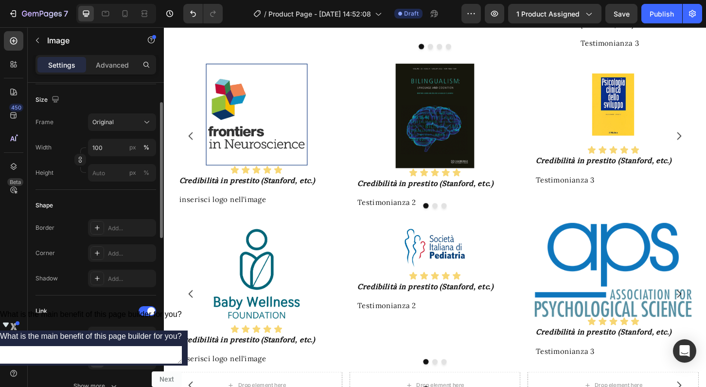
scroll to position [248, 0]
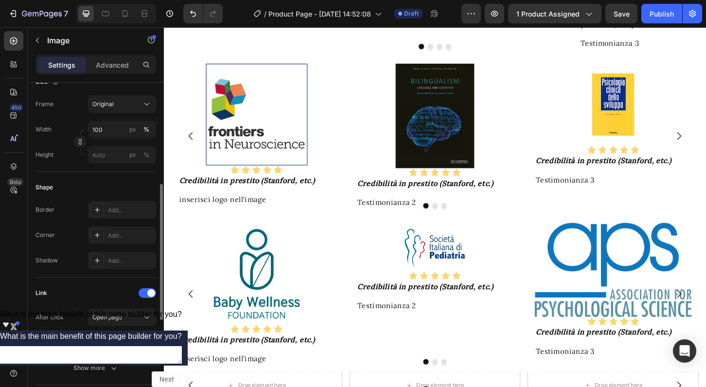
click at [146, 340] on icon "button" at bounding box center [146, 343] width 8 height 8
click at [122, 340] on div "Add..." at bounding box center [131, 343] width 46 height 9
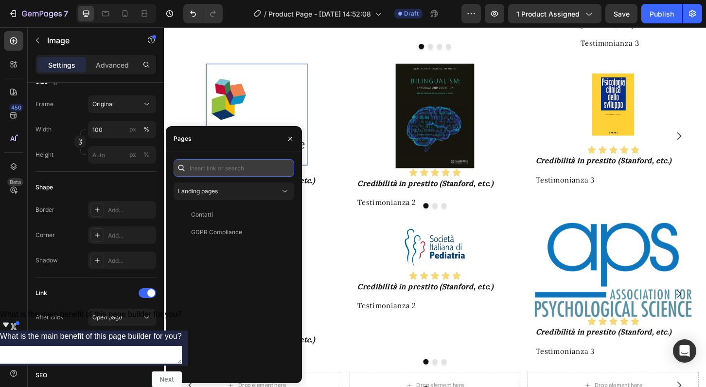
click at [226, 168] on input "text" at bounding box center [234, 168] width 121 height 18
paste input "[URL][DOMAIN_NAME]"
type input "[URL][DOMAIN_NAME]"
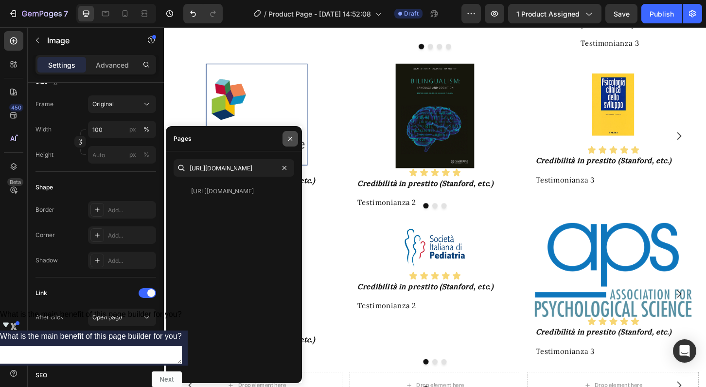
click at [291, 138] on icon "button" at bounding box center [290, 138] width 4 height 4
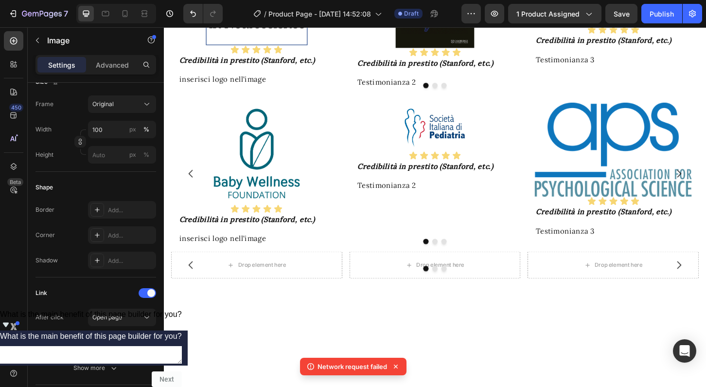
scroll to position [1253, 0]
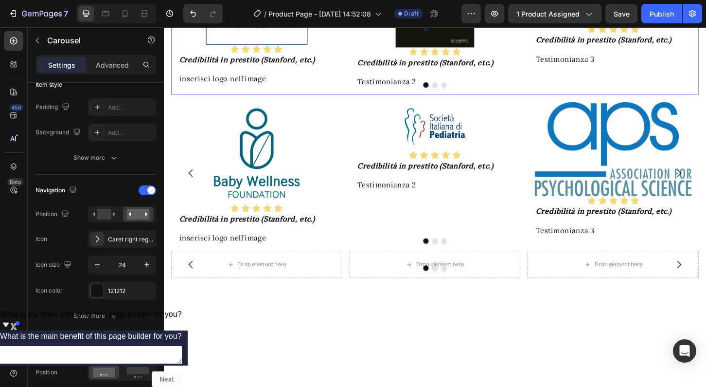
scroll to position [0, 0]
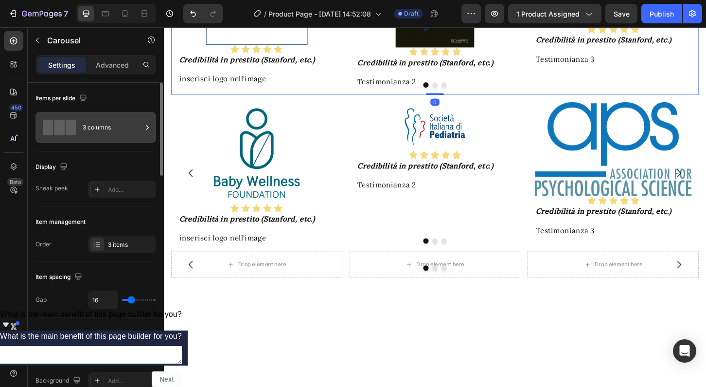
click at [96, 130] on div "3 columns" at bounding box center [112, 127] width 59 height 22
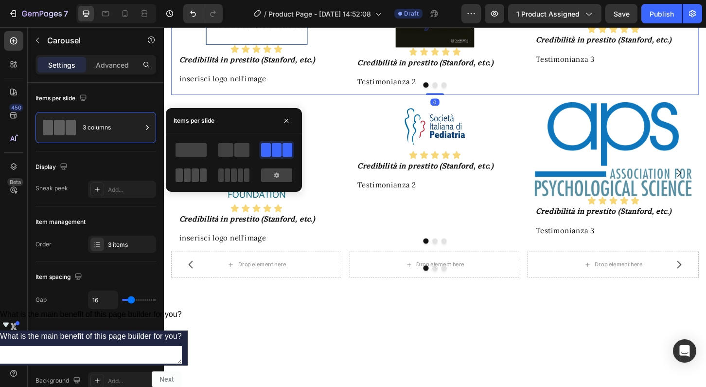
click at [191, 170] on div at bounding box center [191, 175] width 31 height 14
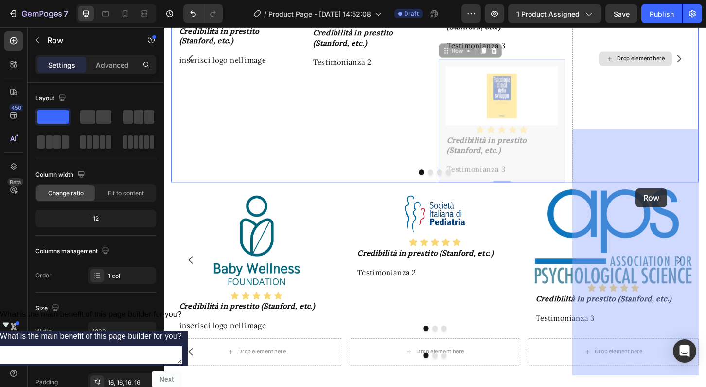
drag, startPoint x: 463, startPoint y: 287, endPoint x: 688, endPoint y: 215, distance: 236.4
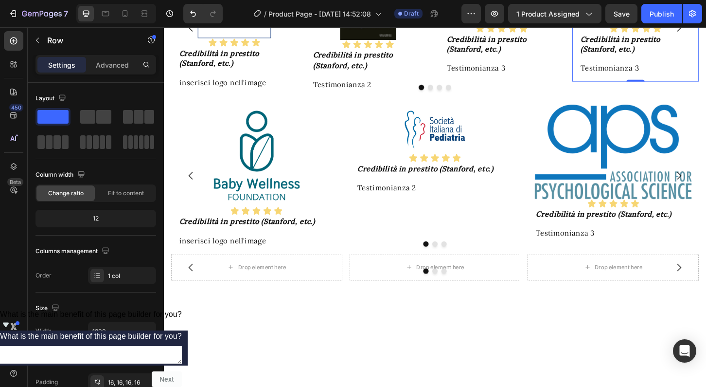
scroll to position [1228, 0]
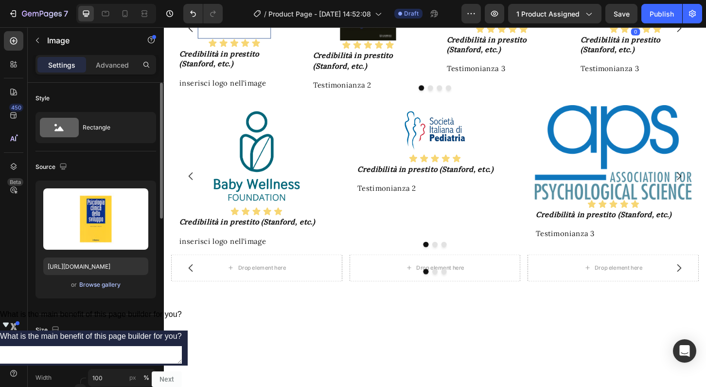
click at [106, 287] on div "Browse gallery" at bounding box center [99, 284] width 41 height 9
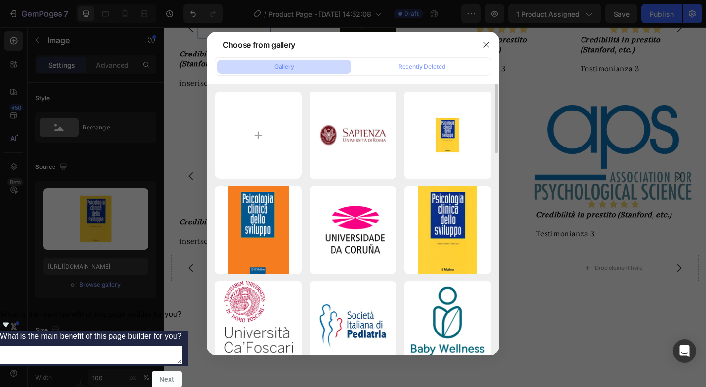
type input "C:\fakepath\Checkout-11_c5e6fa12-bd52-4e5f-85f4-7c70248a6ab5.png.jxl"
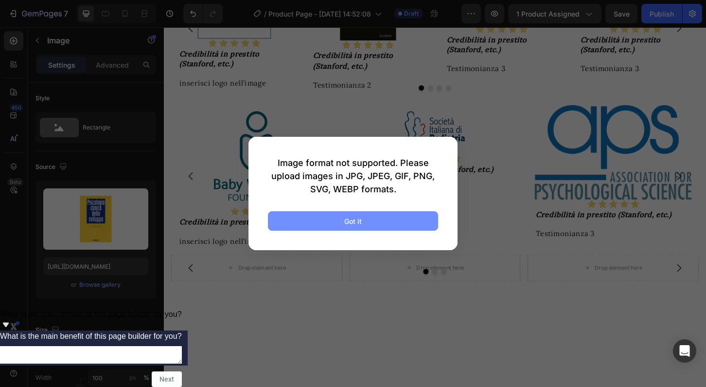
click at [391, 222] on button "Got it" at bounding box center [353, 220] width 170 height 19
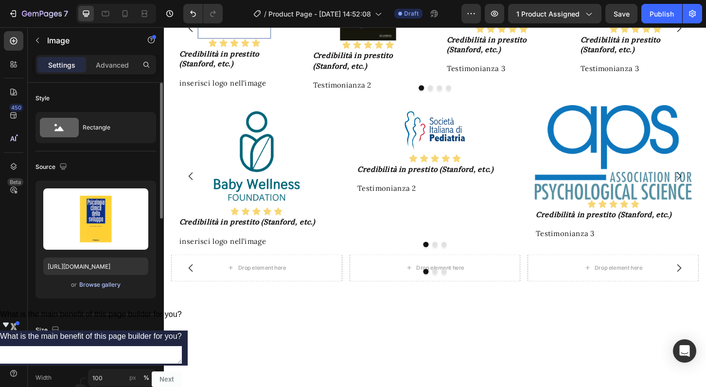
click at [108, 283] on div "Browse gallery" at bounding box center [99, 284] width 41 height 9
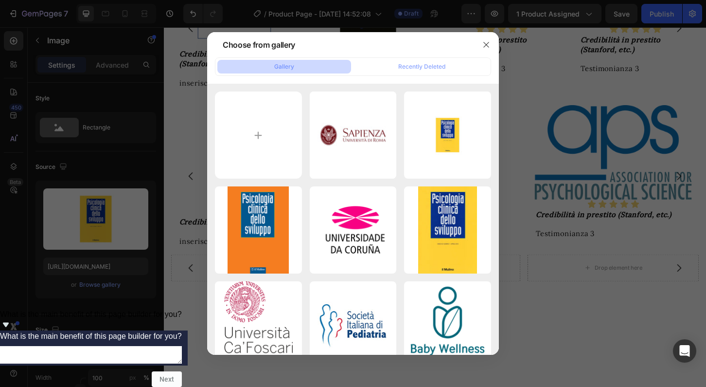
type input "C:\fakepath\thumb_1705_uppa_320_160_0_0_auto.png"
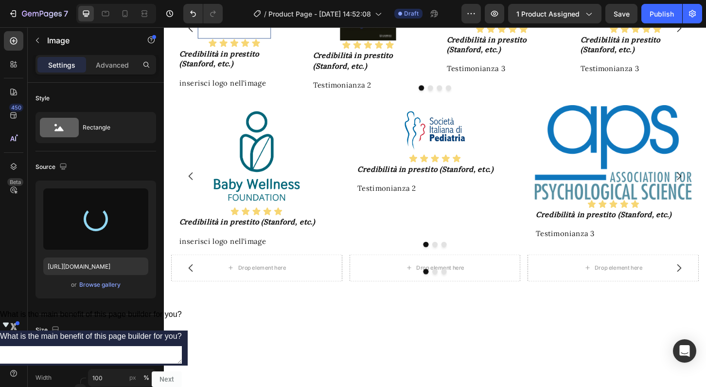
type input "[URL][DOMAIN_NAME]"
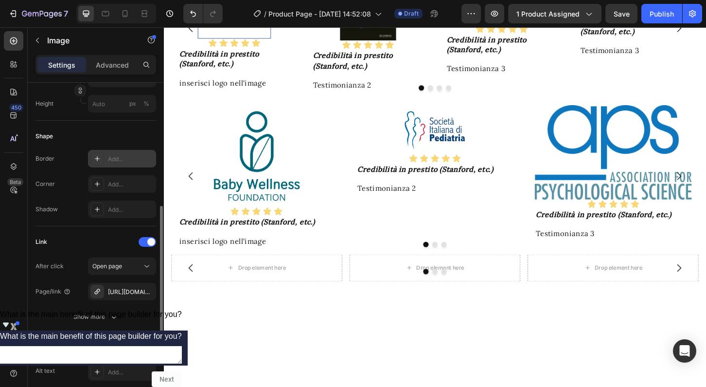
scroll to position [300, 0]
click at [146, 290] on icon "button" at bounding box center [146, 290] width 4 height 4
click at [128, 290] on div "Add..." at bounding box center [131, 290] width 46 height 9
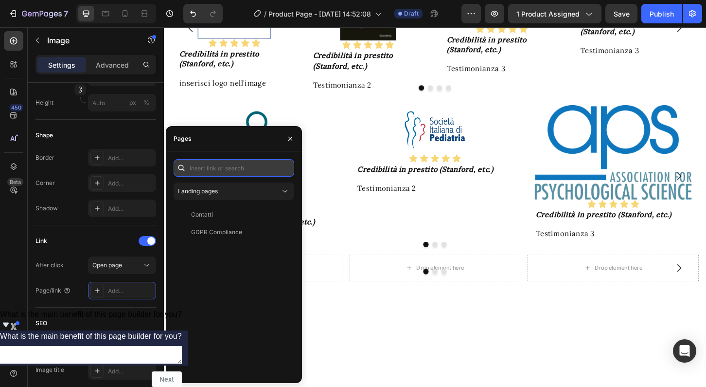
click at [210, 170] on input "text" at bounding box center [234, 168] width 121 height 18
paste input "[URL][DOMAIN_NAME]"
type input "[URL][DOMAIN_NAME]"
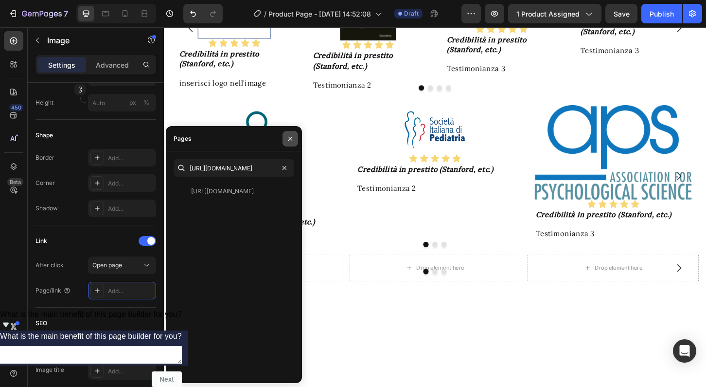
click at [290, 141] on icon "button" at bounding box center [290, 139] width 8 height 8
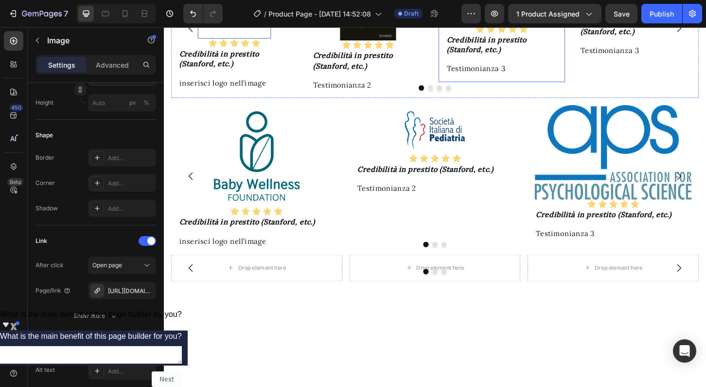
click at [589, 86] on div "Image Icon Icon Icon Icon Icon Icon List Credibilità in prestito (Stanford, etc…" at bounding box center [528, 19] width 136 height 133
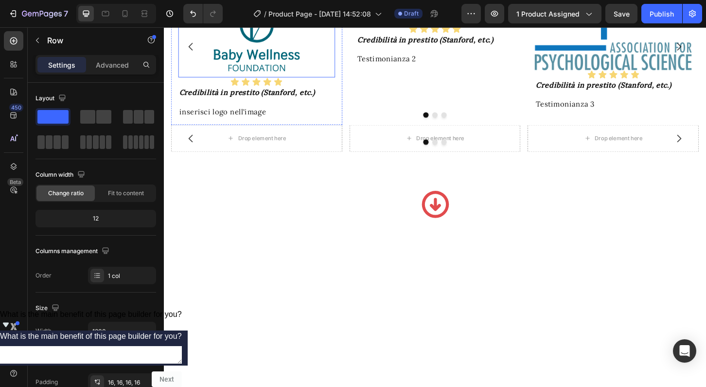
scroll to position [1368, 0]
click at [258, 81] on img at bounding box center [263, 25] width 109 height 109
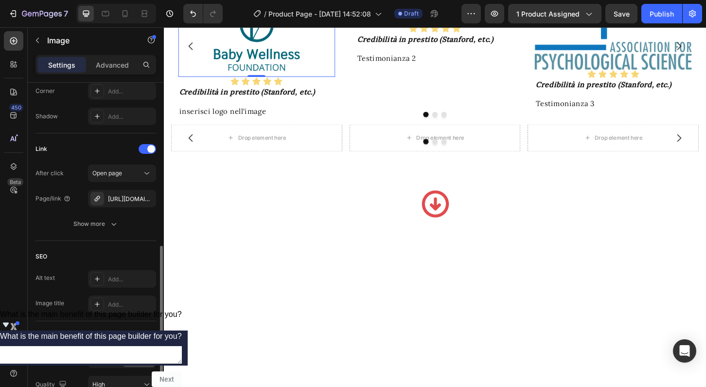
scroll to position [394, 0]
click at [130, 197] on div "[URL][DOMAIN_NAME]" at bounding box center [122, 197] width 28 height 9
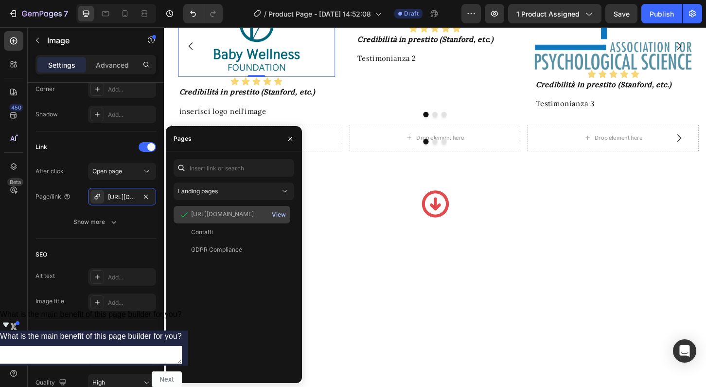
click at [281, 214] on div "View" at bounding box center [279, 214] width 14 height 9
click at [291, 140] on icon "button" at bounding box center [290, 139] width 8 height 8
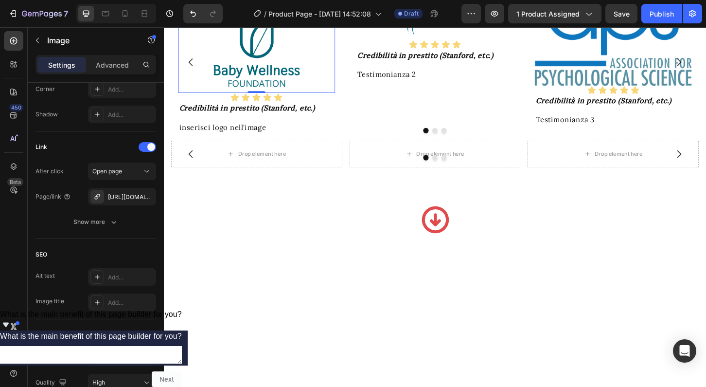
scroll to position [1353, 0]
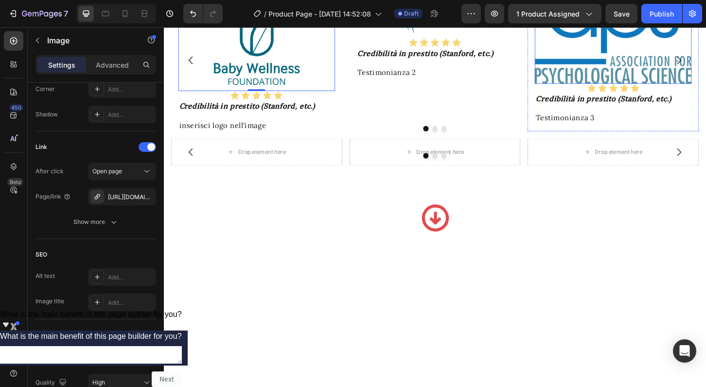
click at [623, 88] on img at bounding box center [647, 37] width 169 height 102
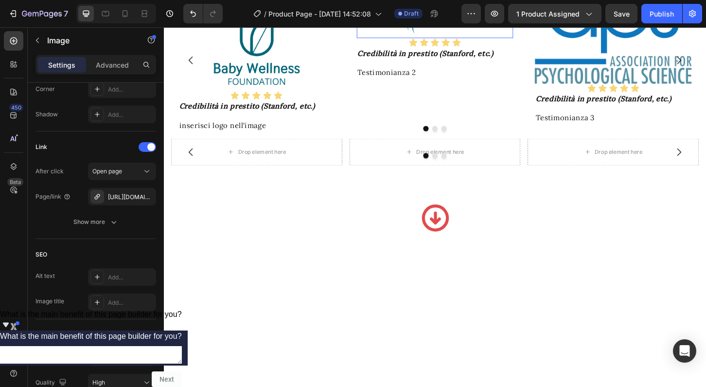
click at [466, 39] on img at bounding box center [455, 12] width 84 height 53
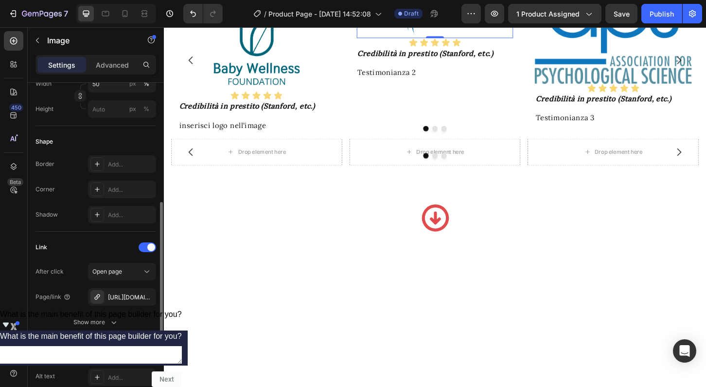
scroll to position [293, 0]
click at [124, 294] on div "[URL][DOMAIN_NAME]" at bounding box center [122, 298] width 28 height 9
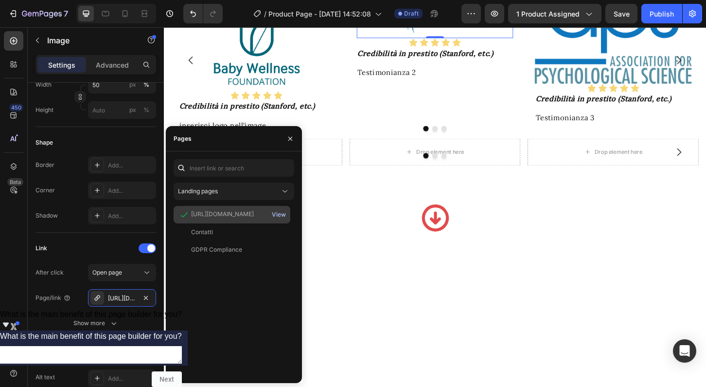
click at [280, 213] on div "View" at bounding box center [279, 214] width 14 height 9
click at [291, 135] on icon "button" at bounding box center [290, 139] width 8 height 8
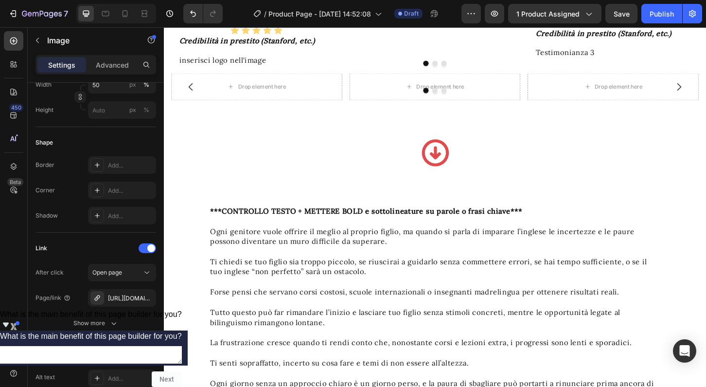
scroll to position [1451, 0]
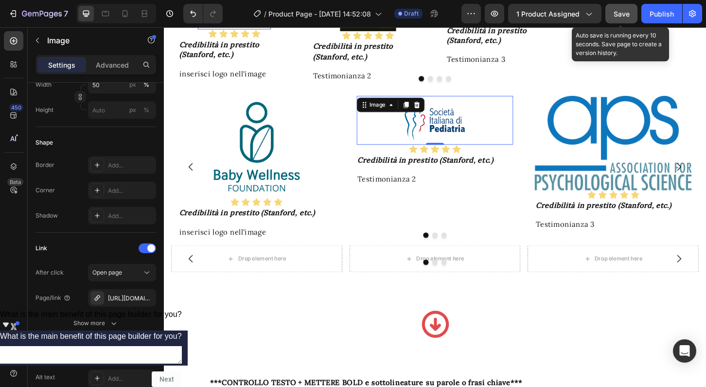
click at [618, 14] on span "Save" at bounding box center [622, 14] width 16 height 8
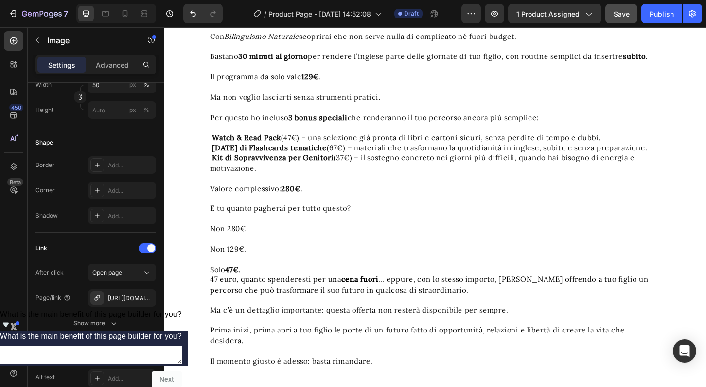
scroll to position [4079, 0]
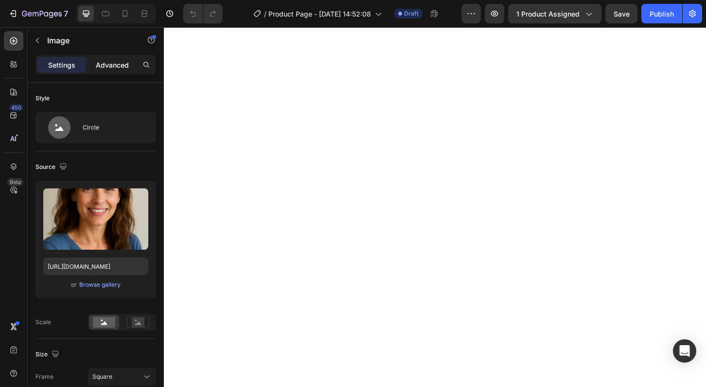
click at [110, 67] on p "Advanced" at bounding box center [112, 65] width 33 height 10
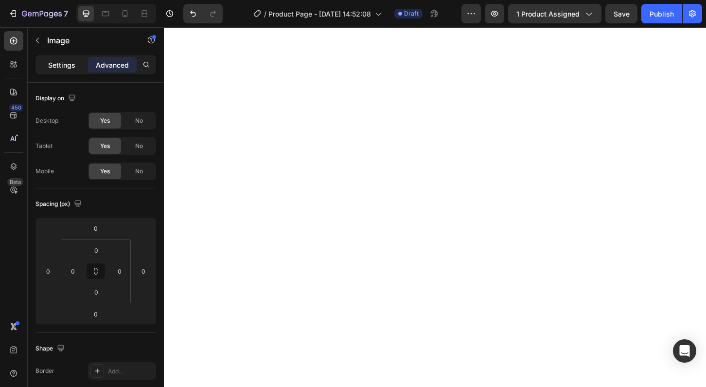
click at [63, 64] on p "Settings" at bounding box center [61, 65] width 27 height 10
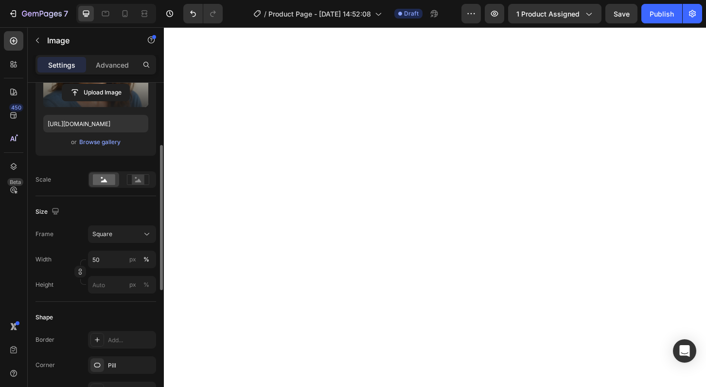
scroll to position [143, 0]
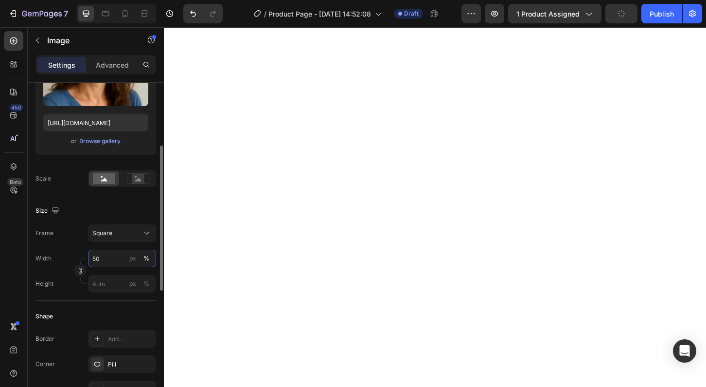
click at [98, 258] on input "50" at bounding box center [122, 259] width 68 height 18
type input "40"
click at [97, 255] on input "50" at bounding box center [122, 259] width 68 height 18
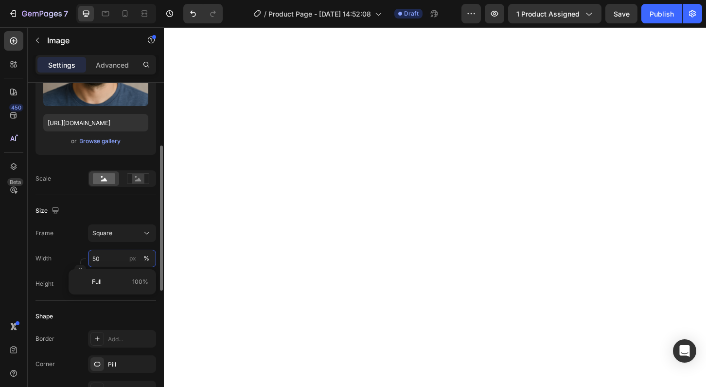
click at [97, 255] on input "50" at bounding box center [122, 259] width 68 height 18
type input "40"
click at [96, 259] on input "50" at bounding box center [122, 259] width 68 height 18
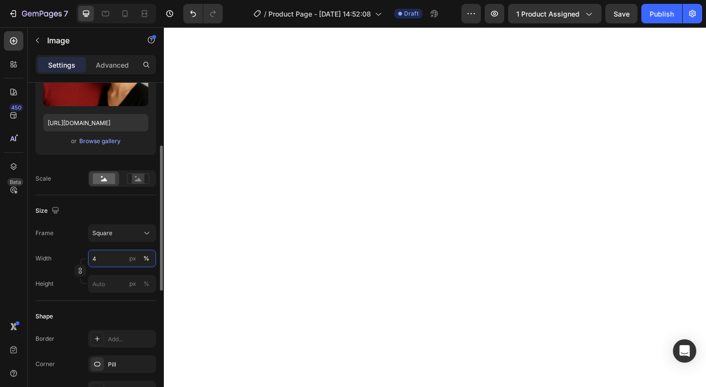
type input "40"
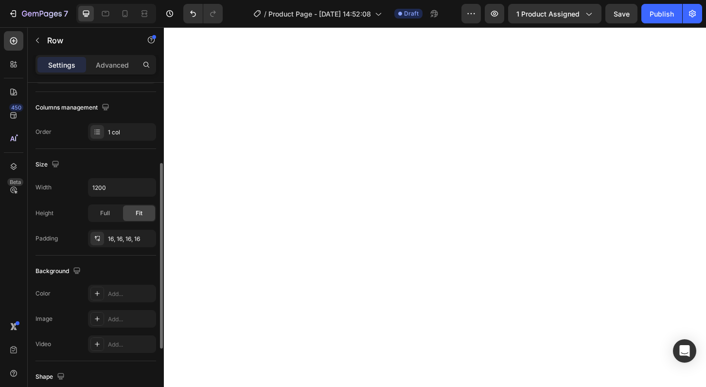
scroll to position [0, 0]
